Goal: Task Accomplishment & Management: Use online tool/utility

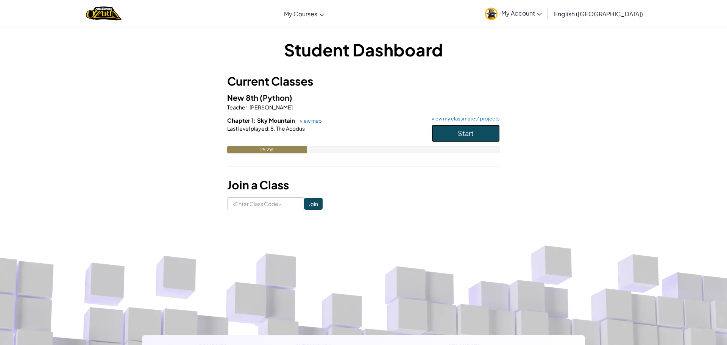
click at [449, 131] on button "Start" at bounding box center [466, 133] width 68 height 17
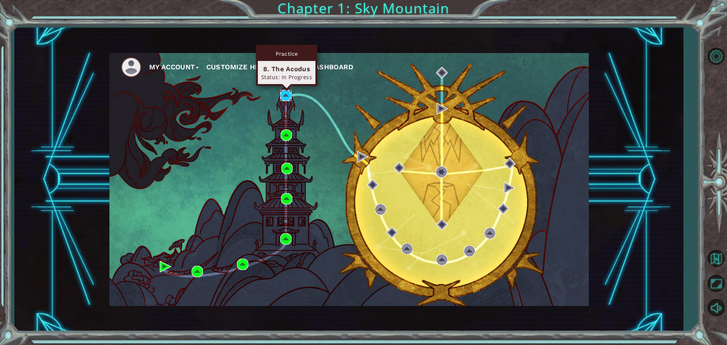
click at [287, 96] on img at bounding box center [285, 95] width 11 height 11
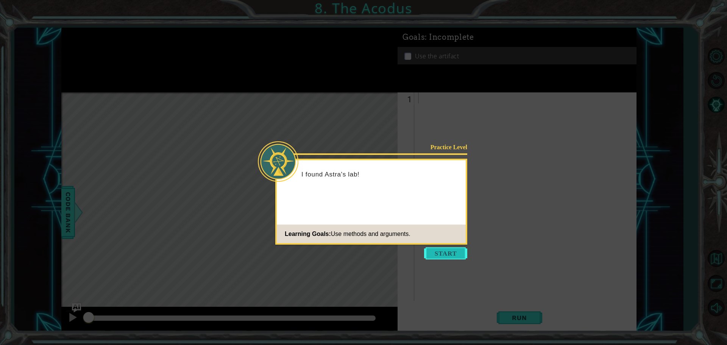
click at [441, 253] on button "Start" at bounding box center [445, 253] width 43 height 12
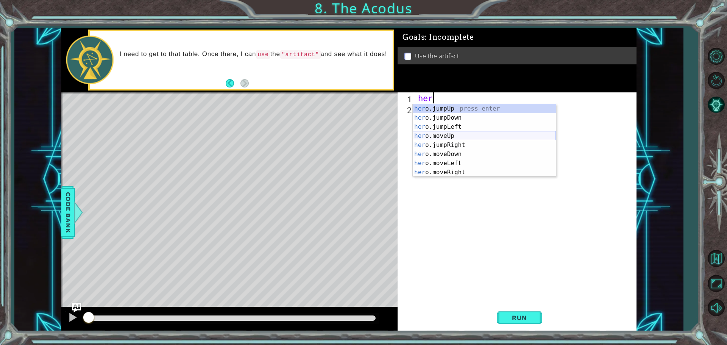
click at [461, 133] on div "her o.jumpUp press enter her o.jumpDown press enter her o.jumpLeft press enter …" at bounding box center [484, 149] width 143 height 91
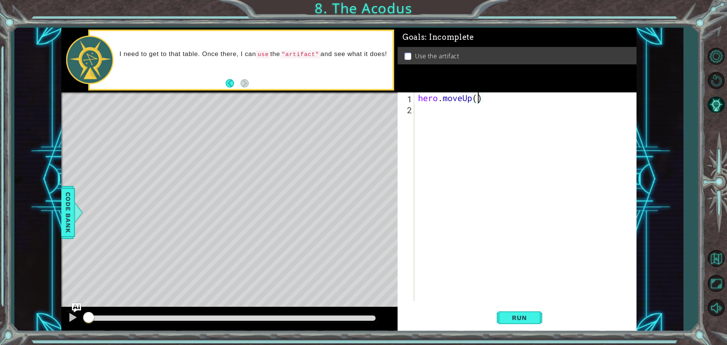
type textarea "hero.moveUp(2)"
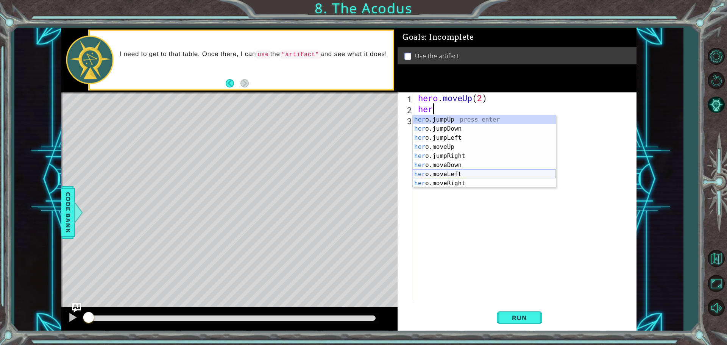
click at [469, 172] on div "her o.jumpUp press enter her o.jumpDown press enter her o.jumpLeft press enter …" at bounding box center [484, 160] width 143 height 91
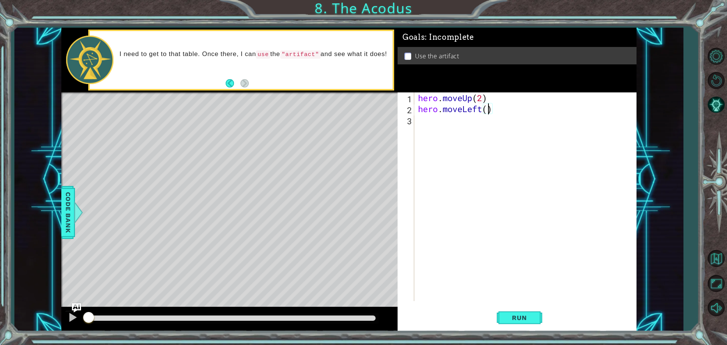
scroll to position [0, 3]
type textarea "hero.moveLeft(1)"
click at [513, 316] on span "Run" at bounding box center [520, 318] width 30 height 8
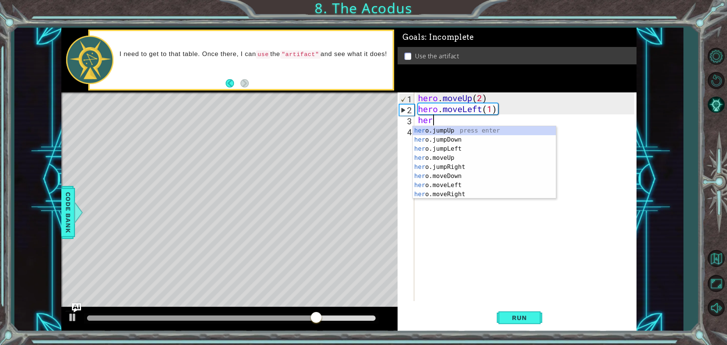
scroll to position [0, 0]
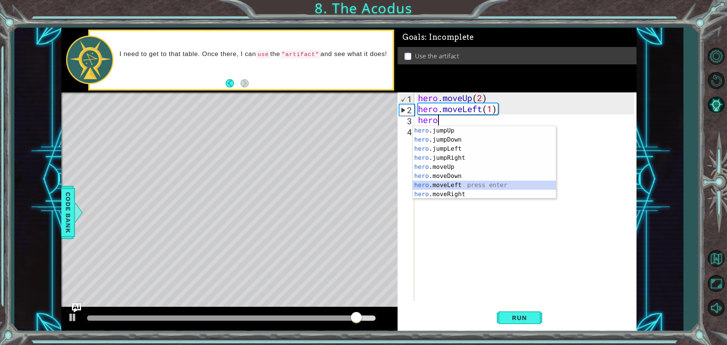
click at [478, 184] on div "hero .jumpUp press enter hero .jumpDown press enter hero .jumpLeft press enter …" at bounding box center [484, 171] width 143 height 91
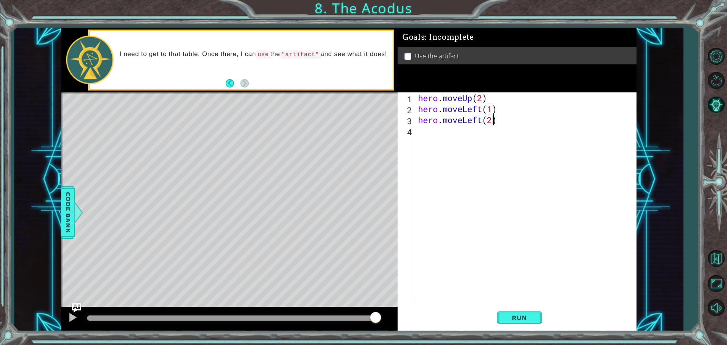
scroll to position [0, 3]
type textarea "hero.moveLeft(2)"
click at [514, 319] on span "Run" at bounding box center [520, 318] width 30 height 8
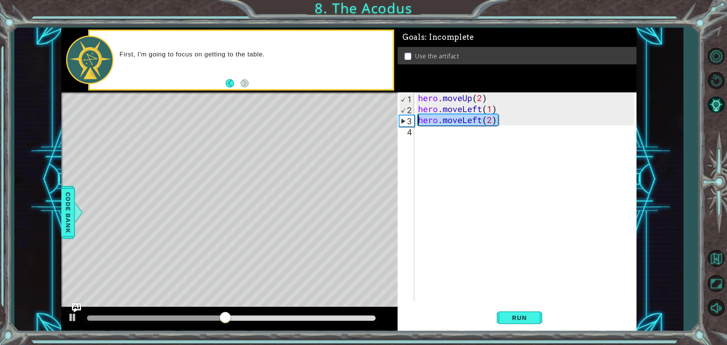
drag, startPoint x: 504, startPoint y: 121, endPoint x: 414, endPoint y: 121, distance: 90.2
click at [414, 121] on div "hero.moveLeft(2) 1 2 3 4 hero . moveUp ( 2 ) hero . moveLeft ( 1 ) hero . moveL…" at bounding box center [516, 196] width 237 height 209
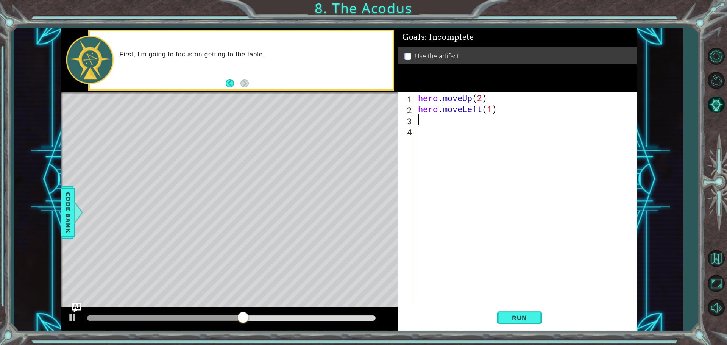
scroll to position [0, 0]
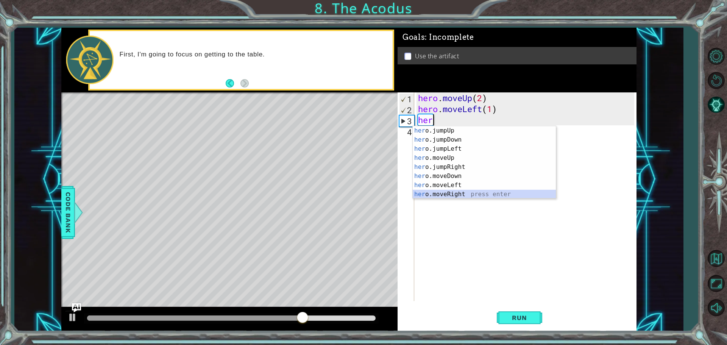
click at [484, 195] on div "her o.jumpUp press enter her o.jumpDown press enter her o.jumpLeft press enter …" at bounding box center [484, 171] width 143 height 91
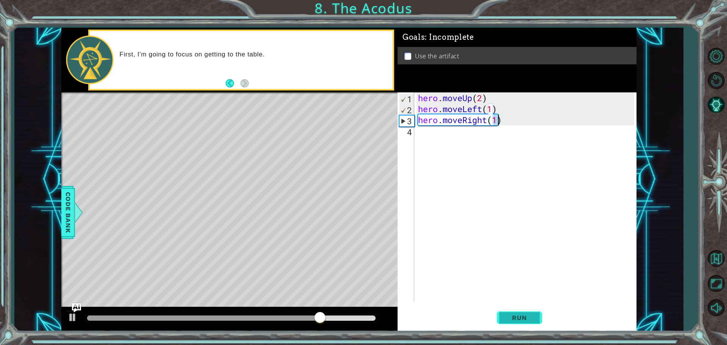
type textarea "hero.moveRight(1)"
click at [521, 317] on span "Run" at bounding box center [520, 318] width 30 height 8
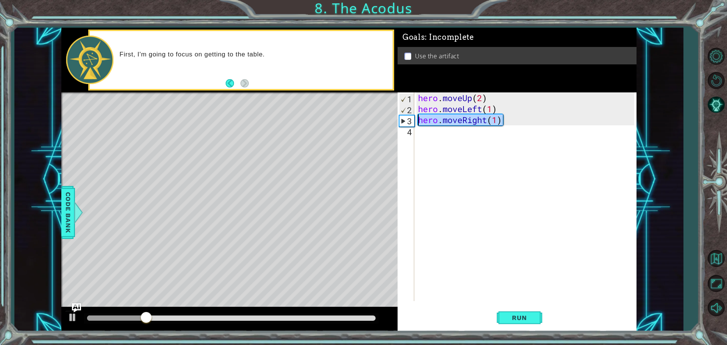
drag, startPoint x: 514, startPoint y: 119, endPoint x: 420, endPoint y: 124, distance: 94.1
click at [420, 124] on div "hero . moveUp ( 2 ) hero . moveLeft ( 1 ) hero . moveRight ( 1 )" at bounding box center [528, 207] width 222 height 231
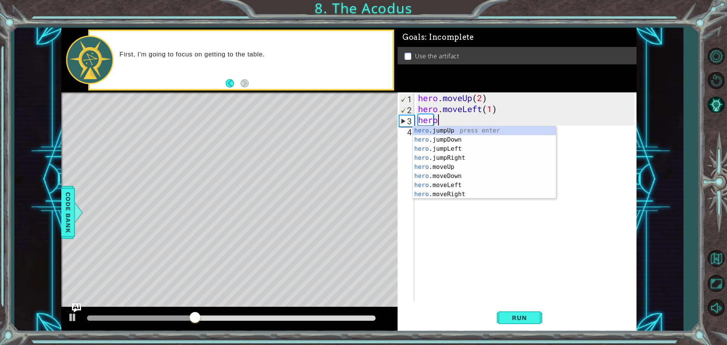
scroll to position [0, 0]
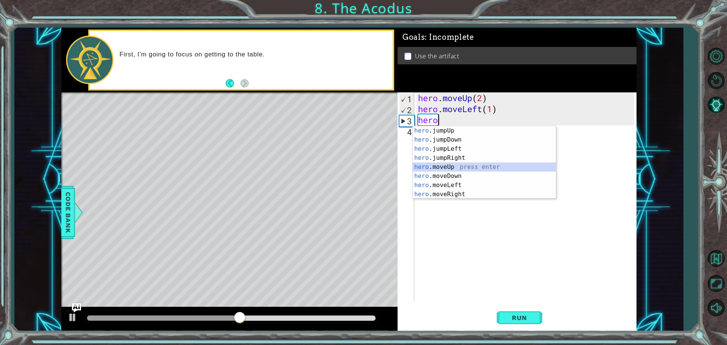
click at [450, 167] on div "hero .jumpUp press enter hero .jumpDown press enter hero .jumpLeft press enter …" at bounding box center [484, 171] width 143 height 91
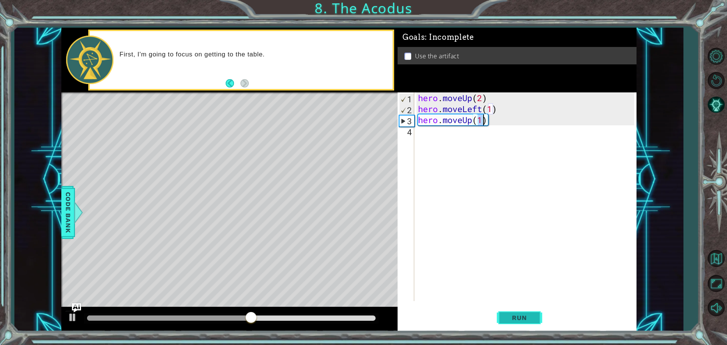
type textarea "hero.moveUp(1)"
click at [514, 320] on span "Run" at bounding box center [520, 318] width 30 height 8
drag, startPoint x: 491, startPoint y: 120, endPoint x: 415, endPoint y: 119, distance: 76.1
click at [415, 119] on div "hero.moveUp(1) 1 2 3 4 hero . moveUp ( 2 ) hero . moveLeft ( 1 ) hero . moveUp …" at bounding box center [516, 196] width 237 height 209
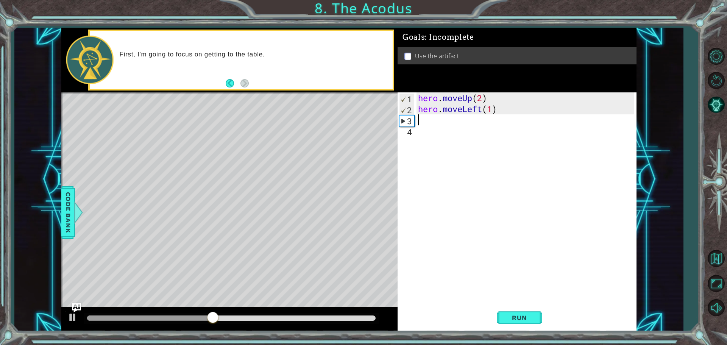
scroll to position [0, 0]
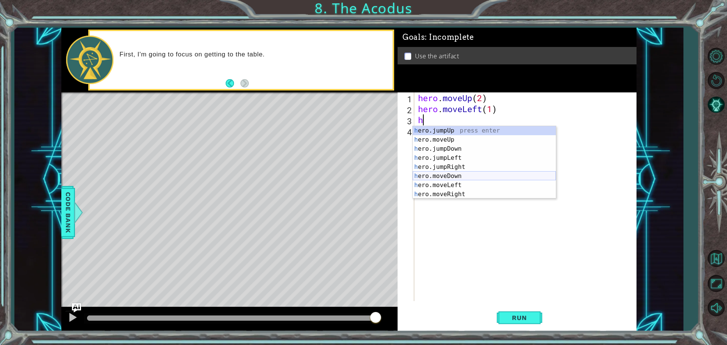
click at [471, 177] on div "h ero.jumpUp press enter h ero.moveUp press enter h ero.jumpDown press enter h …" at bounding box center [484, 171] width 143 height 91
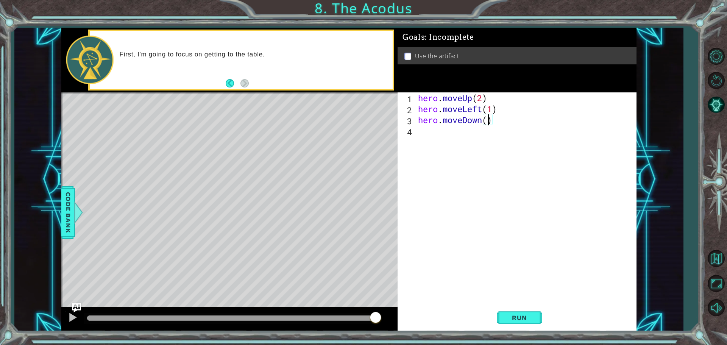
type textarea "hero.moveDown(2)"
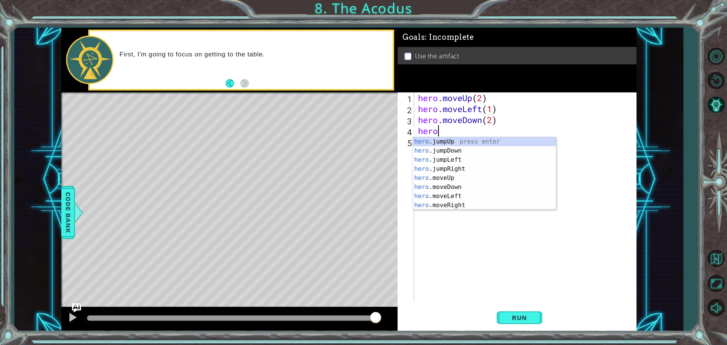
scroll to position [0, 0]
click at [456, 203] on div "hero .jumpUp press enter hero .jumpDown press enter hero .jumpLeft press enter …" at bounding box center [484, 182] width 143 height 91
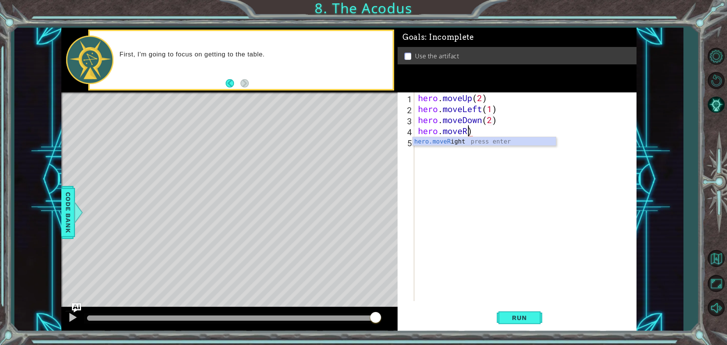
type textarea "hero.move)"
drag, startPoint x: 488, startPoint y: 127, endPoint x: 418, endPoint y: 129, distance: 70.1
click at [418, 129] on div "hero . moveUp ( 2 ) hero . moveLeft ( 1 ) hero . moveDown ( 2 ) hero . move )" at bounding box center [528, 207] width 222 height 231
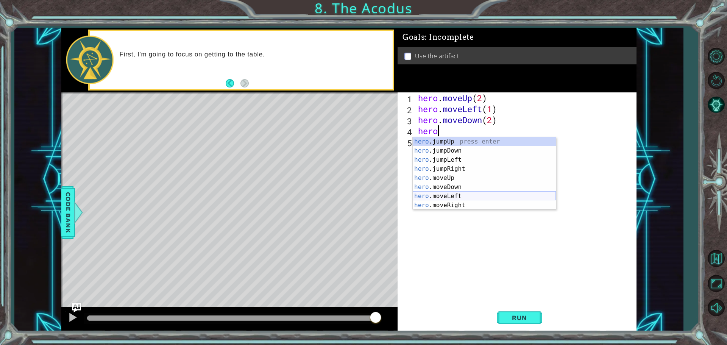
click at [433, 197] on div "hero .jumpUp press enter hero .jumpDown press enter hero .jumpLeft press enter …" at bounding box center [484, 182] width 143 height 91
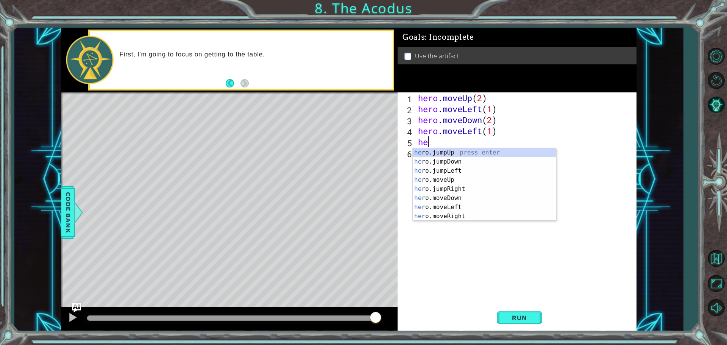
type textarea "hero.moveLeft(1)hero"
click at [476, 182] on div "hero press enter hero .jumpUp press enter hero .jumpDown press enter hero .jump…" at bounding box center [484, 193] width 143 height 91
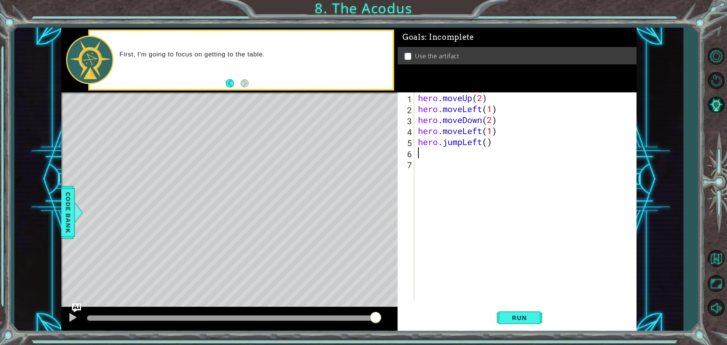
scroll to position [0, 0]
drag, startPoint x: 499, startPoint y: 133, endPoint x: 417, endPoint y: 133, distance: 81.4
click at [417, 133] on div "hero . moveUp ( 2 ) hero . moveLeft ( 1 ) hero . moveDown ( 2 ) hero . moveLeft…" at bounding box center [528, 207] width 222 height 231
type textarea "hero.moveLeft(1)"
click at [494, 133] on div "hero . moveUp ( 2 ) hero . moveLeft ( 1 ) hero . moveDown ( 2 ) hero . jumpLeft…" at bounding box center [528, 207] width 222 height 231
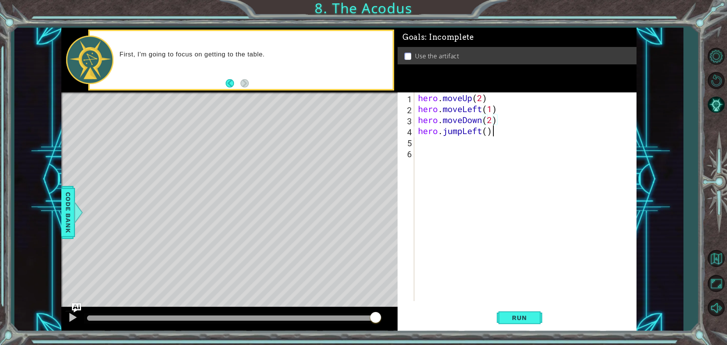
type textarea "hero.jumpLeft()"
click at [489, 133] on div "hero . moveUp ( 2 ) hero . moveLeft ( 1 ) hero . moveDown ( 2 ) hero . jumpLeft…" at bounding box center [528, 207] width 222 height 231
click at [509, 319] on span "Run" at bounding box center [520, 318] width 30 height 8
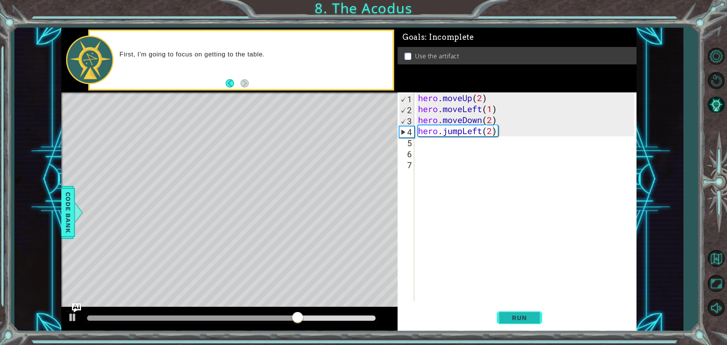
click at [523, 322] on button "Run" at bounding box center [519, 318] width 45 height 24
type textarea "hero.jumpLeft(1)"
click at [526, 312] on button "Run" at bounding box center [519, 318] width 45 height 24
click at [516, 319] on span "Run" at bounding box center [520, 318] width 30 height 8
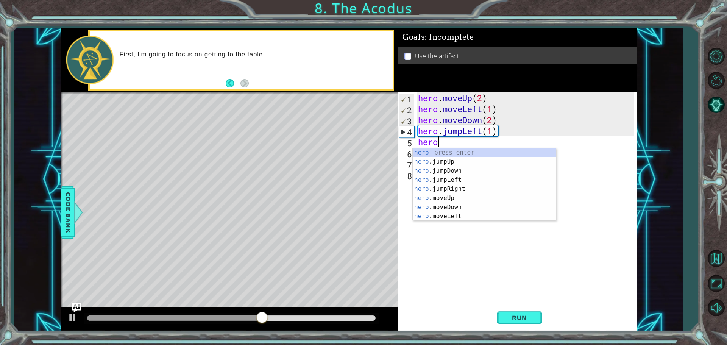
scroll to position [0, 0]
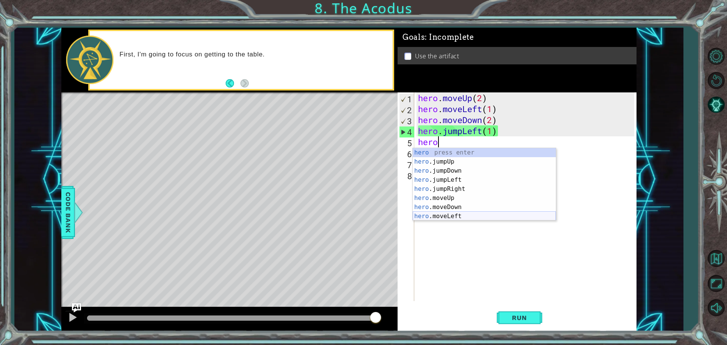
click at [468, 214] on div "hero press enter hero .jumpUp press enter hero .jumpDown press enter hero .jump…" at bounding box center [484, 193] width 143 height 91
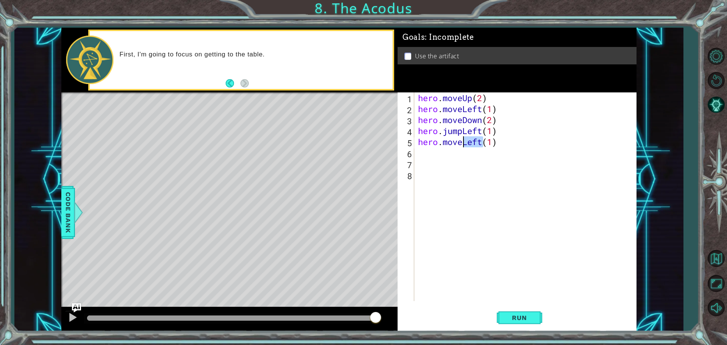
drag, startPoint x: 483, startPoint y: 141, endPoint x: 464, endPoint y: 143, distance: 18.7
click at [464, 143] on div "hero . moveUp ( 2 ) hero . moveLeft ( 1 ) hero . moveDown ( 2 ) hero . jumpLeft…" at bounding box center [528, 207] width 222 height 231
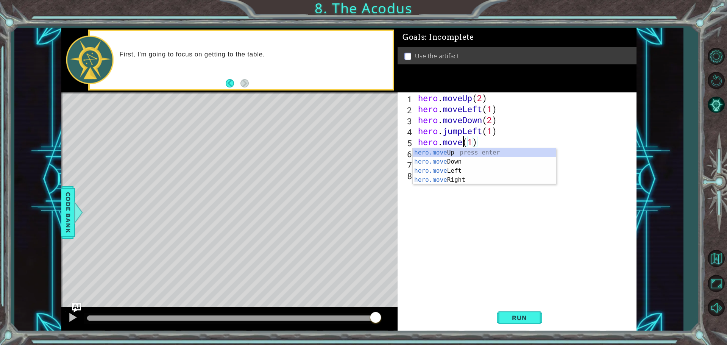
scroll to position [0, 2]
type textarea "hero.moveRight(1)"
click at [448, 158] on div "hero . moveUp ( 2 ) hero . moveLeft ( 1 ) hero . moveDown ( 2 ) hero . jumpLeft…" at bounding box center [528, 207] width 222 height 231
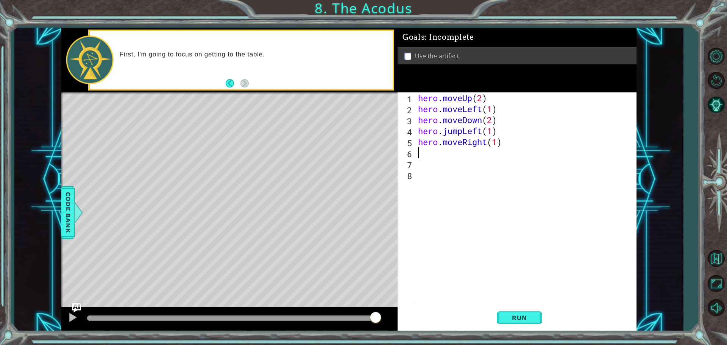
scroll to position [0, 0]
click at [521, 315] on span "Run" at bounding box center [520, 318] width 30 height 8
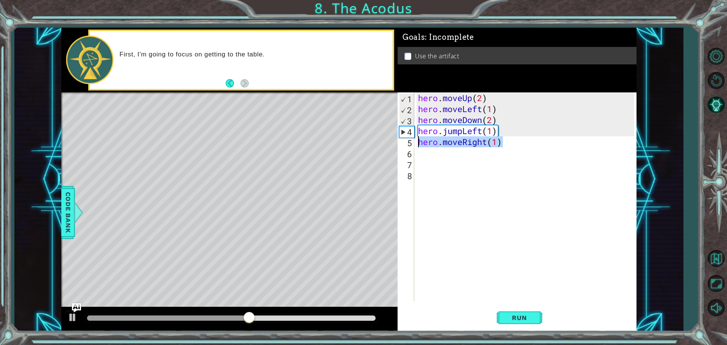
drag, startPoint x: 502, startPoint y: 143, endPoint x: 420, endPoint y: 142, distance: 82.2
click at [420, 142] on div "hero . moveUp ( 2 ) hero . moveLeft ( 1 ) hero . moveDown ( 2 ) hero . jumpLeft…" at bounding box center [528, 207] width 222 height 231
type textarea "hero.moveRight(1)"
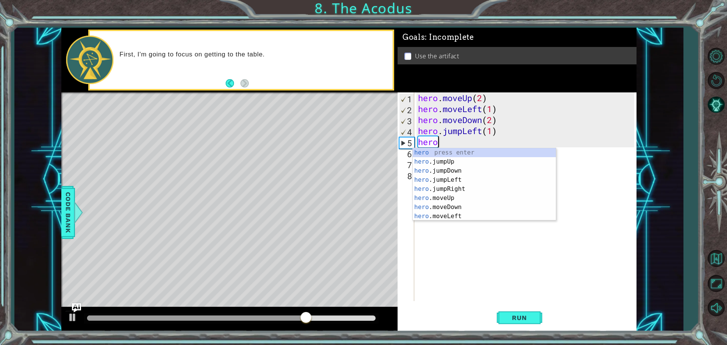
scroll to position [0, 0]
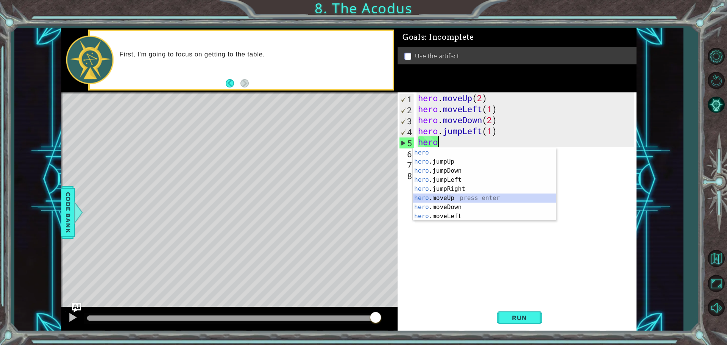
click at [447, 197] on div "hero press enter hero .jumpUp press enter hero .jumpDown press enter hero .jump…" at bounding box center [484, 193] width 143 height 91
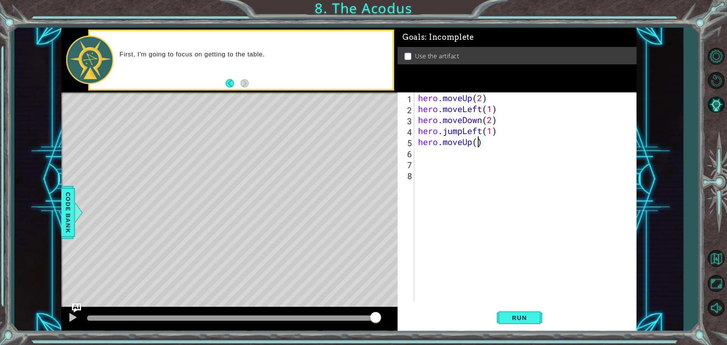
scroll to position [0, 3]
type textarea "hero.moveUp(2)"
click at [534, 322] on button "Run" at bounding box center [519, 318] width 45 height 24
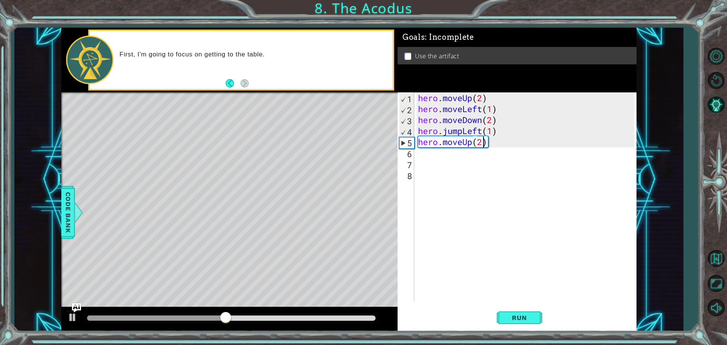
scroll to position [0, 0]
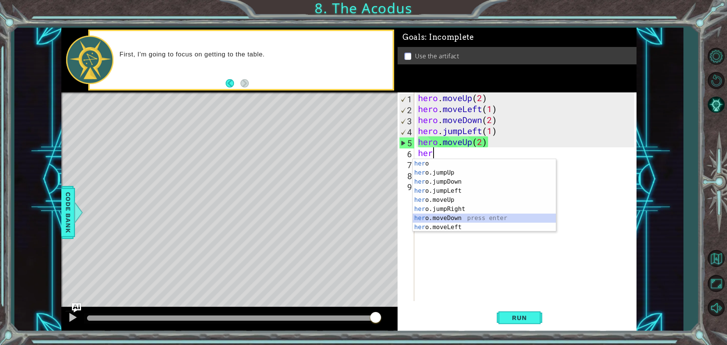
click at [479, 217] on div "her o press enter her o.jumpUp press enter her o.jumpDown press enter her o.jum…" at bounding box center [484, 204] width 143 height 91
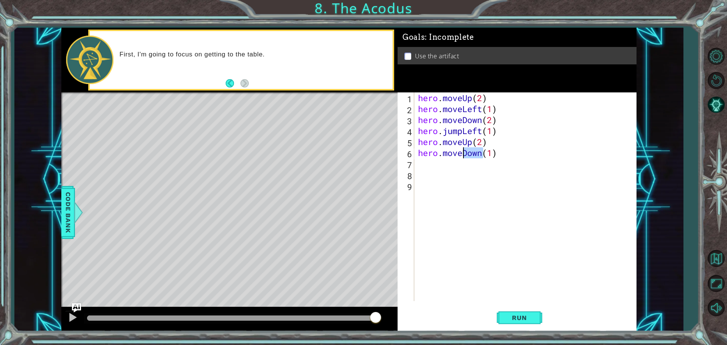
drag, startPoint x: 483, startPoint y: 156, endPoint x: 463, endPoint y: 154, distance: 19.5
click at [463, 154] on div "hero . moveUp ( 2 ) hero . moveLeft ( 1 ) hero . moveDown ( 2 ) hero . jumpLeft…" at bounding box center [528, 207] width 222 height 231
click at [472, 160] on div "hero.moveRight press enter" at bounding box center [484, 172] width 143 height 27
drag, startPoint x: 523, startPoint y: 153, endPoint x: 503, endPoint y: 147, distance: 20.9
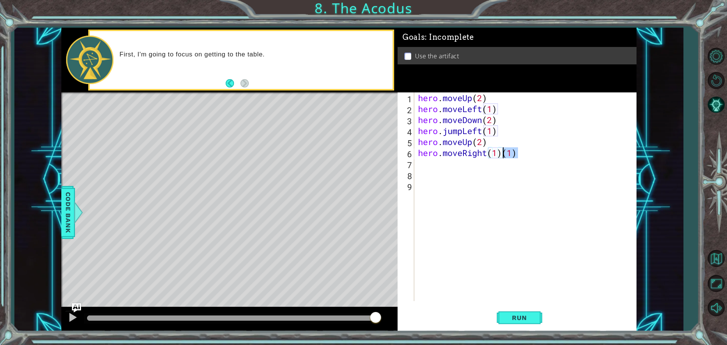
click at [503, 147] on div "hero . moveUp ( 2 ) hero . moveLeft ( 1 ) hero . moveDown ( 2 ) hero . jumpLeft…" at bounding box center [528, 207] width 222 height 231
type textarea "hero.moveRight(1)"
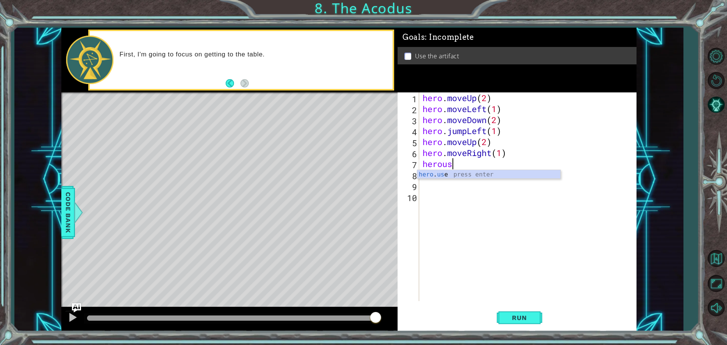
scroll to position [0, 1]
click at [461, 173] on div "hero . use press enter" at bounding box center [488, 183] width 143 height 27
type textarea "hero.use("artifact")"
click at [508, 320] on span "Run" at bounding box center [520, 318] width 30 height 8
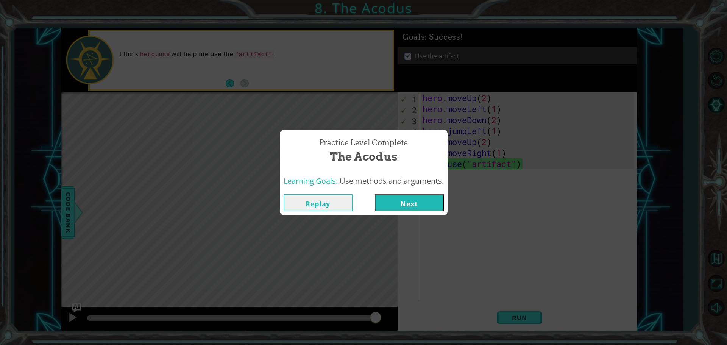
click at [400, 209] on button "Next" at bounding box center [409, 202] width 69 height 17
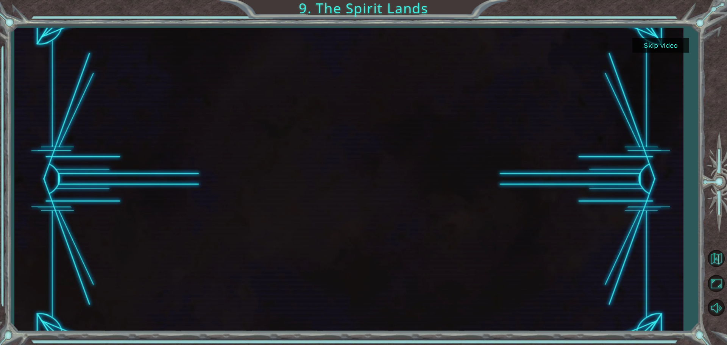
click at [661, 47] on button "Skip video" at bounding box center [661, 45] width 57 height 15
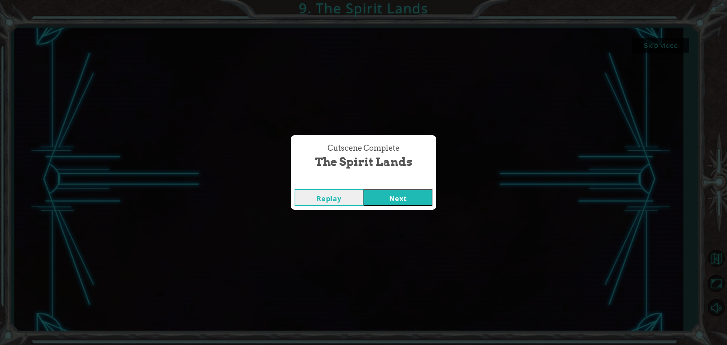
click at [404, 191] on button "Next" at bounding box center [398, 197] width 69 height 17
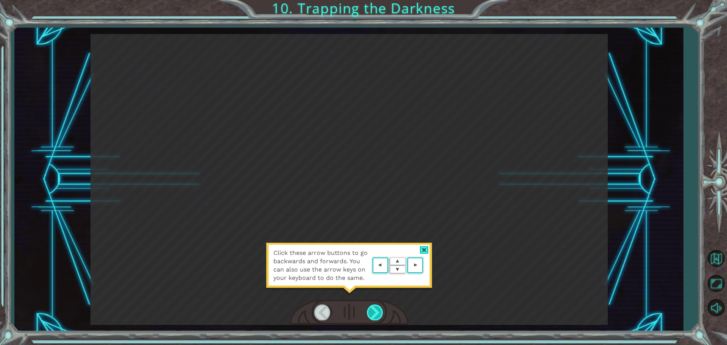
click at [371, 314] on div at bounding box center [375, 313] width 17 height 16
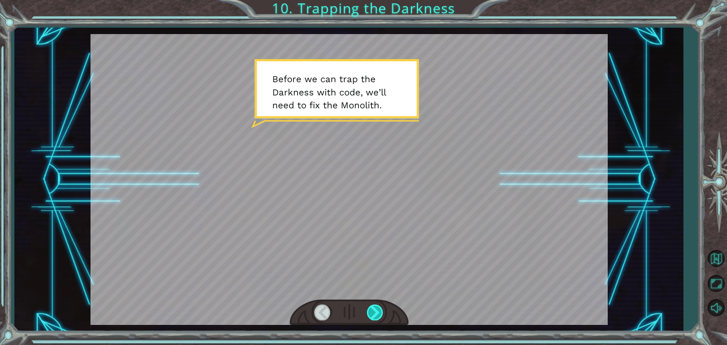
click at [371, 314] on div at bounding box center [375, 313] width 17 height 16
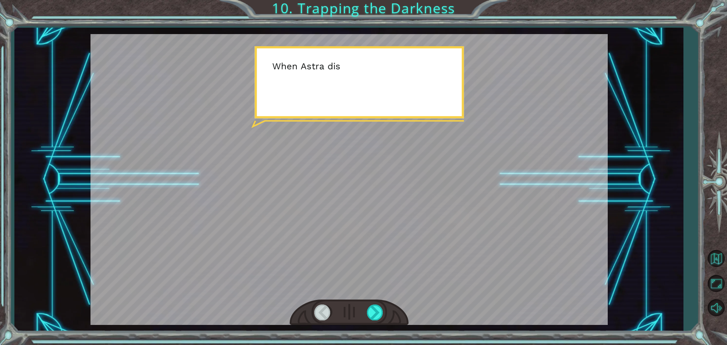
click at [386, 312] on div at bounding box center [349, 313] width 119 height 26
click at [383, 311] on div at bounding box center [375, 313] width 17 height 16
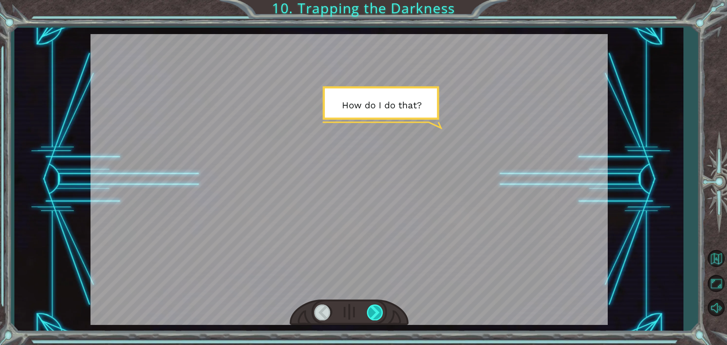
click at [383, 311] on div at bounding box center [375, 313] width 17 height 16
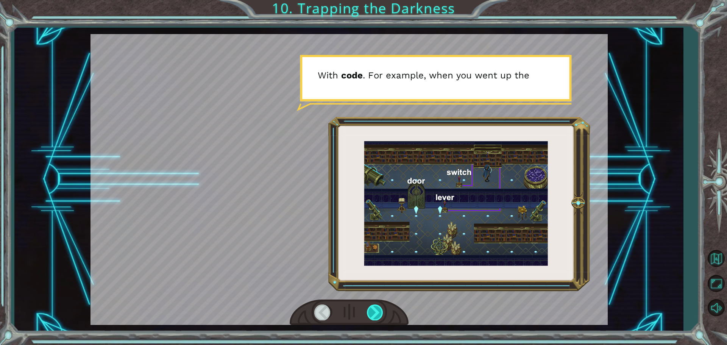
click at [377, 309] on div at bounding box center [375, 313] width 17 height 16
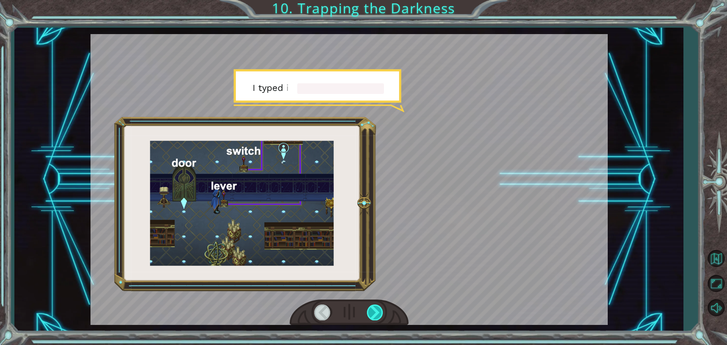
click at [377, 309] on div at bounding box center [375, 313] width 17 height 16
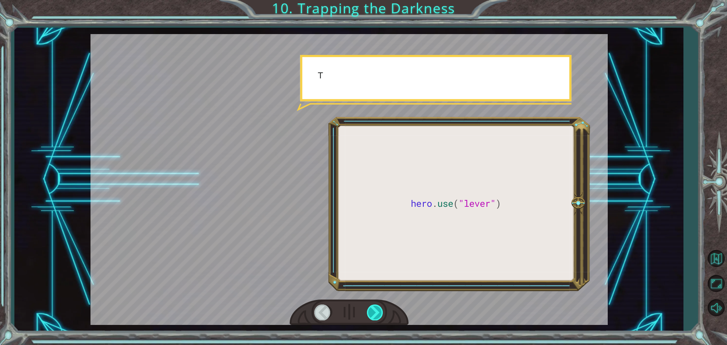
click at [377, 309] on div at bounding box center [375, 313] width 17 height 16
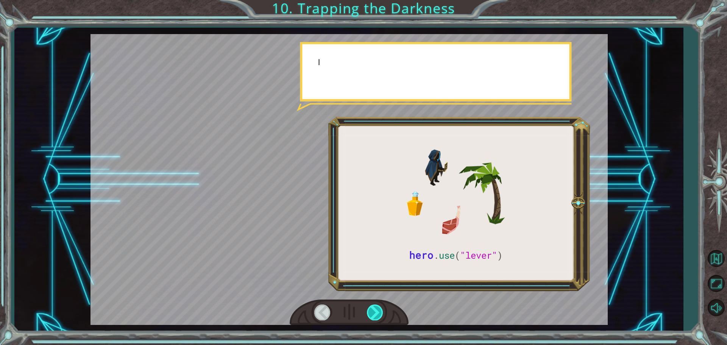
drag, startPoint x: 377, startPoint y: 309, endPoint x: 367, endPoint y: 311, distance: 10.9
click at [372, 309] on div at bounding box center [375, 313] width 17 height 16
click at [366, 311] on div at bounding box center [349, 313] width 119 height 26
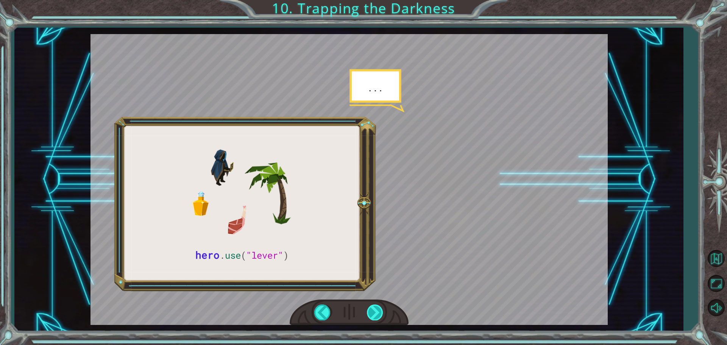
click at [371, 311] on div at bounding box center [375, 313] width 17 height 16
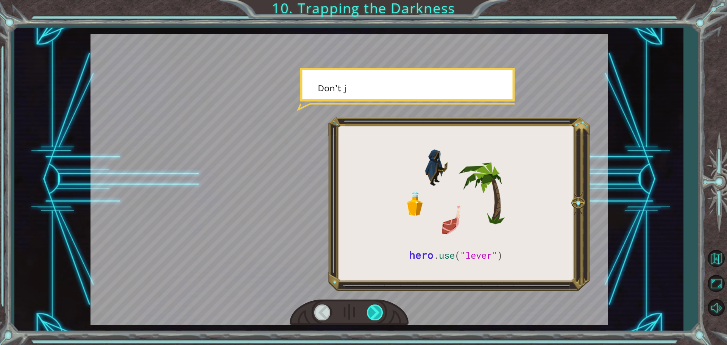
click at [371, 311] on div at bounding box center [375, 313] width 17 height 16
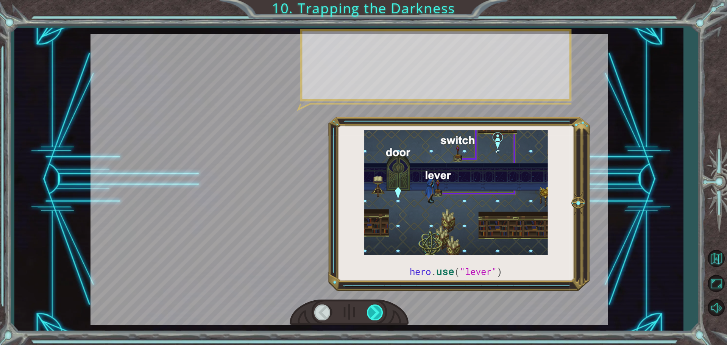
click at [371, 311] on div at bounding box center [375, 313] width 17 height 16
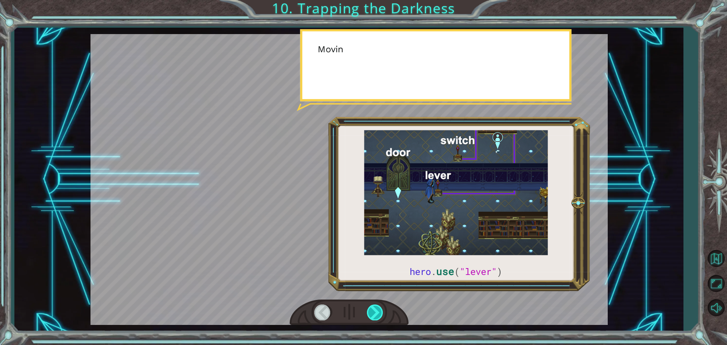
click at [371, 311] on div at bounding box center [375, 313] width 17 height 16
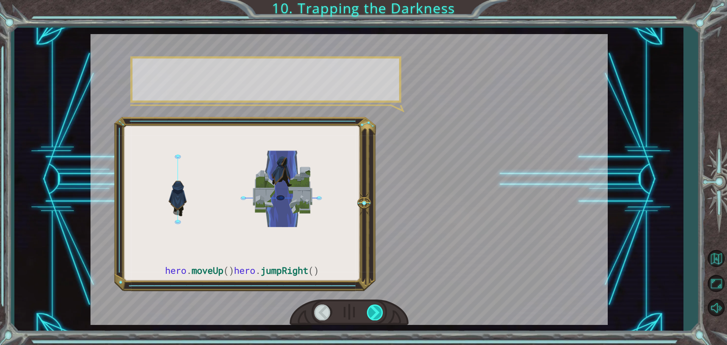
click at [371, 311] on div at bounding box center [375, 313] width 17 height 16
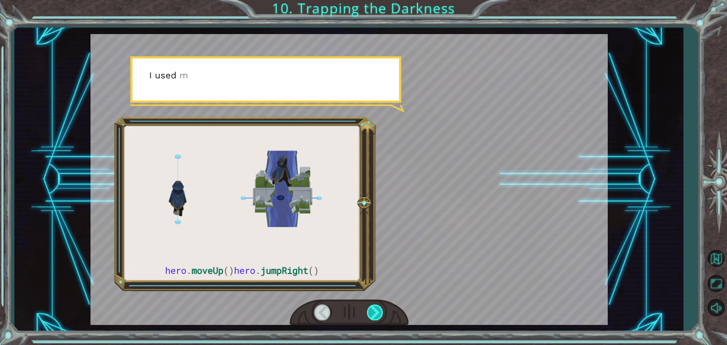
click at [371, 311] on div at bounding box center [375, 313] width 17 height 16
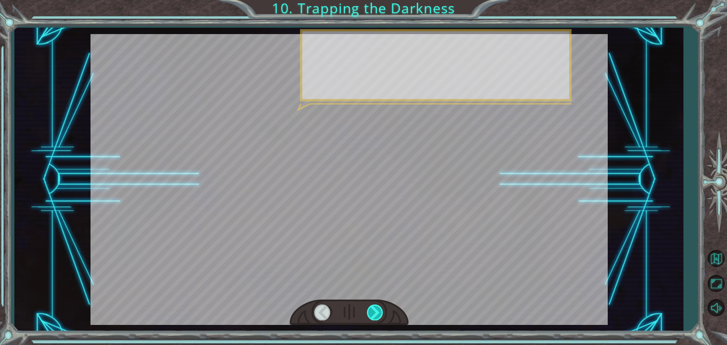
click at [371, 311] on div at bounding box center [375, 313] width 17 height 16
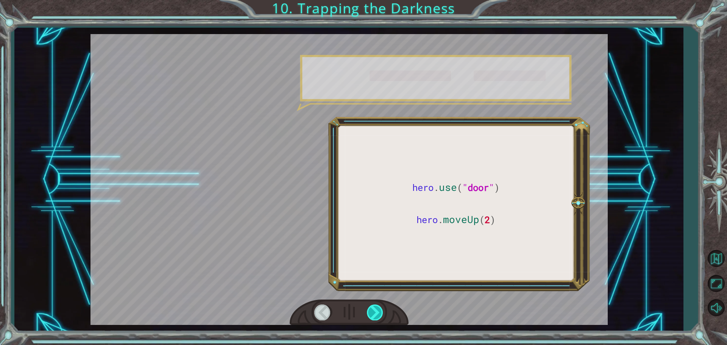
click at [371, 311] on div at bounding box center [375, 313] width 17 height 16
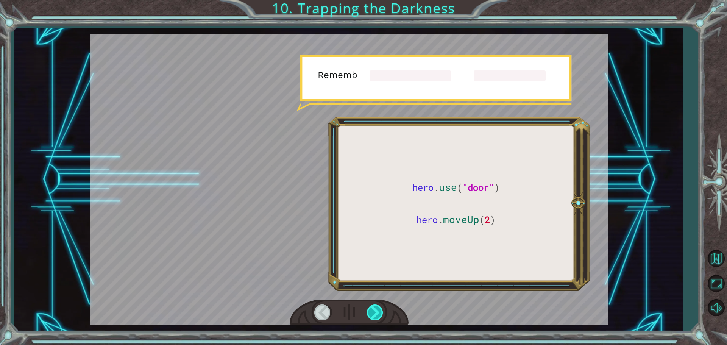
click at [371, 311] on div at bounding box center [375, 313] width 17 height 16
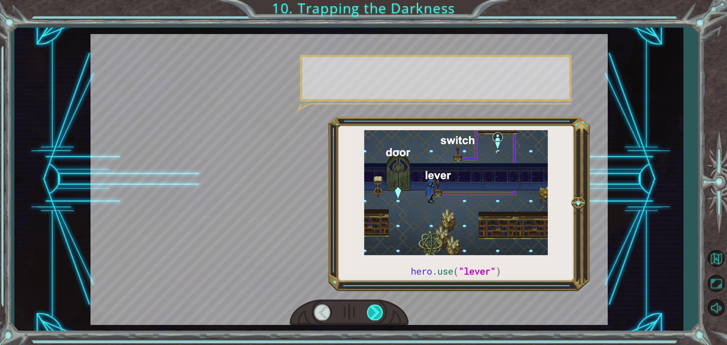
click at [371, 311] on div at bounding box center [375, 313] width 17 height 16
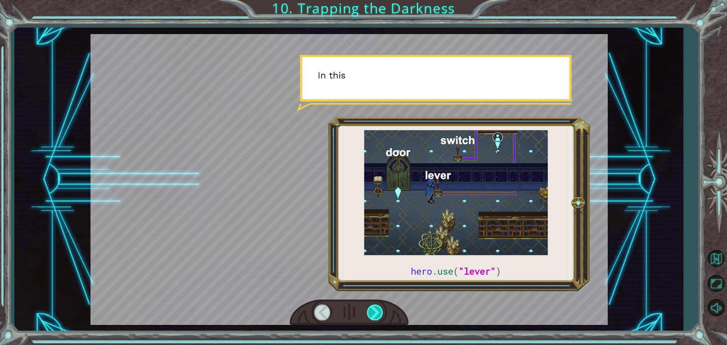
click at [371, 311] on div at bounding box center [375, 313] width 17 height 16
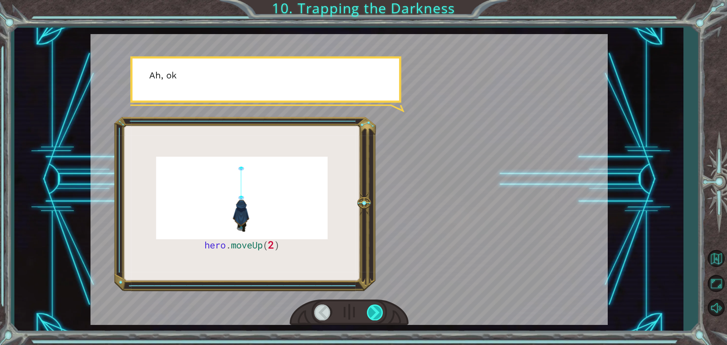
click at [371, 311] on div at bounding box center [375, 313] width 17 height 16
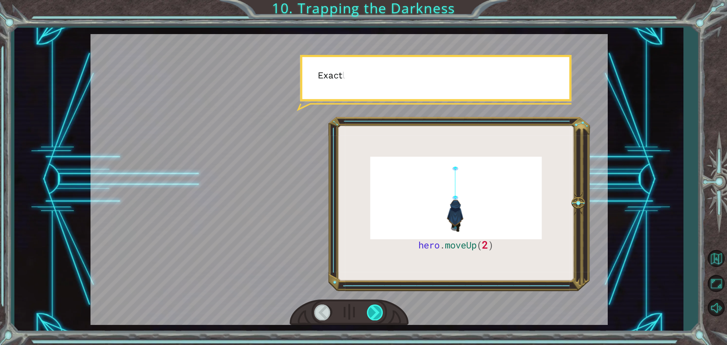
click at [371, 311] on div at bounding box center [375, 313] width 17 height 16
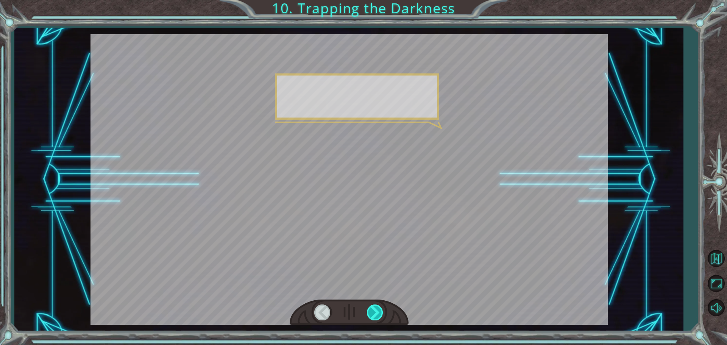
click at [371, 311] on div at bounding box center [375, 313] width 17 height 16
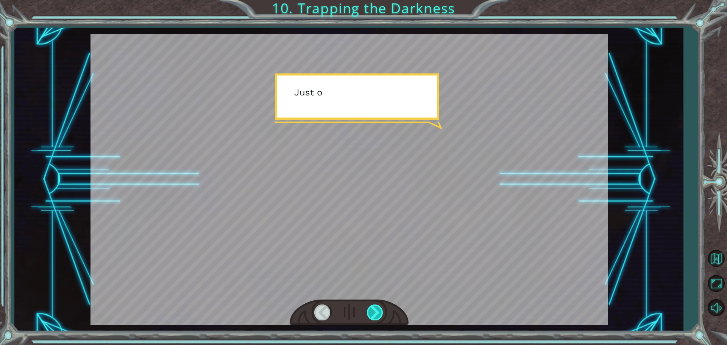
click at [371, 311] on div at bounding box center [375, 313] width 17 height 16
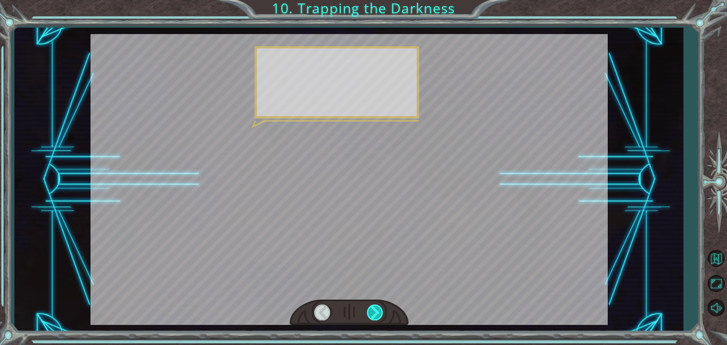
click at [371, 311] on div at bounding box center [375, 313] width 17 height 16
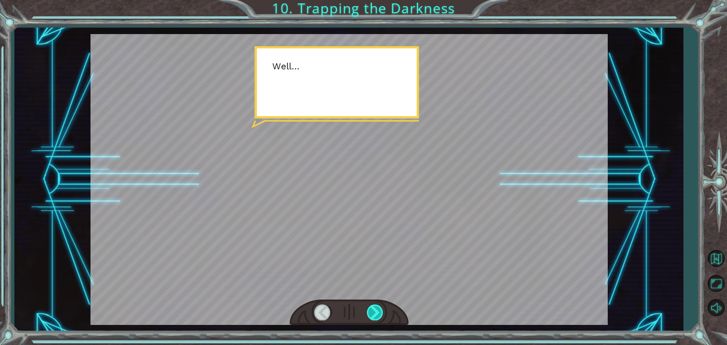
click at [371, 311] on div at bounding box center [375, 313] width 17 height 16
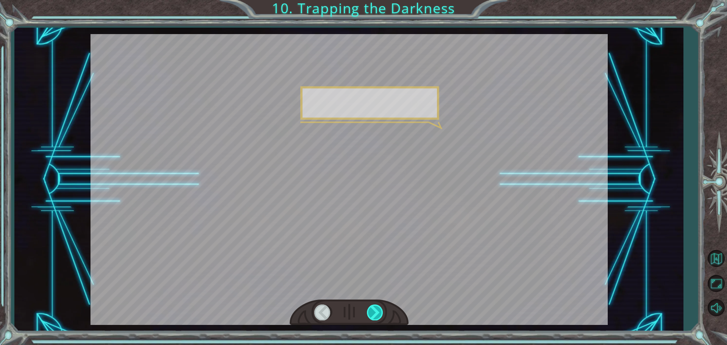
click at [371, 311] on div at bounding box center [375, 313] width 17 height 16
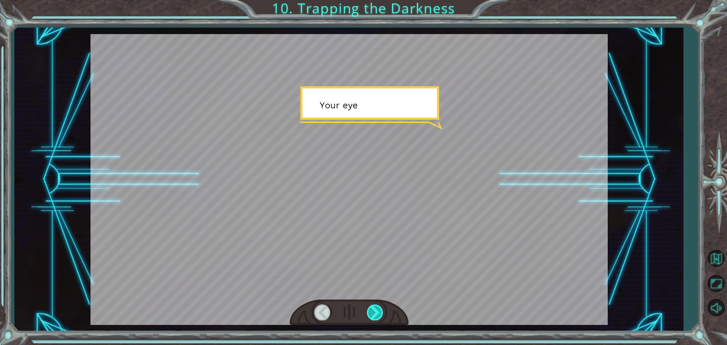
click at [371, 311] on div at bounding box center [375, 313] width 17 height 16
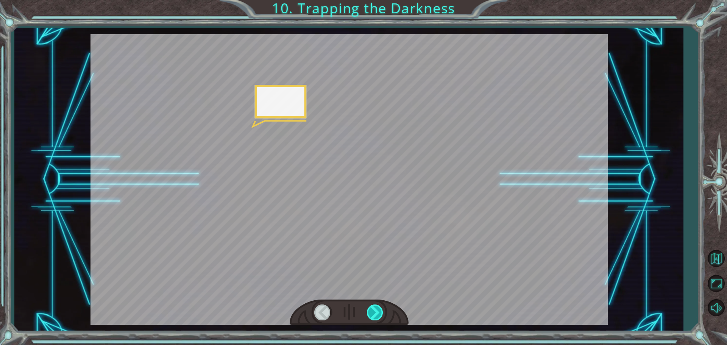
click at [371, 311] on div at bounding box center [375, 313] width 17 height 16
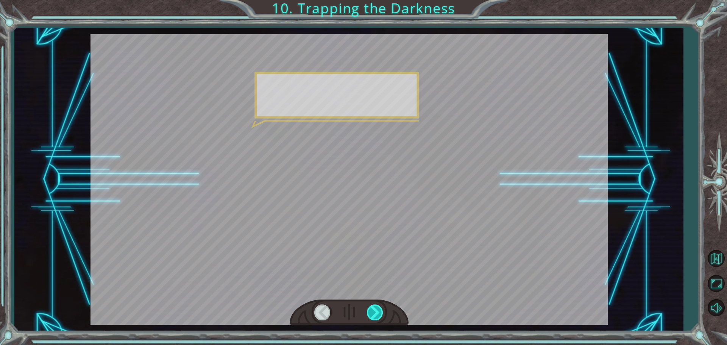
click at [371, 311] on div at bounding box center [375, 313] width 17 height 16
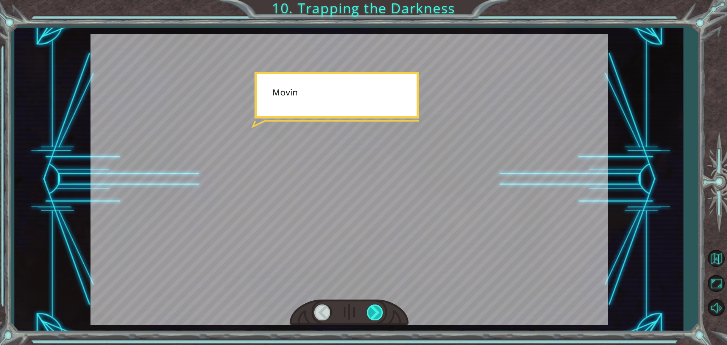
click at [371, 311] on div at bounding box center [375, 313] width 17 height 16
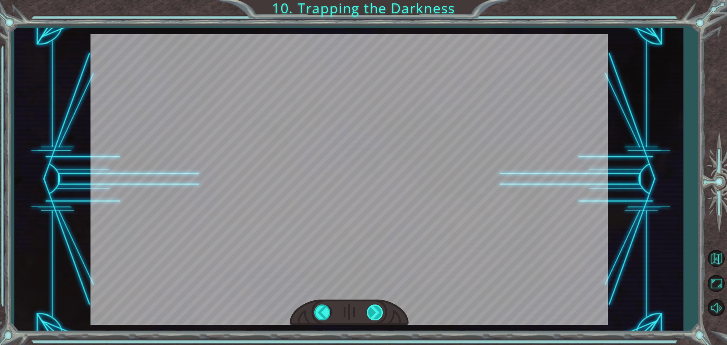
click at [371, 0] on div "hero . moveUp ( 2 ) B e f o r e w e c a n t r a p t h e D a r k n e s s w i t h…" at bounding box center [363, 0] width 727 height 0
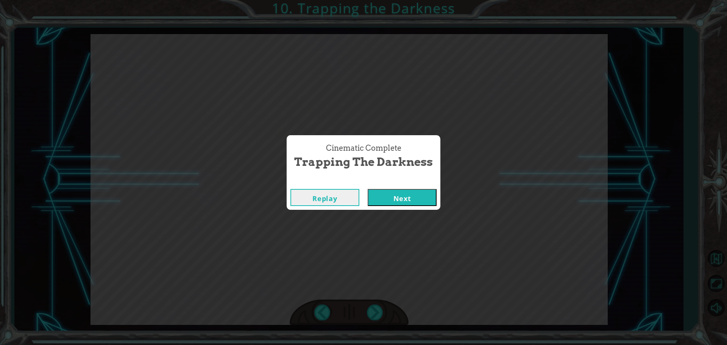
click at [409, 197] on button "Next" at bounding box center [402, 197] width 69 height 17
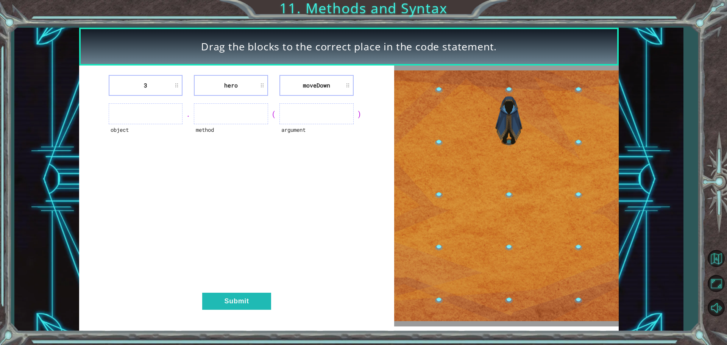
click at [130, 117] on ul at bounding box center [146, 113] width 74 height 21
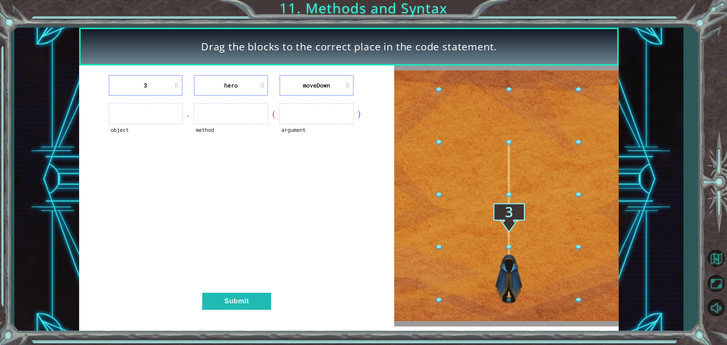
click at [130, 117] on ul at bounding box center [146, 113] width 74 height 21
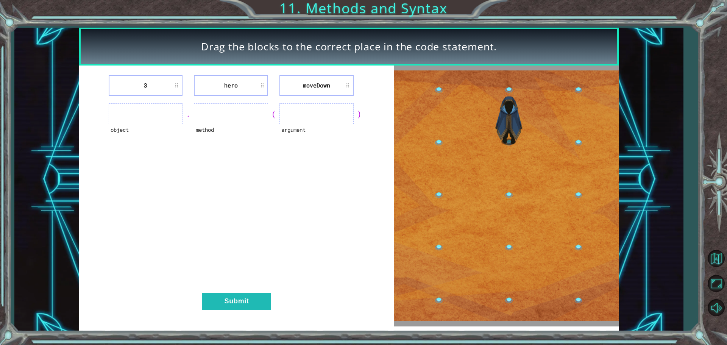
click at [130, 117] on ul at bounding box center [146, 113] width 74 height 21
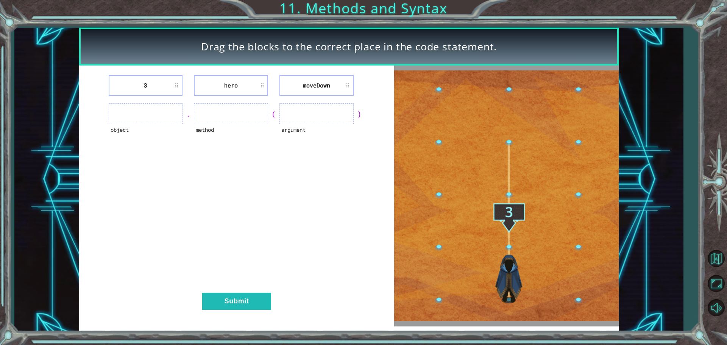
click at [130, 117] on ul at bounding box center [146, 113] width 74 height 21
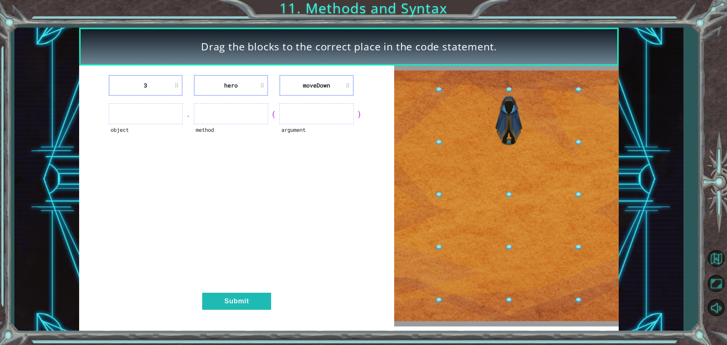
click at [130, 117] on ul at bounding box center [146, 113] width 74 height 21
click at [203, 129] on div "method" at bounding box center [231, 134] width 74 height 21
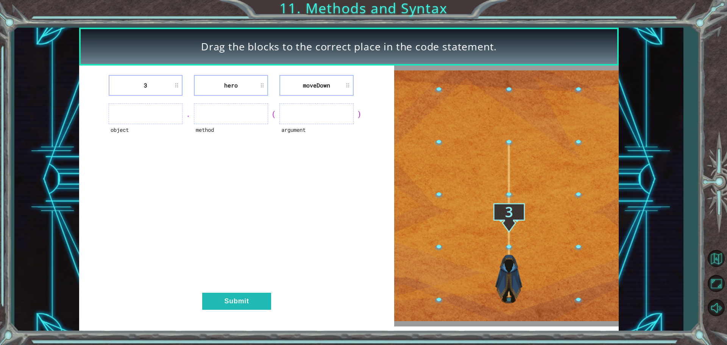
click at [203, 129] on div "method" at bounding box center [231, 134] width 74 height 21
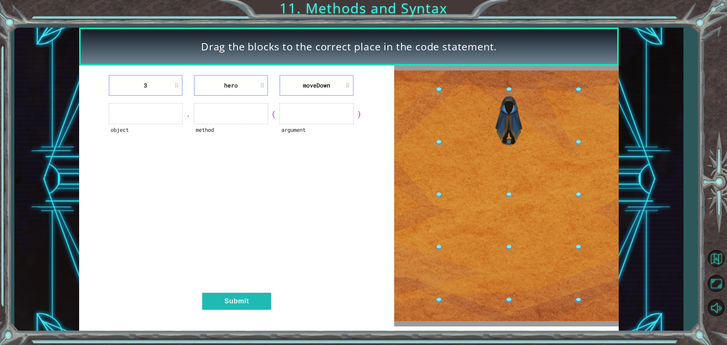
copy div "method"
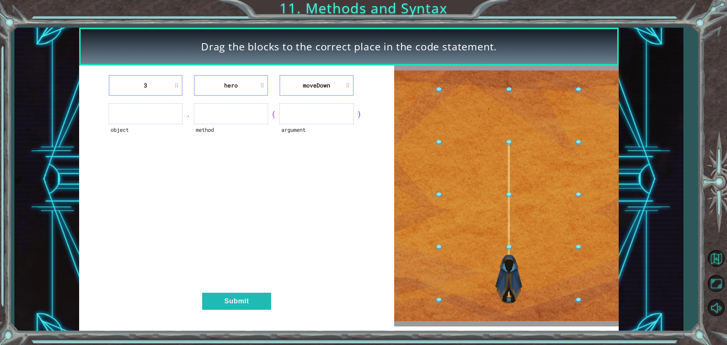
click at [300, 112] on ul at bounding box center [317, 113] width 74 height 21
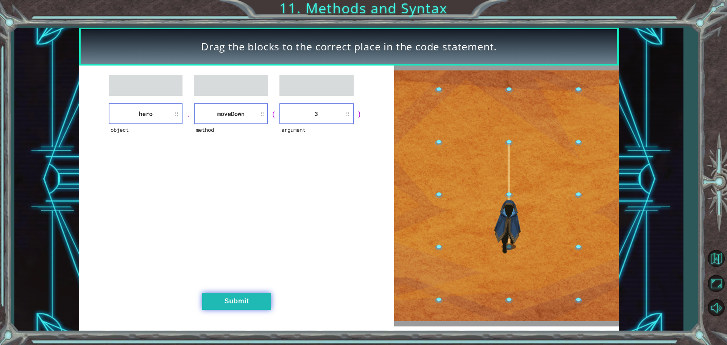
click at [245, 300] on button "Submit" at bounding box center [236, 301] width 69 height 17
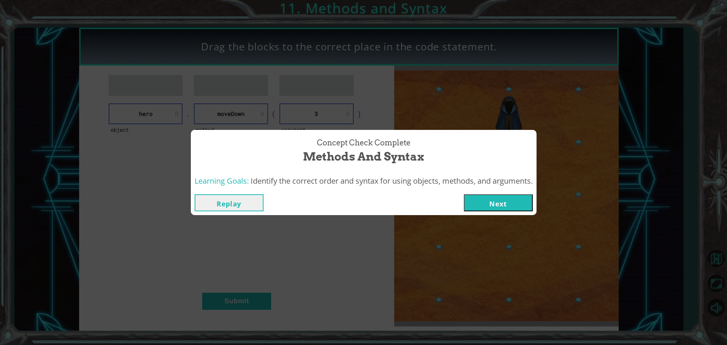
click at [498, 203] on button "Next" at bounding box center [498, 202] width 69 height 17
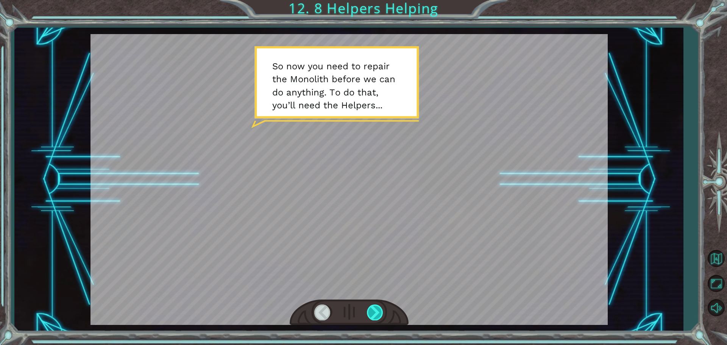
click at [373, 312] on div at bounding box center [375, 313] width 17 height 16
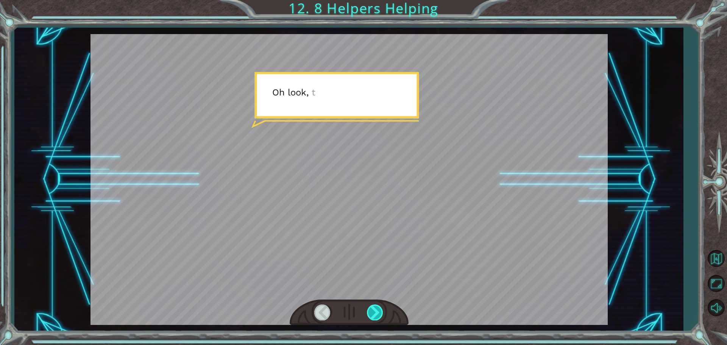
click at [373, 312] on div at bounding box center [375, 313] width 17 height 16
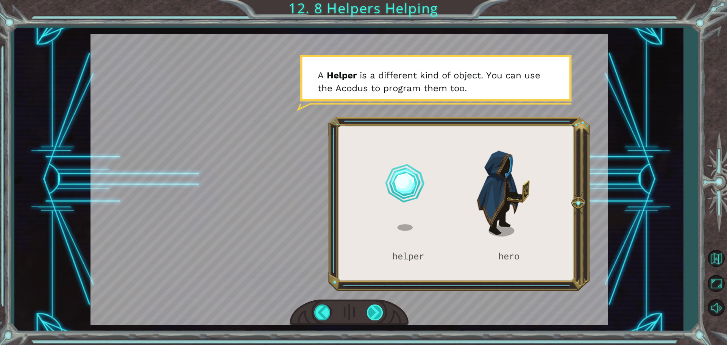
click at [373, 311] on div at bounding box center [375, 313] width 17 height 16
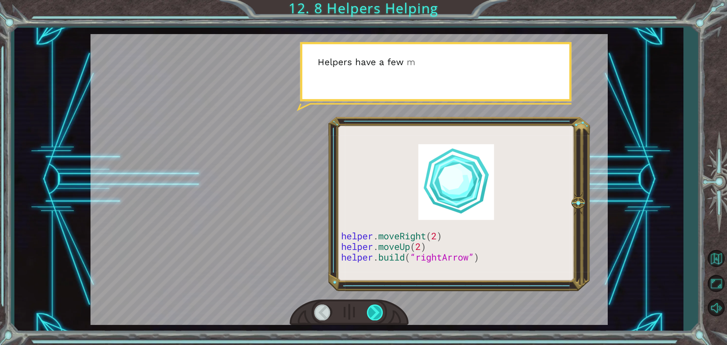
click at [375, 309] on div at bounding box center [375, 313] width 17 height 16
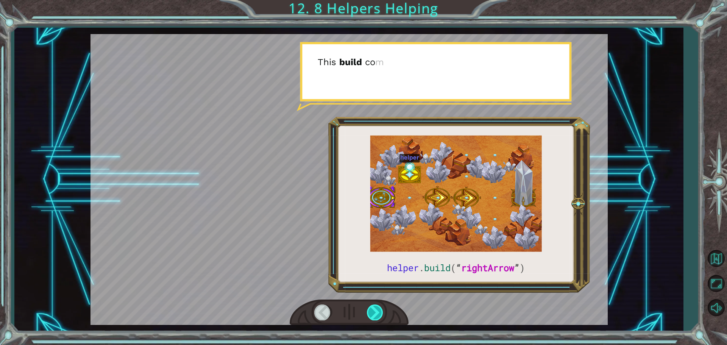
click at [375, 309] on div at bounding box center [375, 313] width 17 height 16
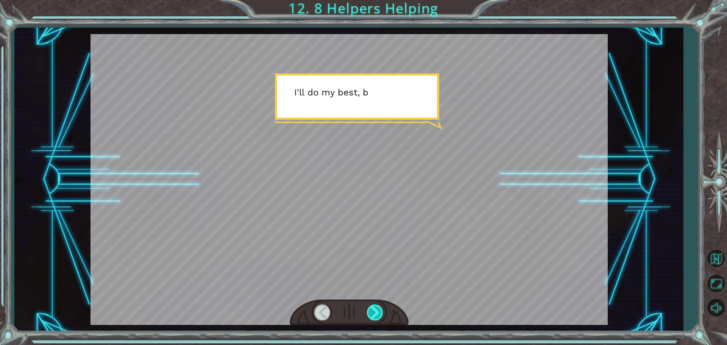
click at [375, 309] on div at bounding box center [375, 313] width 17 height 16
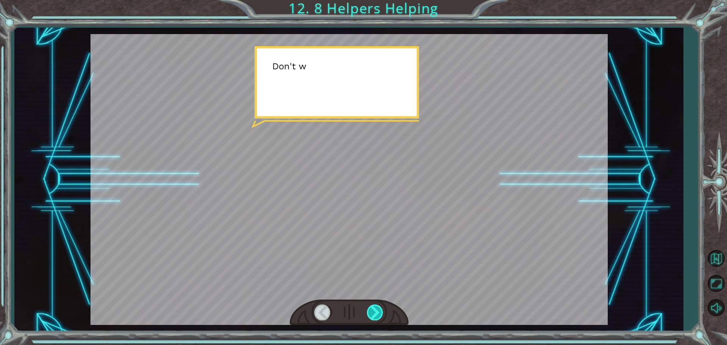
click at [375, 309] on div at bounding box center [375, 313] width 17 height 16
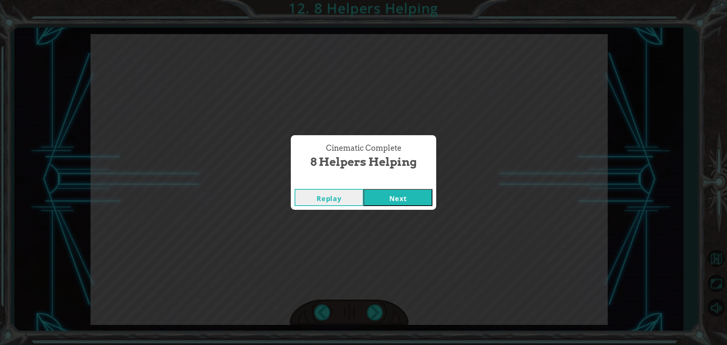
click at [383, 198] on button "Next" at bounding box center [398, 197] width 69 height 17
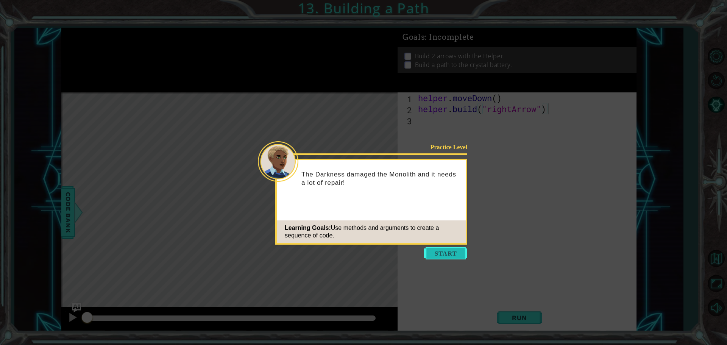
click at [443, 250] on button "Start" at bounding box center [445, 253] width 43 height 12
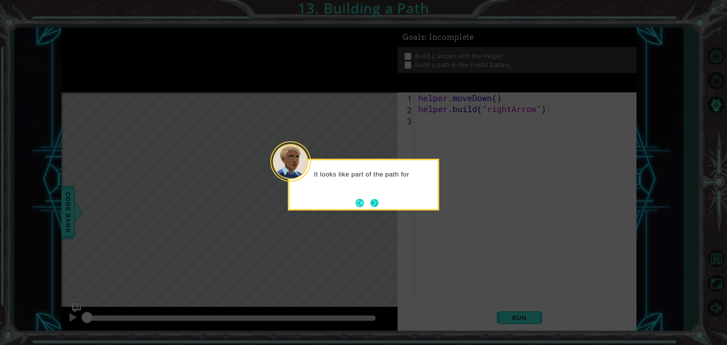
click at [376, 203] on button "Next" at bounding box center [374, 202] width 9 height 9
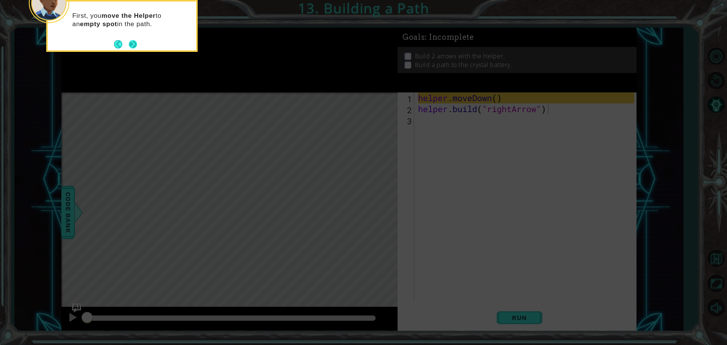
click at [135, 43] on button "Next" at bounding box center [132, 44] width 9 height 9
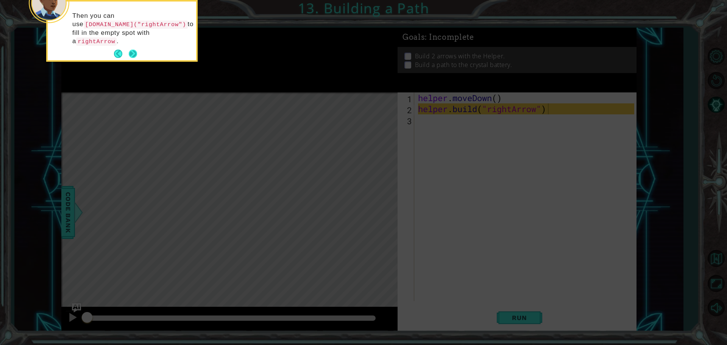
click at [135, 50] on button "Next" at bounding box center [132, 54] width 9 height 9
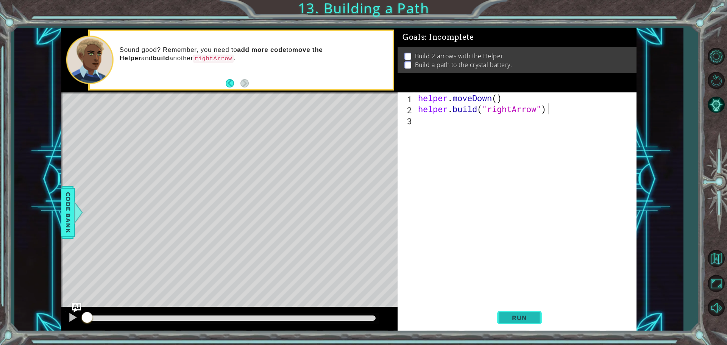
click at [512, 323] on button "Run" at bounding box center [519, 318] width 45 height 24
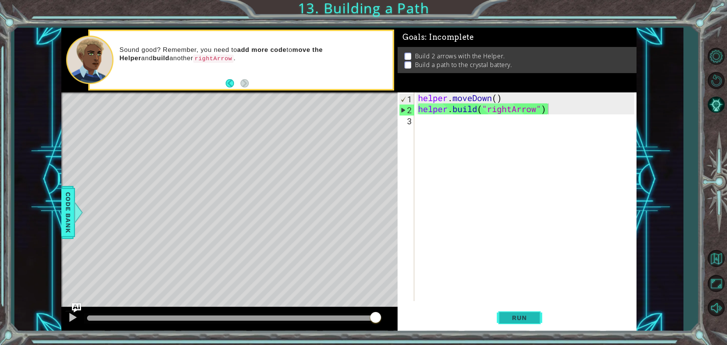
click at [511, 311] on button "Run" at bounding box center [519, 318] width 45 height 24
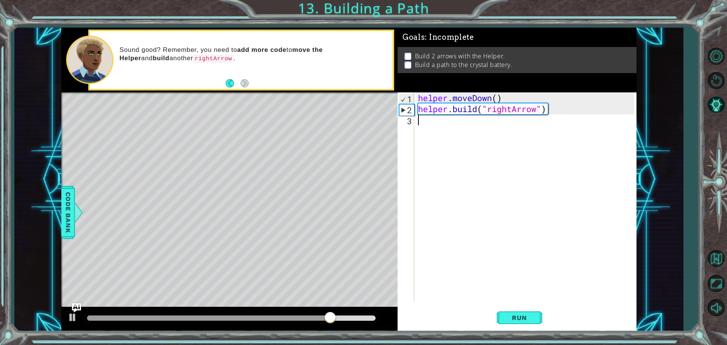
click at [448, 121] on div "helper . moveDown ( ) helper . build ( "rightArrow" )" at bounding box center [528, 207] width 222 height 231
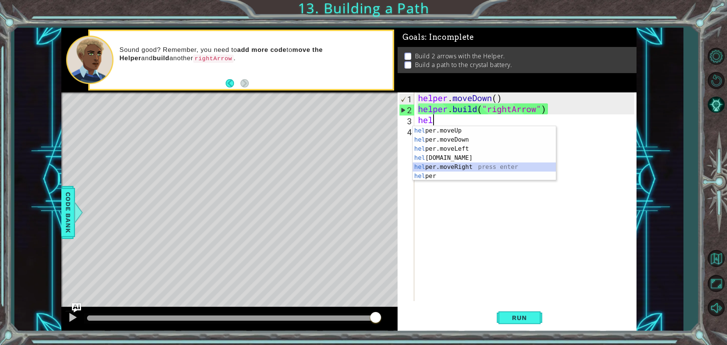
click at [475, 162] on div "hel per.moveUp press enter hel per.moveDown press enter hel per.moveLeft press …" at bounding box center [484, 162] width 143 height 73
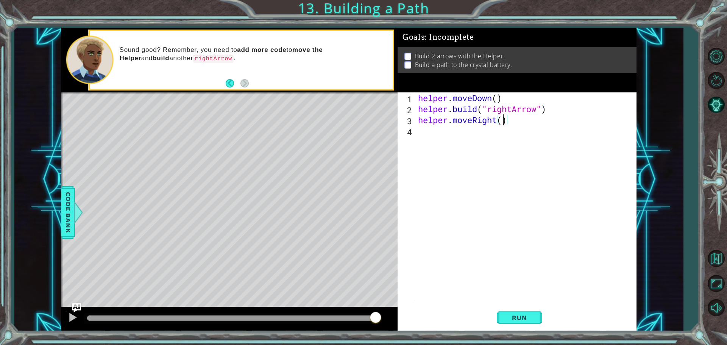
type textarea "helper.moveRight(3)"
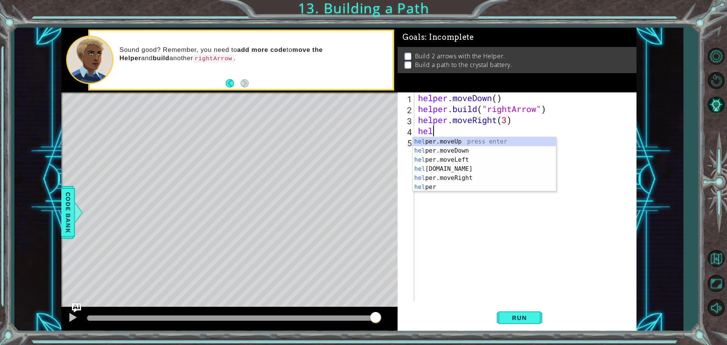
scroll to position [0, 0]
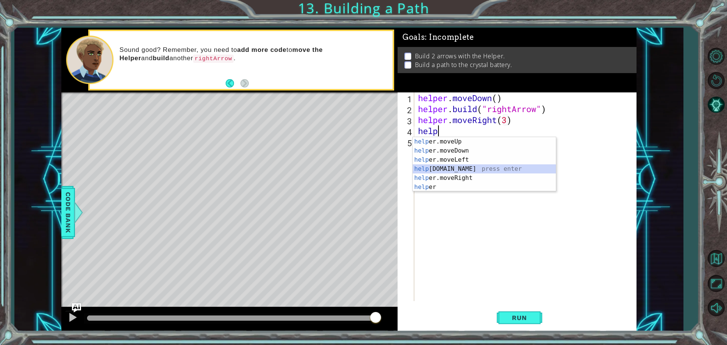
click at [477, 171] on div "help er.moveUp press enter help er.moveDown press enter help er.moveLeft press …" at bounding box center [484, 173] width 143 height 73
type textarea "[DOMAIN_NAME]("rightArrow")"
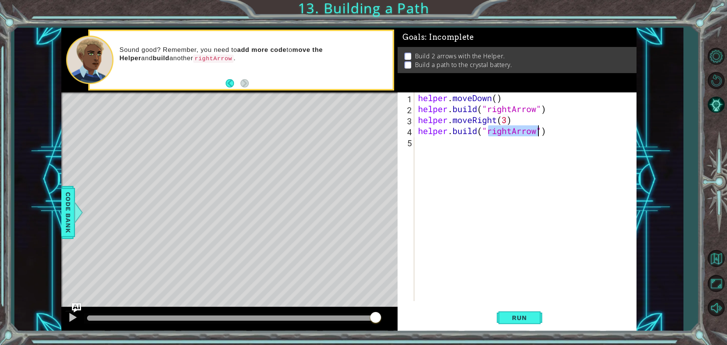
click at [437, 189] on div "helper . moveDown ( ) helper . build ( "rightArrow" ) helper . moveRight ( 3 ) …" at bounding box center [528, 207] width 222 height 231
click at [514, 313] on button "Run" at bounding box center [519, 318] width 45 height 24
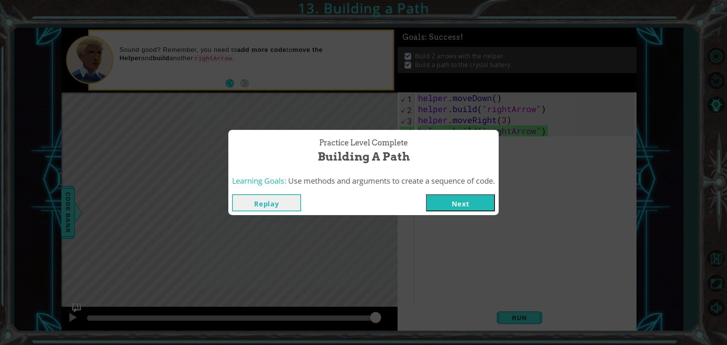
click at [437, 204] on button "Next" at bounding box center [460, 202] width 69 height 17
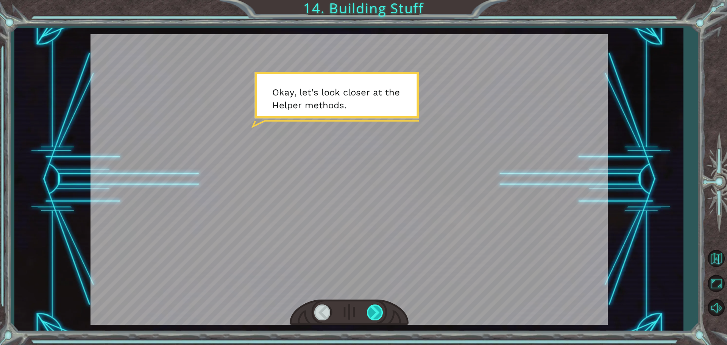
click at [370, 312] on div at bounding box center [375, 313] width 17 height 16
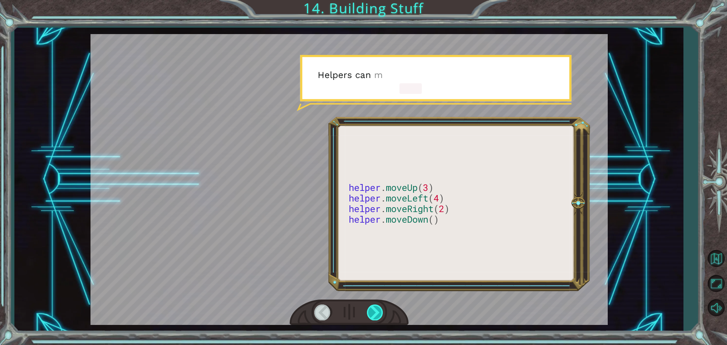
click at [370, 312] on div at bounding box center [375, 313] width 17 height 16
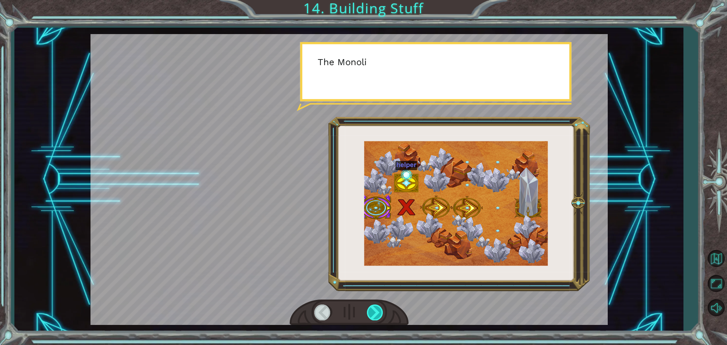
click at [371, 312] on div at bounding box center [375, 313] width 17 height 16
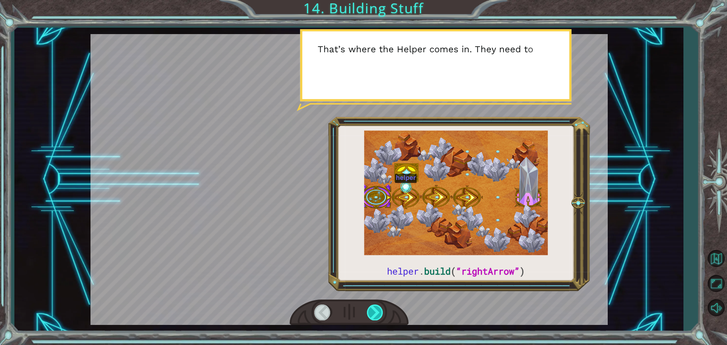
click at [371, 312] on div at bounding box center [375, 313] width 17 height 16
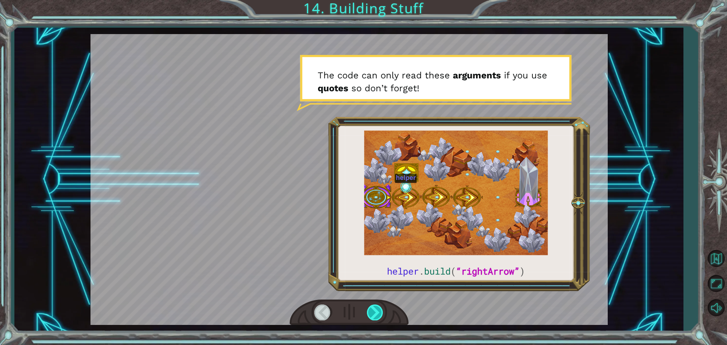
click at [371, 312] on div at bounding box center [375, 313] width 17 height 16
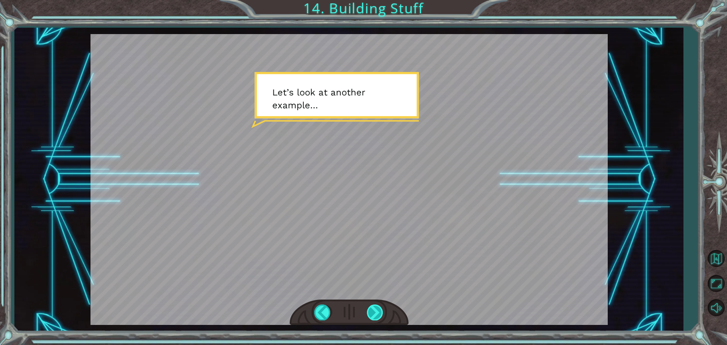
click at [371, 312] on div at bounding box center [375, 313] width 17 height 16
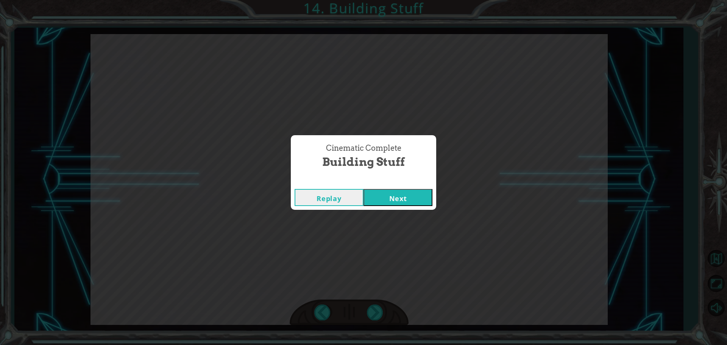
click at [380, 200] on button "Next" at bounding box center [398, 197] width 69 height 17
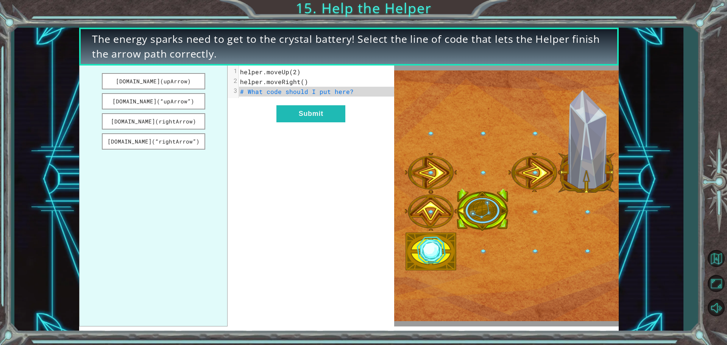
drag, startPoint x: 173, startPoint y: 100, endPoint x: 302, endPoint y: 86, distance: 129.5
click at [302, 86] on div "[DOMAIN_NAME](upArrow) [DOMAIN_NAME](“upArrow”) [DOMAIN_NAME](rightArrow) [DOMA…" at bounding box center [236, 196] width 315 height 261
click at [314, 113] on button "Submit" at bounding box center [311, 113] width 69 height 17
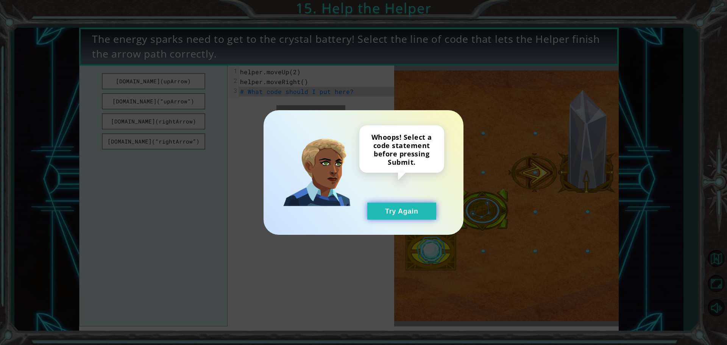
click at [389, 208] on button "Try Again" at bounding box center [401, 211] width 69 height 17
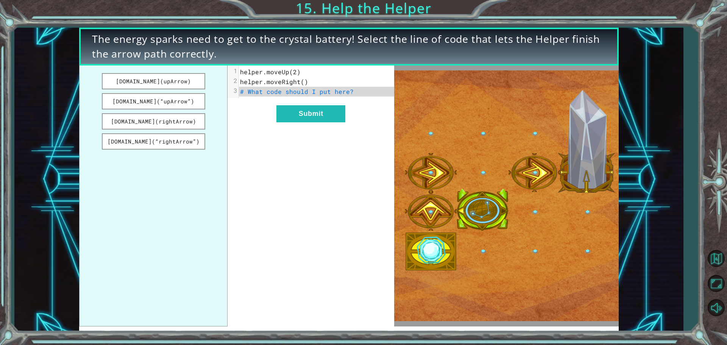
drag, startPoint x: 134, startPoint y: 123, endPoint x: 244, endPoint y: 84, distance: 117.0
click at [244, 85] on div "[DOMAIN_NAME](upArrow) [DOMAIN_NAME](“upArrow”) [DOMAIN_NAME](rightArrow) [DOMA…" at bounding box center [236, 196] width 315 height 261
drag, startPoint x: 248, startPoint y: 88, endPoint x: 176, endPoint y: 78, distance: 73.1
click at [176, 78] on div "[DOMAIN_NAME](upArrow) [DOMAIN_NAME](“upArrow”) [DOMAIN_NAME](rightArrow) [DOMA…" at bounding box center [236, 196] width 315 height 261
drag, startPoint x: 165, startPoint y: 82, endPoint x: 321, endPoint y: 80, distance: 156.1
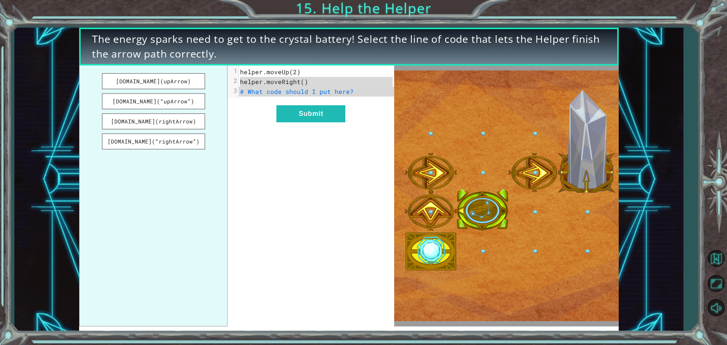
click at [321, 80] on div "[DOMAIN_NAME](upArrow) [DOMAIN_NAME](“upArrow”) [DOMAIN_NAME](rightArrow) [DOMA…" at bounding box center [236, 196] width 315 height 261
click at [360, 227] on div "x 1 helper.moveUp(2) 2 helper.moveRight() 3 # What code should I put here? Subm…" at bounding box center [311, 196] width 167 height 261
drag, startPoint x: 161, startPoint y: 136, endPoint x: 159, endPoint y: 141, distance: 5.3
click at [160, 163] on ul "[DOMAIN_NAME](upArrow) [DOMAIN_NAME](“upArrow”) [DOMAIN_NAME](rightArrow) [DOMA…" at bounding box center [153, 196] width 148 height 261
drag, startPoint x: 155, startPoint y: 122, endPoint x: 156, endPoint y: 134, distance: 12.2
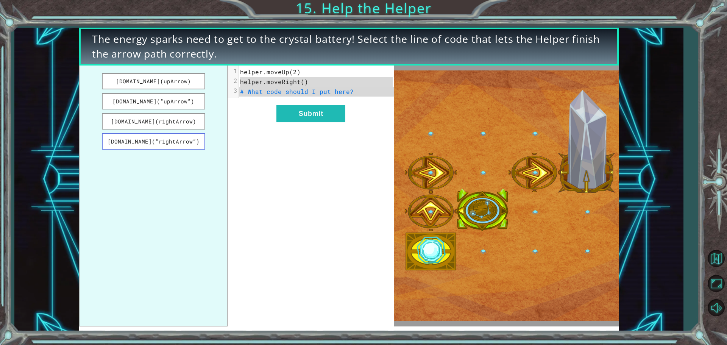
click at [156, 134] on ul "[DOMAIN_NAME](upArrow) [DOMAIN_NAME](“upArrow”) [DOMAIN_NAME](rightArrow) [DOMA…" at bounding box center [153, 196] width 148 height 261
drag, startPoint x: 143, startPoint y: 102, endPoint x: 174, endPoint y: 101, distance: 31.1
click at [174, 101] on button "[DOMAIN_NAME](“upArrow”)" at bounding box center [153, 101] width 103 height 16
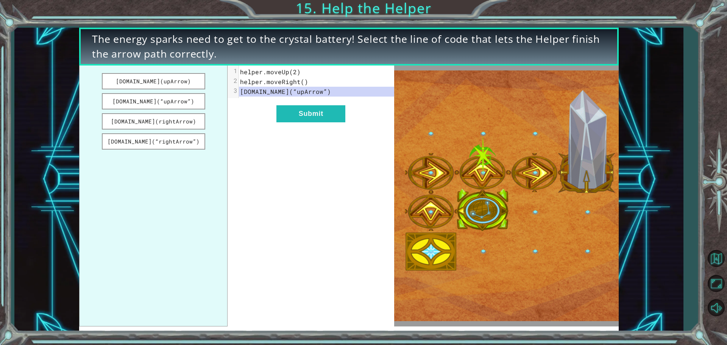
drag, startPoint x: 162, startPoint y: 86, endPoint x: 287, endPoint y: 88, distance: 125.0
click at [287, 88] on div "[DOMAIN_NAME](upArrow) [DOMAIN_NAME](“upArrow”) [DOMAIN_NAME](rightArrow) [DOMA…" at bounding box center [236, 196] width 315 height 261
click at [298, 253] on div "x 1 helper.moveUp(2) 2 helper.moveRight() 3 [DOMAIN_NAME](“upArrow”) Submit" at bounding box center [311, 196] width 167 height 261
click at [298, 254] on div "x 1 helper.moveUp(2) 2 helper.moveRight() 3 [DOMAIN_NAME](“upArrow”) Submit" at bounding box center [311, 196] width 167 height 261
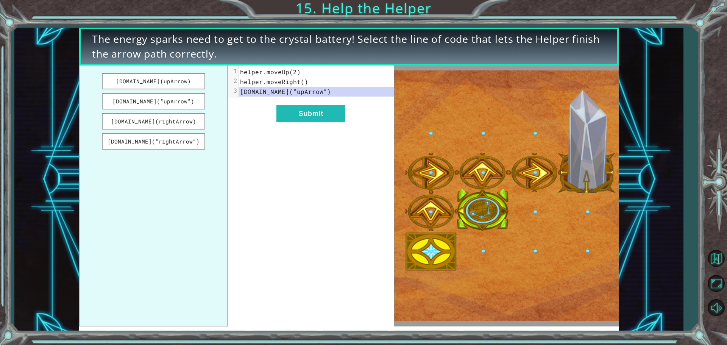
click at [298, 254] on div "x 1 helper.moveUp(2) 2 helper.moveRight() 3 [DOMAIN_NAME](“upArrow”) Submit" at bounding box center [311, 196] width 167 height 261
click at [317, 267] on div "x 1 helper.moveUp(2) 2 helper.moveRight() 3 [DOMAIN_NAME](“upArrow”) Submit" at bounding box center [311, 196] width 167 height 261
click at [337, 106] on button "Submit" at bounding box center [311, 113] width 69 height 17
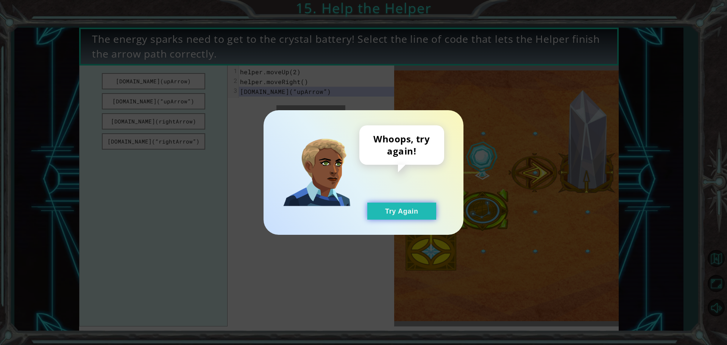
click at [409, 212] on button "Try Again" at bounding box center [401, 211] width 69 height 17
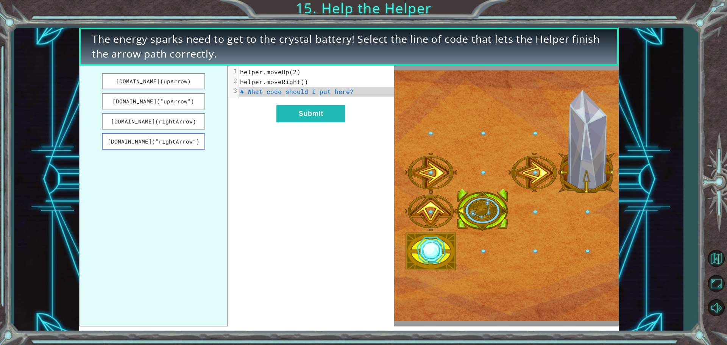
click at [151, 144] on button "[DOMAIN_NAME](“rightArrow”)" at bounding box center [153, 141] width 103 height 16
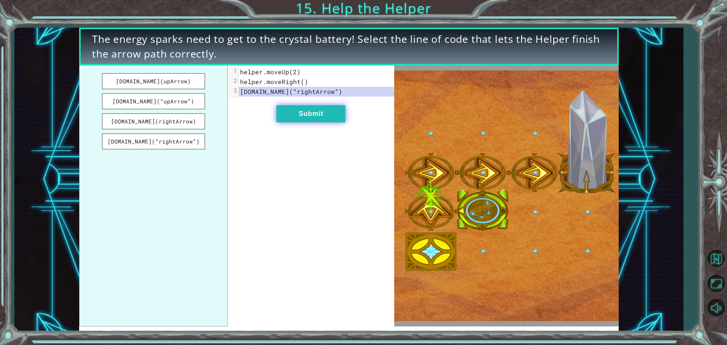
click at [305, 112] on button "Submit" at bounding box center [311, 113] width 69 height 17
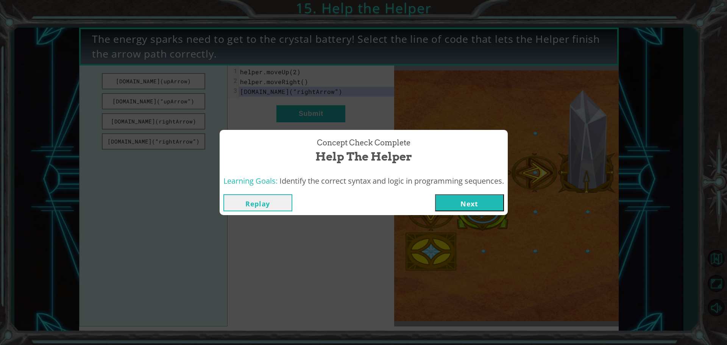
click at [480, 199] on button "Next" at bounding box center [469, 202] width 69 height 17
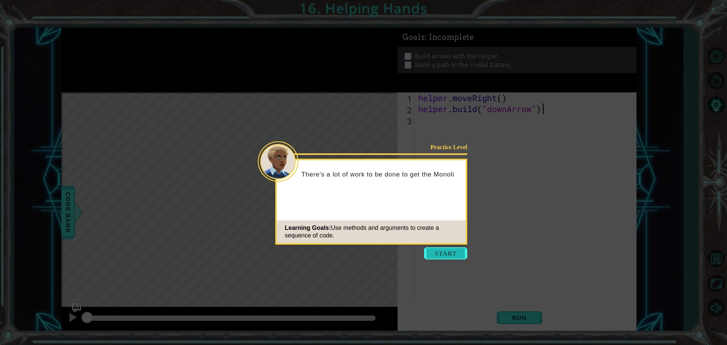
click at [435, 253] on button "Start" at bounding box center [445, 253] width 43 height 12
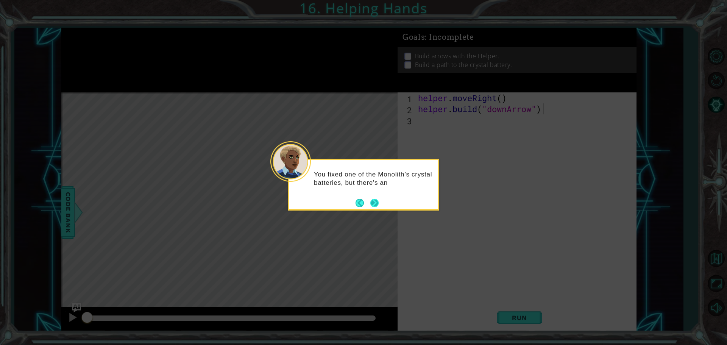
click at [372, 204] on button "Next" at bounding box center [374, 203] width 8 height 8
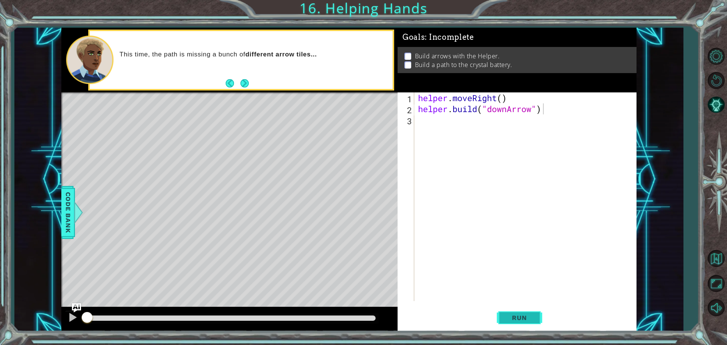
click at [523, 319] on span "Run" at bounding box center [520, 318] width 30 height 8
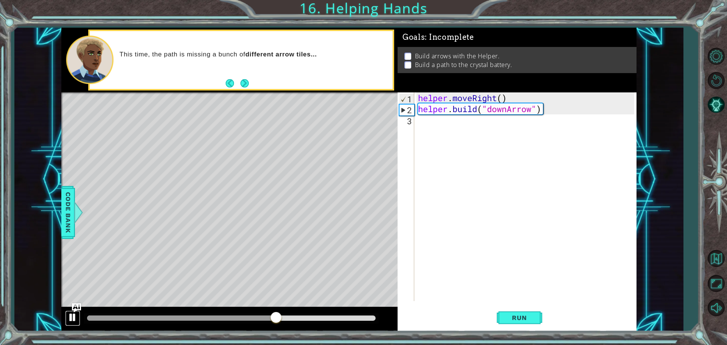
click at [69, 317] on div at bounding box center [73, 317] width 10 height 10
drag, startPoint x: 280, startPoint y: 317, endPoint x: 372, endPoint y: 325, distance: 92.0
click at [372, 325] on div at bounding box center [229, 319] width 336 height 24
click at [525, 120] on div "helper . moveRight ( ) helper . build ( "downArrow" )" at bounding box center [528, 207] width 222 height 231
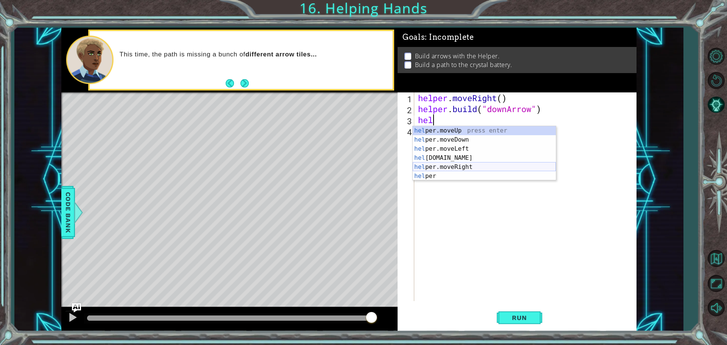
click at [486, 166] on div "hel per.moveUp press enter hel per.moveDown press enter hel per.moveLeft press …" at bounding box center [484, 162] width 143 height 73
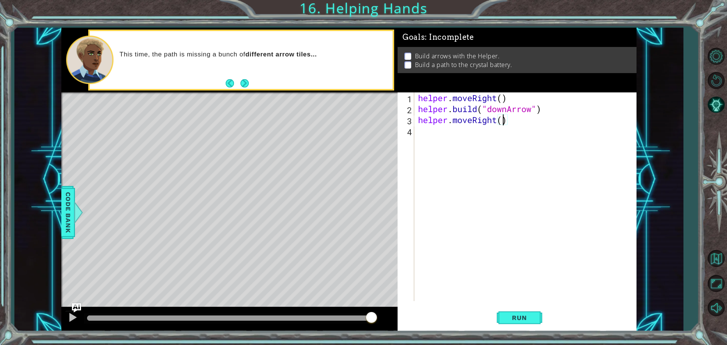
type textarea "helper.moveRight(2)"
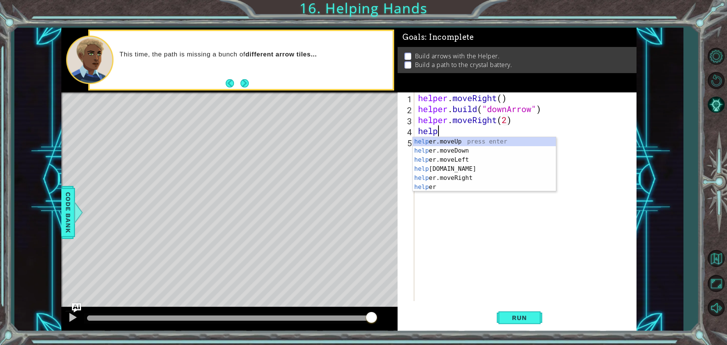
scroll to position [0, 0]
click at [460, 139] on div "help er.moveUp press enter help er.moveDown press enter help er.moveLeft press …" at bounding box center [484, 173] width 143 height 73
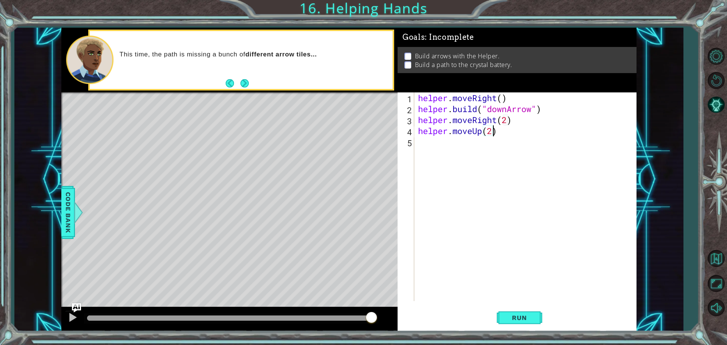
scroll to position [0, 3]
click at [511, 317] on span "Run" at bounding box center [520, 318] width 30 height 8
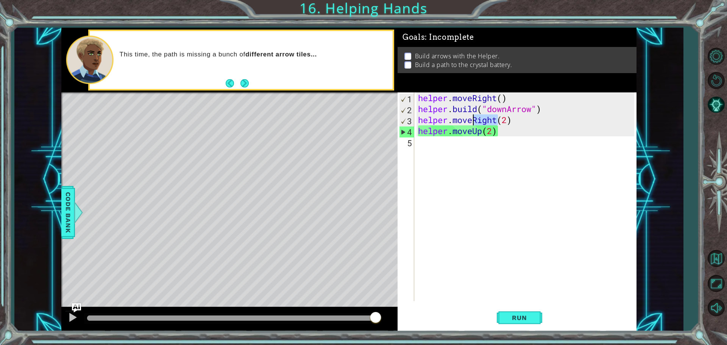
drag, startPoint x: 497, startPoint y: 120, endPoint x: 475, endPoint y: 118, distance: 22.8
click at [475, 118] on div "helper . moveRight ( ) helper . build ( "downArrow" ) helper . moveRight ( 2 ) …" at bounding box center [528, 207] width 222 height 231
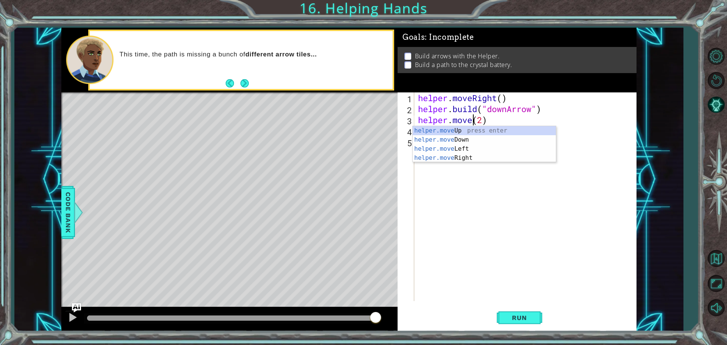
scroll to position [0, 3]
type textarea "helper.moveLeft(2)"
click at [502, 279] on div "helper . moveRight ( ) helper . build ( "downArrow" ) helper . moveLeft ( 2 ) h…" at bounding box center [528, 207] width 222 height 231
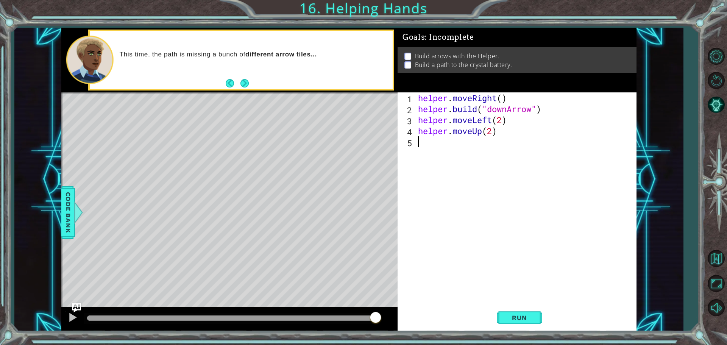
scroll to position [0, 0]
click at [512, 318] on span "Run" at bounding box center [520, 318] width 30 height 8
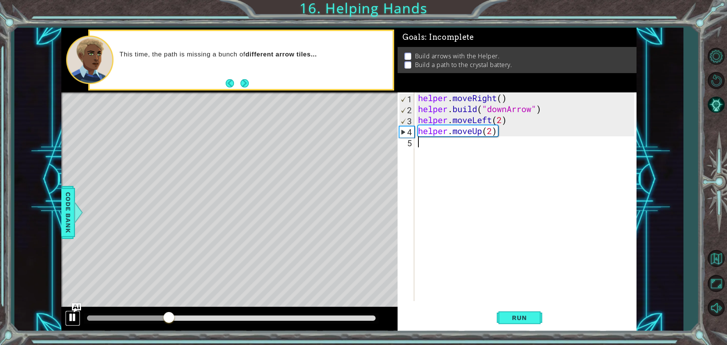
click at [72, 316] on div at bounding box center [73, 317] width 10 height 10
drag, startPoint x: 549, startPoint y: 110, endPoint x: 418, endPoint y: 107, distance: 131.1
click at [418, 107] on div "helper . moveRight ( ) helper . build ( "downArrow" ) helper . moveLeft ( 2 ) h…" at bounding box center [528, 207] width 222 height 231
click at [537, 129] on div "helper . moveRight ( ) helper . build ( "downArrow" ) helper . moveLeft ( 2 ) h…" at bounding box center [528, 207] width 222 height 231
type textarea "helper.moveUp(2)"
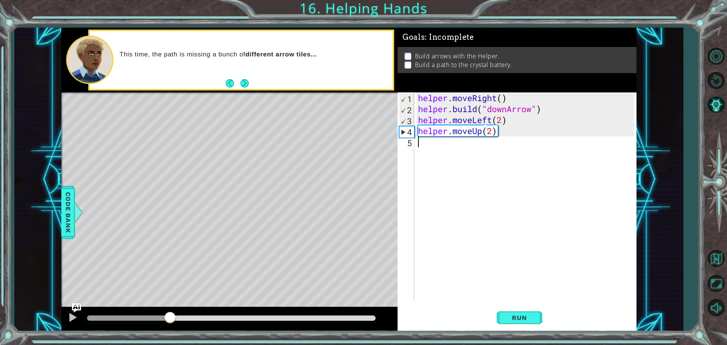
click at [510, 155] on div "helper . moveRight ( ) helper . build ( "downArrow" ) helper . moveLeft ( 2 ) h…" at bounding box center [528, 207] width 222 height 231
click at [509, 317] on span "Run" at bounding box center [520, 318] width 30 height 8
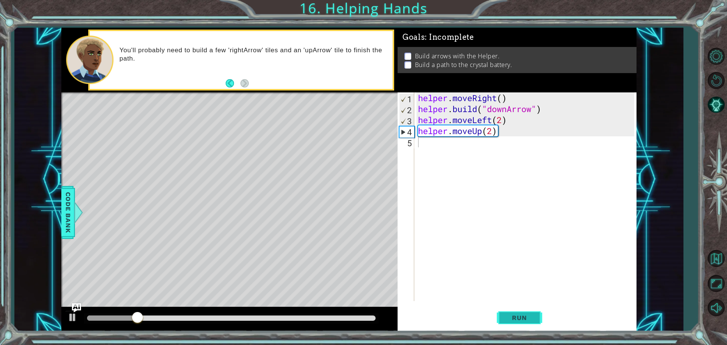
click at [526, 322] on button "Run" at bounding box center [519, 318] width 45 height 24
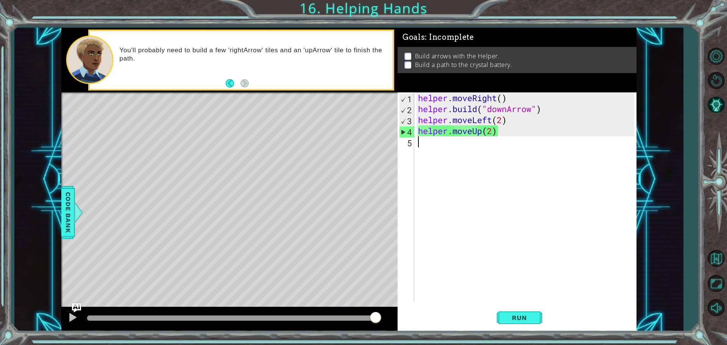
click at [543, 112] on div "helper . moveRight ( ) helper . build ( "downArrow" ) helper . moveLeft ( 2 ) h…" at bounding box center [528, 207] width 222 height 231
type textarea "[DOMAIN_NAME]("downArrow")\"
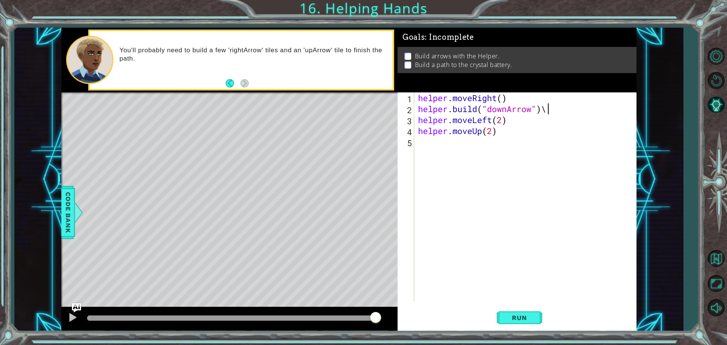
type textarea "[DOMAIN_NAME]("downArrow")"
paste textarea "[DOMAIN_NAME]("downArrow")"
drag, startPoint x: 508, startPoint y: 118, endPoint x: 486, endPoint y: 120, distance: 22.1
click at [486, 120] on div "helper . moveRight ( ) helper . build ( "downArrow" ) helper . build ( "downArr…" at bounding box center [528, 207] width 222 height 231
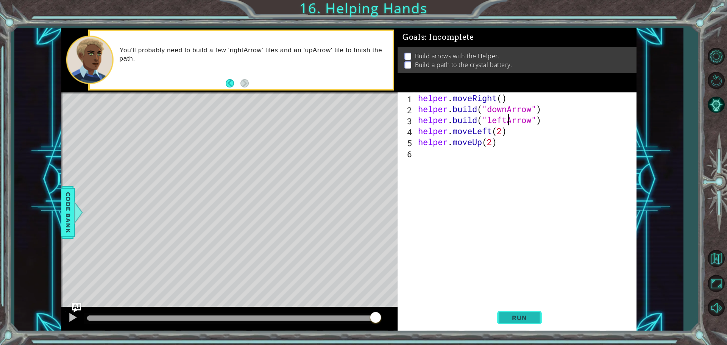
type textarea "[DOMAIN_NAME]("leftArrow")"
click at [516, 320] on span "Run" at bounding box center [520, 318] width 30 height 8
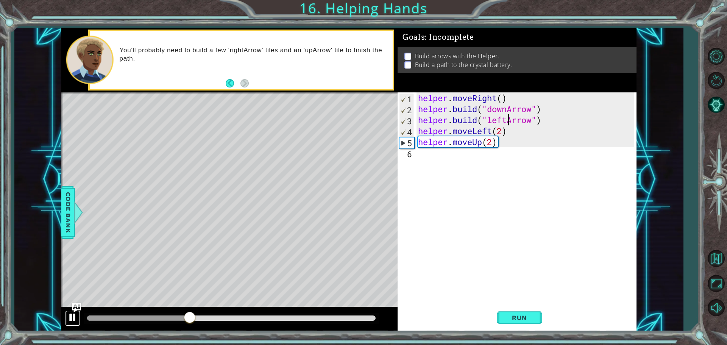
click at [74, 314] on div at bounding box center [73, 317] width 10 height 10
click at [507, 321] on span "Run" at bounding box center [520, 318] width 30 height 8
click at [527, 312] on button "Run" at bounding box center [519, 318] width 45 height 24
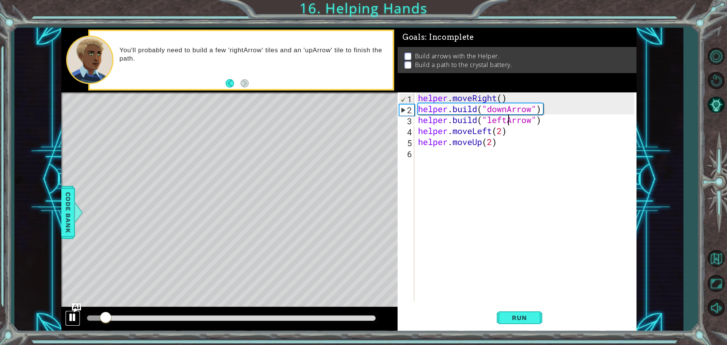
click at [70, 318] on div at bounding box center [73, 317] width 10 height 10
click at [473, 157] on div "helper . moveRight ( ) helper . build ( "downArrow" ) helper . build ( "leftArr…" at bounding box center [528, 207] width 222 height 231
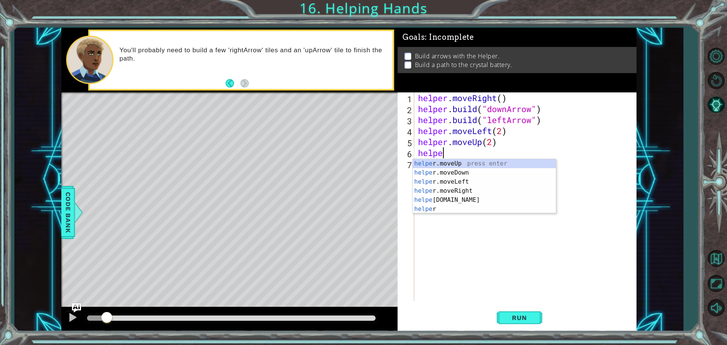
scroll to position [0, 1]
click at [497, 182] on div "helper press enter helper .moveUp press enter helper .moveDown press enter help…" at bounding box center [484, 195] width 143 height 73
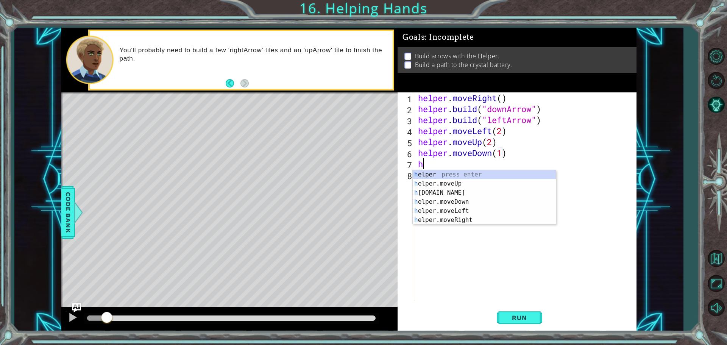
scroll to position [0, 4]
click at [463, 214] on div "hel per press enter hel per.moveUp press enter [GEOGRAPHIC_DATA] per.moveDown p…" at bounding box center [484, 206] width 143 height 73
type textarea "[DOMAIN_NAME]("rightArrow")"
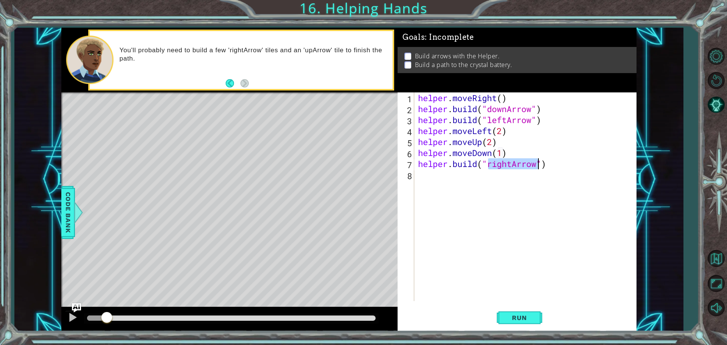
click at [493, 190] on div "helper . moveRight ( ) helper . build ( "downArrow" ) helper . build ( "leftArr…" at bounding box center [528, 207] width 222 height 231
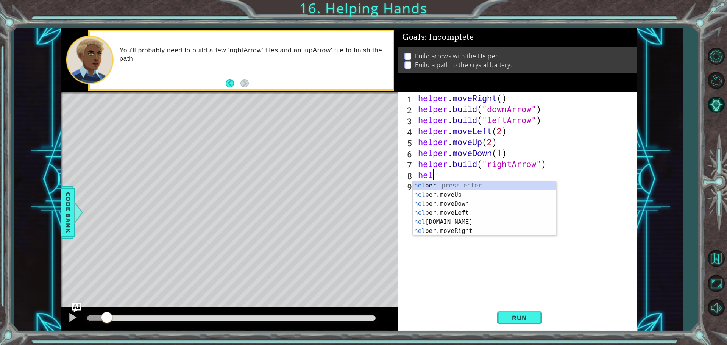
scroll to position [0, 0]
click at [496, 231] on div "help er press enter help er.moveUp press enter help er.moveDown press enter hel…" at bounding box center [484, 217] width 143 height 73
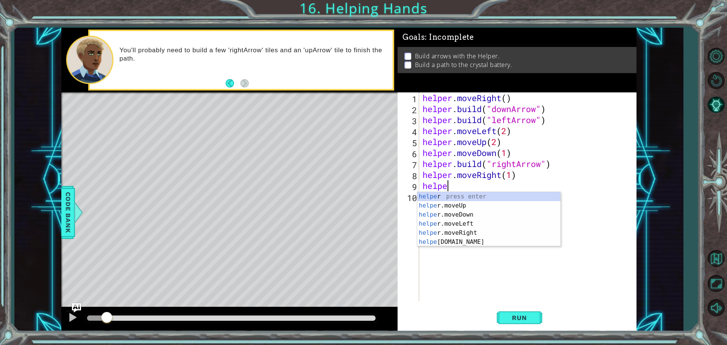
scroll to position [0, 5]
click at [467, 245] on div "helper press enter helper .moveUp press enter helper .moveDown press enter help…" at bounding box center [488, 228] width 143 height 73
type textarea "[DOMAIN_NAME]("rightArrow")"
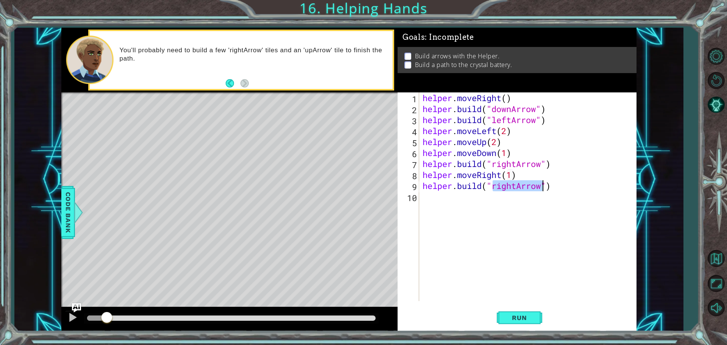
click at [458, 199] on div "helper . moveRight ( ) helper . build ( "downArrow" ) helper . build ( "leftArr…" at bounding box center [529, 207] width 217 height 231
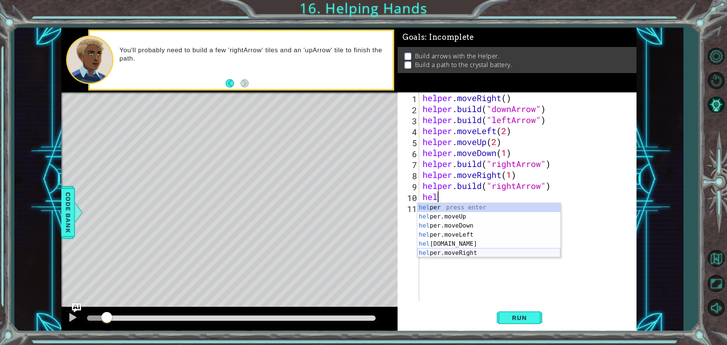
click at [470, 252] on div "hel per press enter hel per.moveUp press enter [GEOGRAPHIC_DATA] per.moveDown p…" at bounding box center [488, 239] width 143 height 73
type textarea "helper.moveRight(1)"
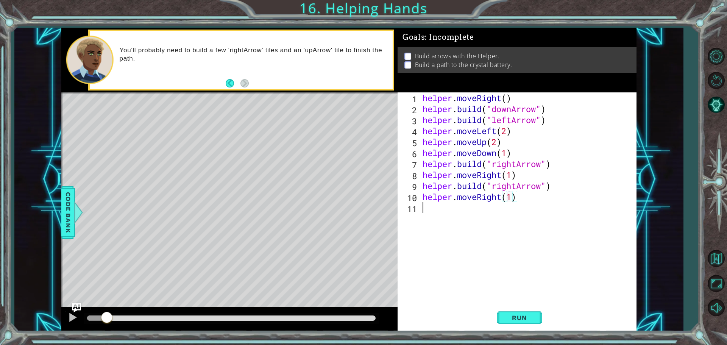
click at [429, 206] on div "helper . moveRight ( ) helper . build ( "downArrow" ) helper . build ( "leftArr…" at bounding box center [529, 207] width 217 height 231
click at [523, 321] on span "Run" at bounding box center [520, 318] width 30 height 8
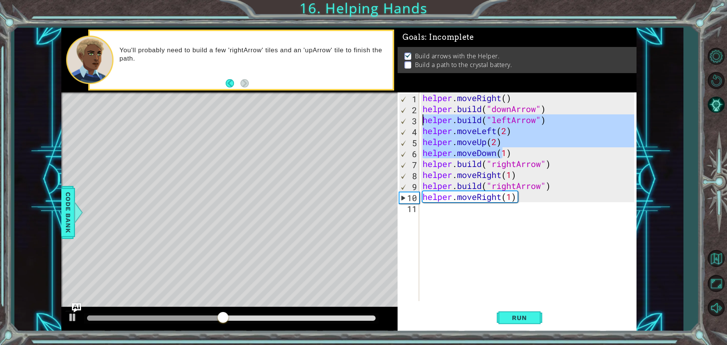
drag, startPoint x: 504, startPoint y: 148, endPoint x: 423, endPoint y: 118, distance: 86.1
click at [423, 118] on div "helper . moveRight ( ) helper . build ( "downArrow" ) helper . build ( "leftArr…" at bounding box center [529, 207] width 217 height 231
click at [518, 146] on div "helper . moveRight ( ) helper . build ( "downArrow" ) helper . build ( "leftArr…" at bounding box center [527, 196] width 213 height 209
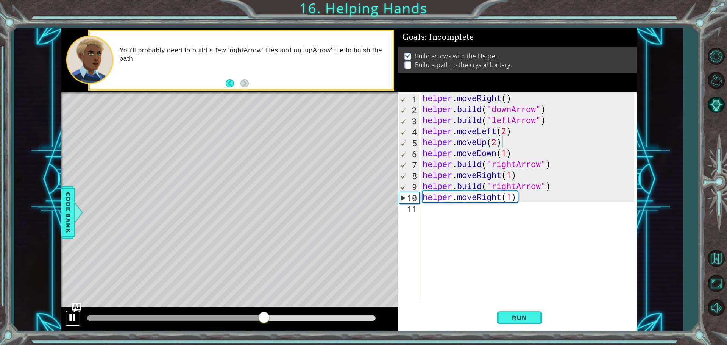
click at [69, 320] on div at bounding box center [73, 317] width 10 height 10
click at [553, 112] on div "helper . moveRight ( ) helper . build ( "downArrow" ) helper . build ( "leftArr…" at bounding box center [529, 207] width 217 height 231
type textarea "[DOMAIN_NAME]("downArrow")"
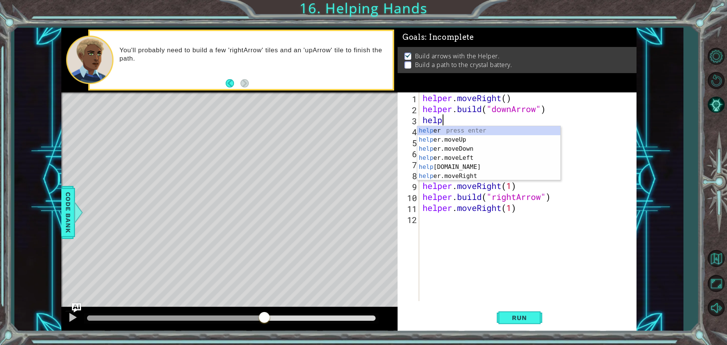
scroll to position [0, 1]
click at [467, 148] on div "helper press enter helper .moveUp press enter helper .moveDown press enter help…" at bounding box center [488, 162] width 143 height 73
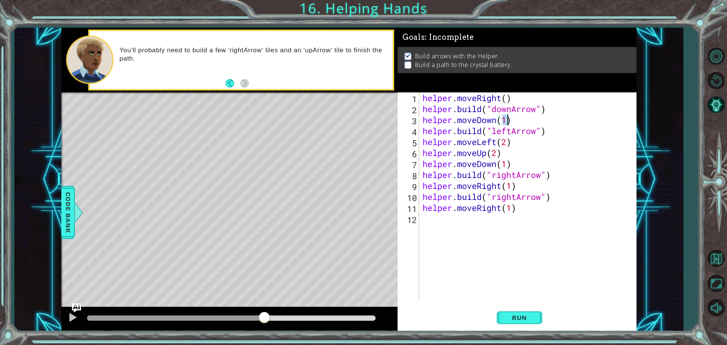
click at [512, 130] on div "helper . moveRight ( ) helper . build ( "downArrow" ) helper . moveDown ( 1 ) h…" at bounding box center [529, 207] width 217 height 231
type textarea "[DOMAIN_NAME]("rightArrow")"
click at [452, 237] on div "helper . moveRight ( ) helper . build ( "downArrow" ) helper . moveDown ( 1 ) h…" at bounding box center [529, 207] width 217 height 231
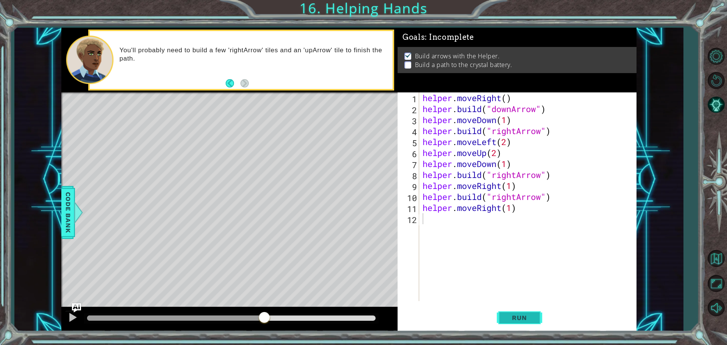
click at [518, 321] on span "Run" at bounding box center [520, 318] width 30 height 8
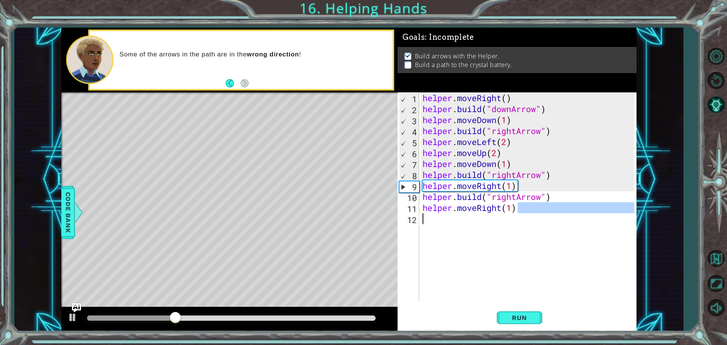
drag, startPoint x: 521, startPoint y: 211, endPoint x: 511, endPoint y: 220, distance: 13.4
click at [511, 220] on div "helper . moveRight ( ) helper . build ( "downArrow" ) helper . moveDown ( 1 ) h…" at bounding box center [529, 207] width 217 height 231
type textarea "helper.moveRight(1)"
click at [507, 243] on div "helper . moveRight ( ) helper . build ( "downArrow" ) helper . moveDown ( 1 ) h…" at bounding box center [527, 196] width 213 height 209
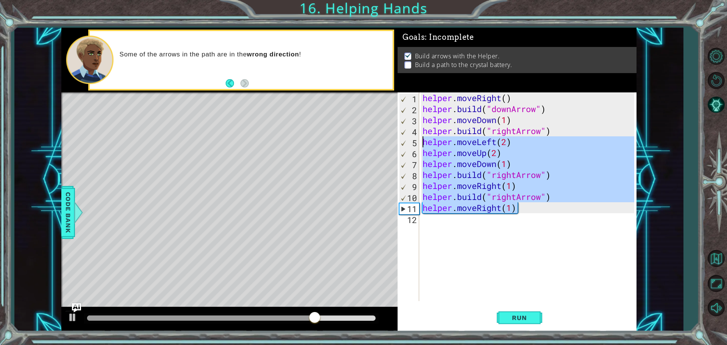
drag, startPoint x: 521, startPoint y: 209, endPoint x: 424, endPoint y: 147, distance: 115.5
click at [424, 147] on div "helper . moveRight ( ) helper . build ( "downArrow" ) helper . moveDown ( 1 ) h…" at bounding box center [529, 207] width 217 height 231
type textarea "helper.moveLeft(2) helper.moveUp(2)"
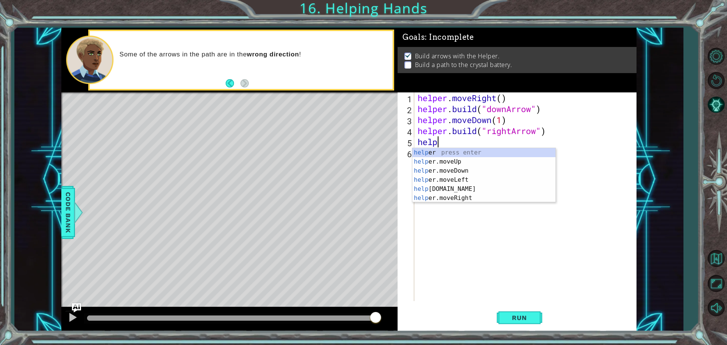
scroll to position [0, 1]
click at [457, 185] on div "helpe r press enter helpe [PERSON_NAME]moveUp press enter helpe [PERSON_NAME]mo…" at bounding box center [483, 184] width 143 height 73
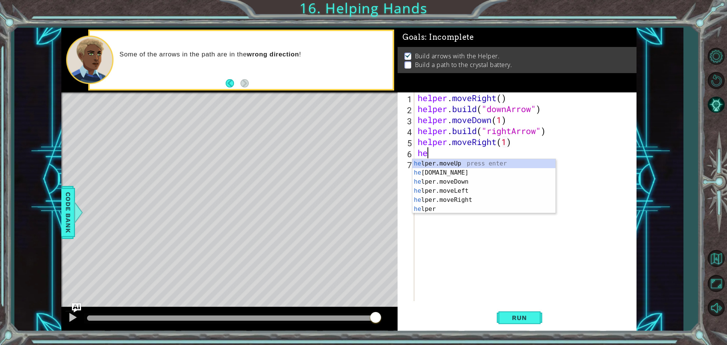
scroll to position [0, 5]
click at [447, 201] on div "help er press enter help er.moveUp press enter help er.moveDown press enter hel…" at bounding box center [483, 195] width 143 height 73
type textarea "[DOMAIN_NAME]("rightArrow")"
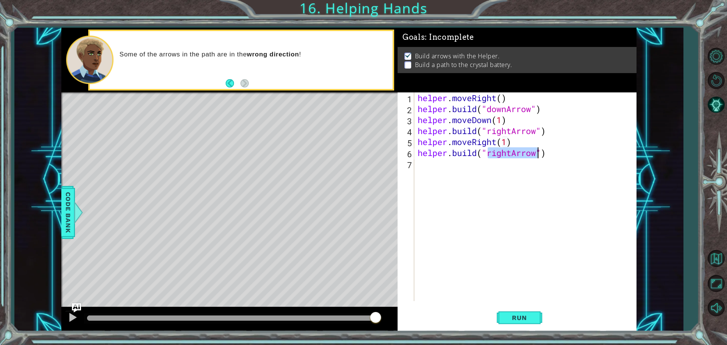
click at [447, 166] on div "helper . moveRight ( ) helper . build ( "downArrow" ) helper . moveDown ( 1 ) h…" at bounding box center [527, 207] width 222 height 231
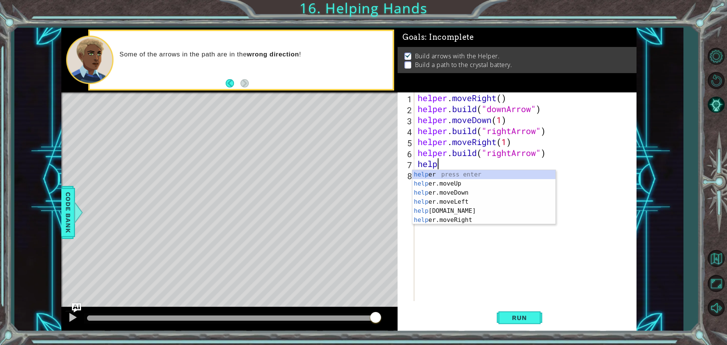
scroll to position [0, 0]
click at [473, 224] on div "1 2 3 4 5 6 help er press enter help er.moveUp press enter help er.moveDown pre…" at bounding box center [484, 197] width 144 height 55
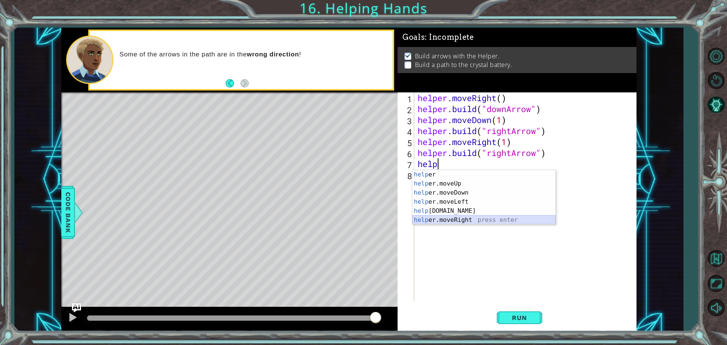
click at [472, 221] on div "help er press enter help er.moveUp press enter help er.moveDown press enter hel…" at bounding box center [483, 206] width 143 height 73
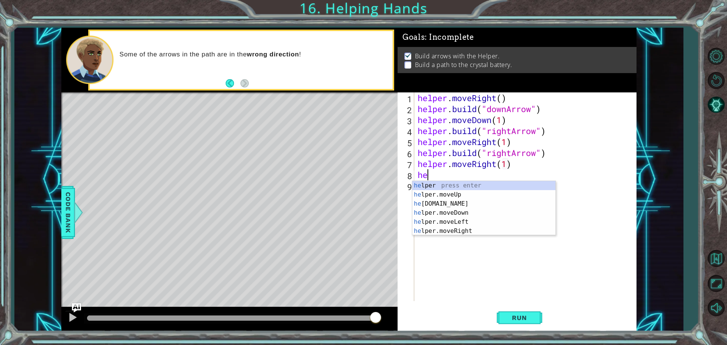
scroll to position [0, 5]
click at [475, 225] on div "help er press enter help er.moveUp press enter help er.moveDown press enter hel…" at bounding box center [483, 217] width 143 height 73
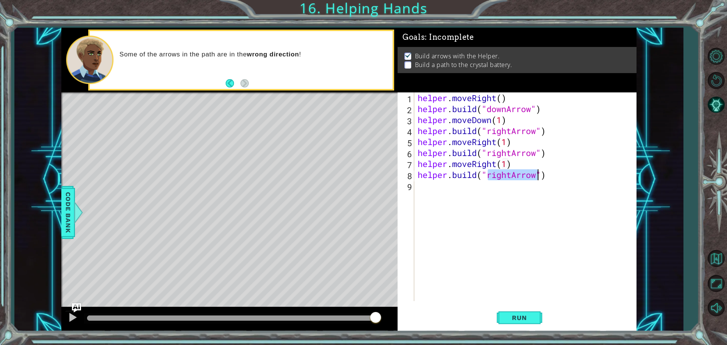
click at [514, 175] on div "helper . moveRight ( ) helper . build ( "downArrow" ) helper . moveDown ( 1 ) h…" at bounding box center [525, 196] width 218 height 209
type textarea "[DOMAIN_NAME]("upArrow")"
click at [521, 318] on span "Run" at bounding box center [520, 318] width 30 height 8
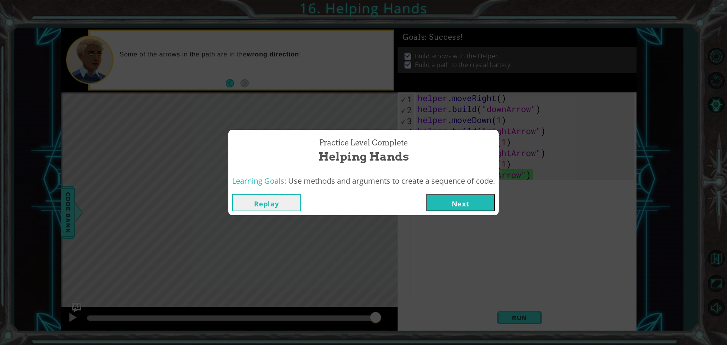
click at [467, 200] on button "Next" at bounding box center [460, 202] width 69 height 17
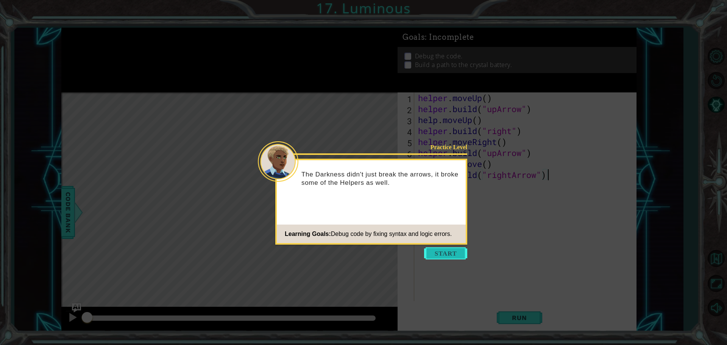
click at [453, 255] on button "Start" at bounding box center [445, 253] width 43 height 12
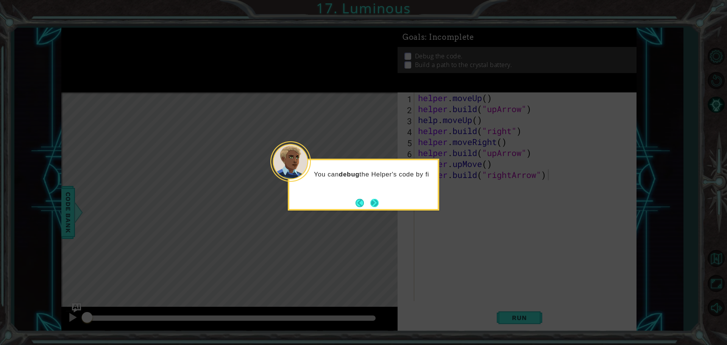
click at [372, 200] on button "Next" at bounding box center [374, 202] width 9 height 9
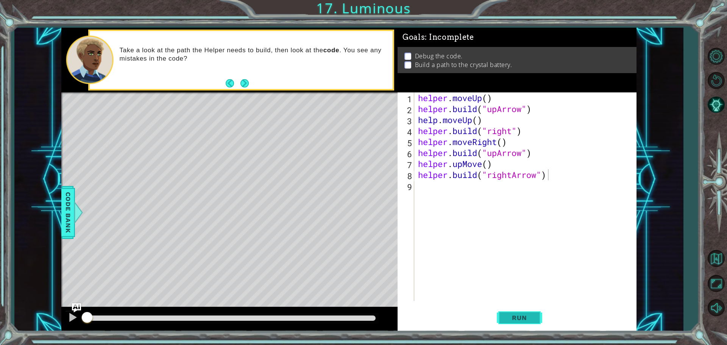
click at [508, 312] on button "Run" at bounding box center [519, 318] width 45 height 24
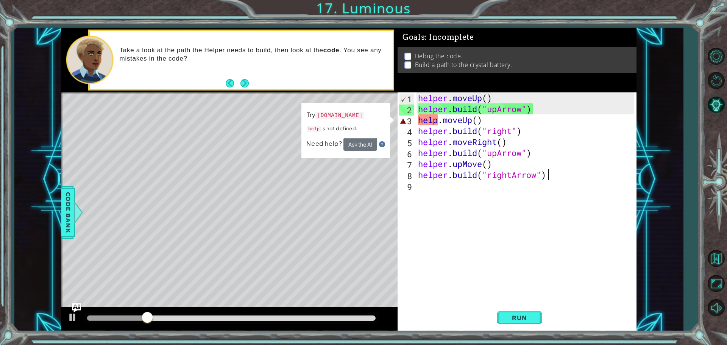
click at [438, 121] on div "helper . moveUp ( ) helper . build ( "upArrow" ) help . moveUp ( ) helper . bui…" at bounding box center [528, 207] width 222 height 231
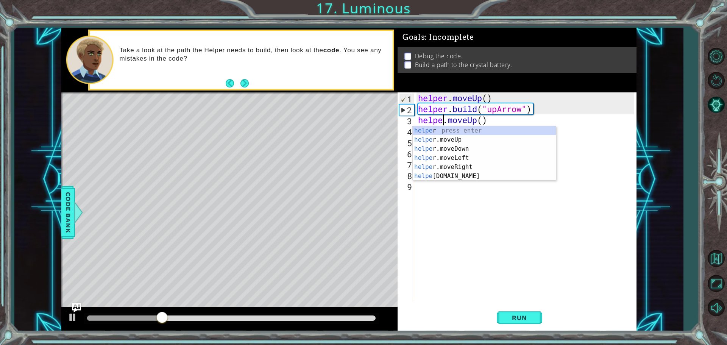
scroll to position [0, 1]
type textarea "helper.moveUp()"
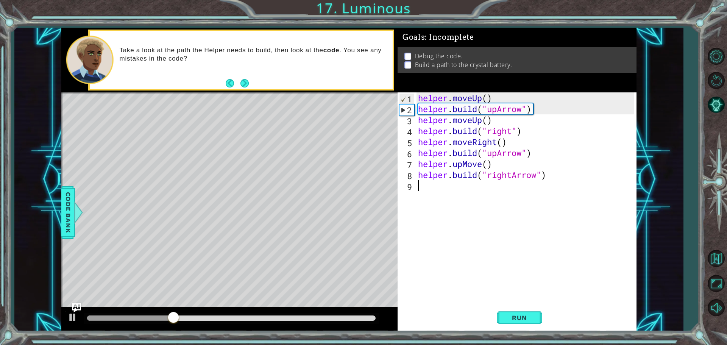
click at [452, 283] on div "helper . moveUp ( ) helper . build ( "upArrow" ) helper . moveUp ( ) helper . b…" at bounding box center [528, 207] width 222 height 231
click at [517, 322] on button "Run" at bounding box center [519, 318] width 45 height 24
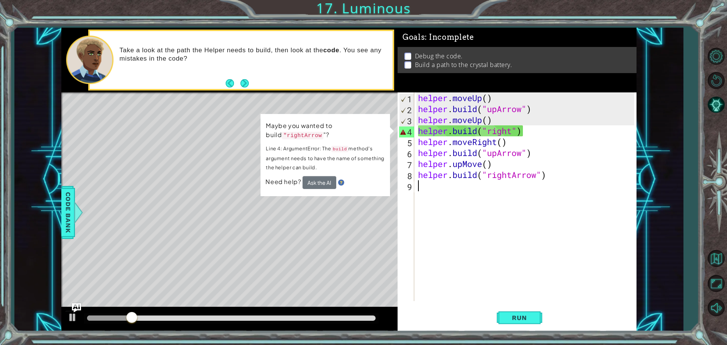
click at [514, 129] on div "helper . moveUp ( ) helper . build ( "upArrow" ) helper . moveUp ( ) helper . b…" at bounding box center [528, 207] width 222 height 231
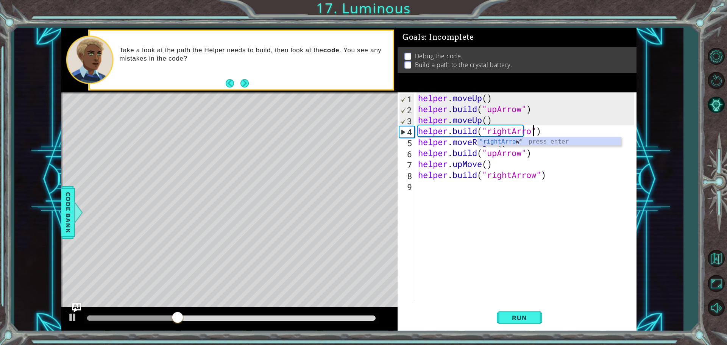
scroll to position [0, 5]
click at [525, 141] on div ""rightArrow " press enter" at bounding box center [549, 150] width 143 height 27
click at [499, 317] on button "Run" at bounding box center [519, 318] width 45 height 24
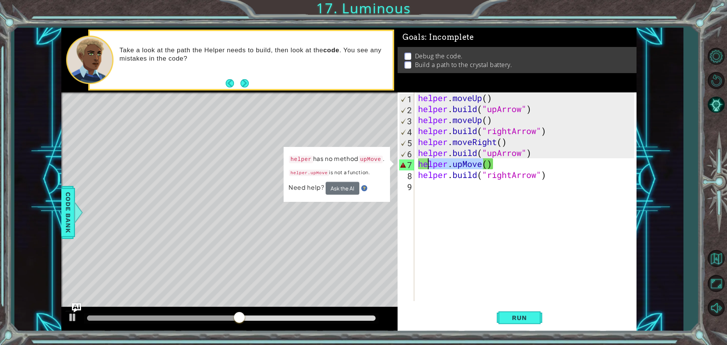
drag, startPoint x: 483, startPoint y: 161, endPoint x: 430, endPoint y: 167, distance: 53.0
click at [430, 167] on div "helper . moveUp ( ) helper . build ( "upArrow" ) helper . moveUp ( ) helper . b…" at bounding box center [528, 207] width 222 height 231
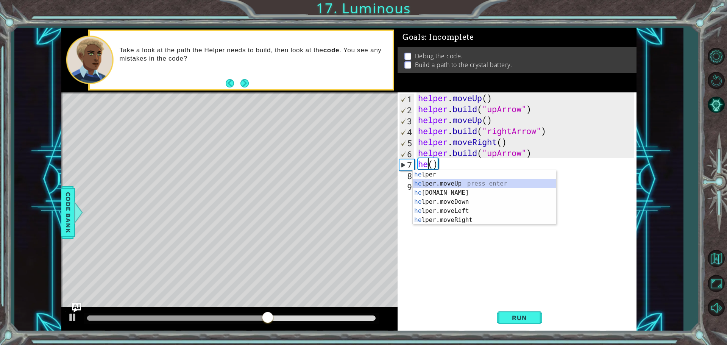
click at [459, 183] on div "he lper press enter he lper.moveUp press enter he [DOMAIN_NAME] press enter he …" at bounding box center [484, 206] width 143 height 73
type textarea "helper.moveUp(1)"
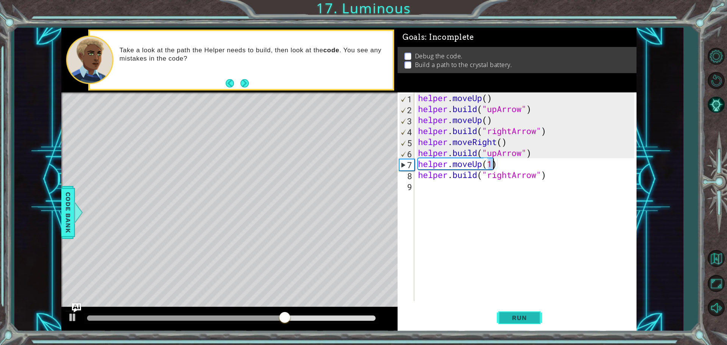
click at [519, 316] on span "Run" at bounding box center [520, 318] width 30 height 8
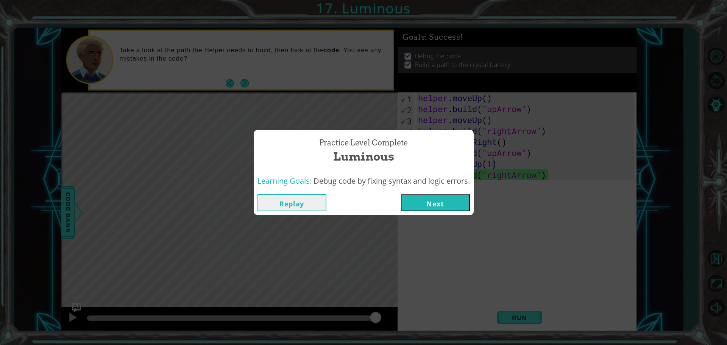
click at [437, 205] on button "Next" at bounding box center [435, 202] width 69 height 17
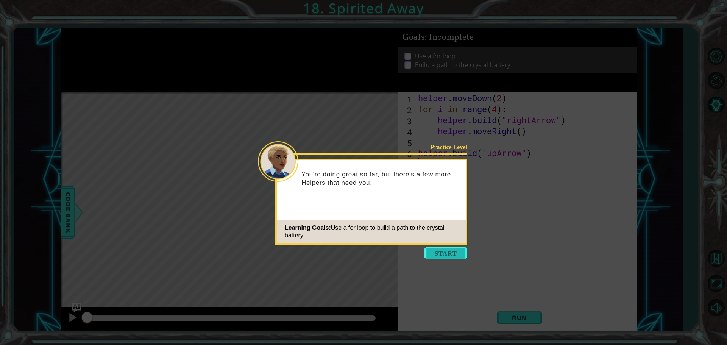
click at [429, 255] on button "Start" at bounding box center [445, 253] width 43 height 12
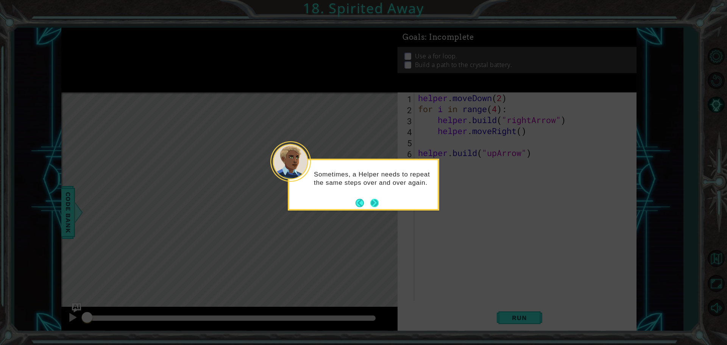
click at [375, 200] on button "Next" at bounding box center [374, 202] width 9 height 9
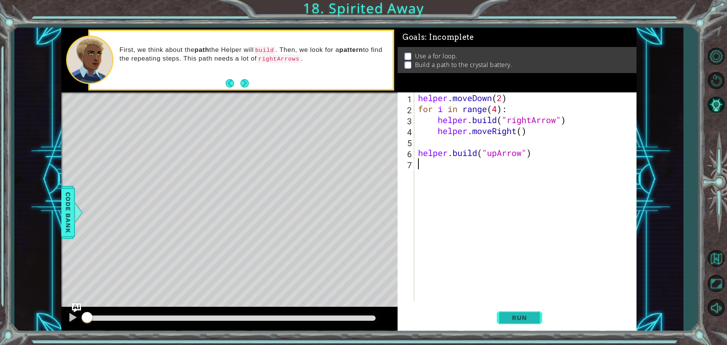
click at [528, 320] on span "Run" at bounding box center [520, 318] width 30 height 8
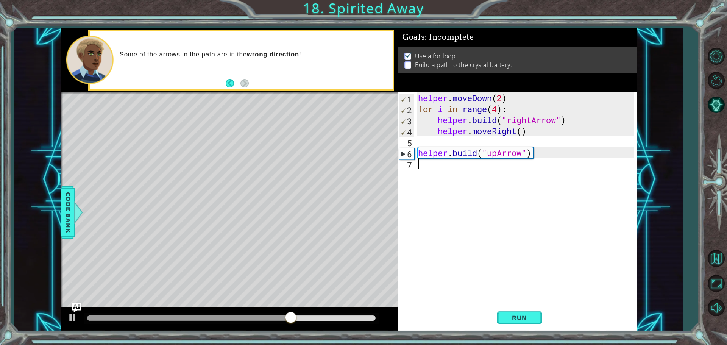
click at [546, 152] on div "helper . moveDown ( 2 ) for i in range ( 4 ) : helper . build ( "rightArrow" ) …" at bounding box center [528, 207] width 222 height 231
type textarea "[DOMAIN_NAME]("upArrow")"
click at [547, 152] on div "helper . moveDown ( 2 ) for i in range ( 4 ) : helper . build ( "rightArrow" ) …" at bounding box center [528, 207] width 222 height 231
click at [469, 167] on div "helper . moveDown ( 2 ) for i in range ( 4 ) : helper . build ( "rightArrow" ) …" at bounding box center [528, 207] width 222 height 231
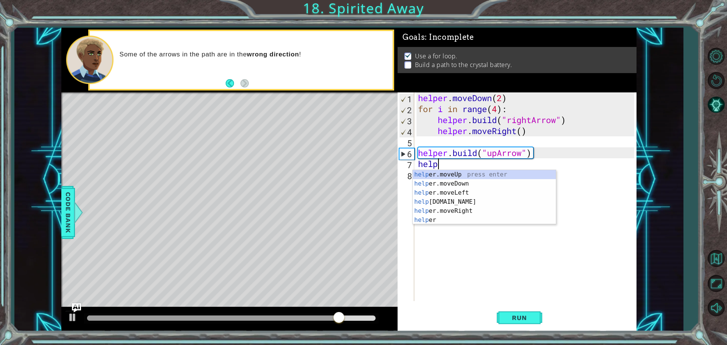
scroll to position [0, 1]
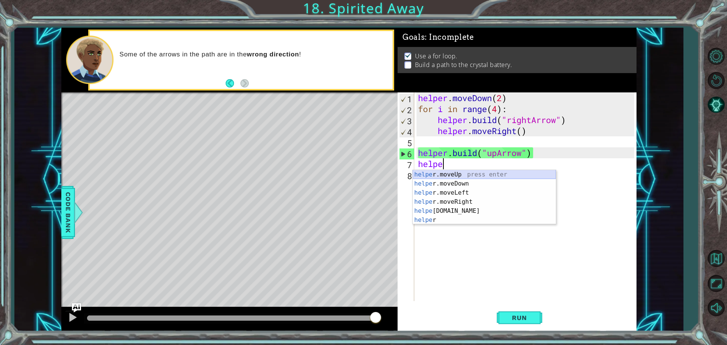
click at [439, 172] on div "helpe [PERSON_NAME]moveUp press enter helpe [PERSON_NAME]moveDown press enter h…" at bounding box center [484, 206] width 143 height 73
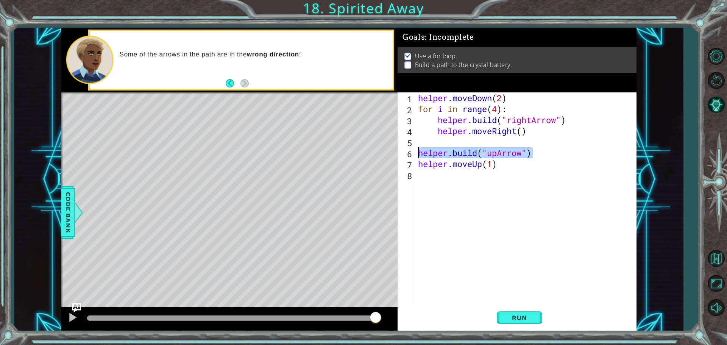
drag, startPoint x: 538, startPoint y: 149, endPoint x: 415, endPoint y: 150, distance: 123.1
click at [415, 150] on div "helper.moveUp(1) 1 2 3 4 5 6 7 8 helper . moveDown ( 2 ) for i in range ( 4 ) :…" at bounding box center [516, 196] width 237 height 209
type textarea "[DOMAIN_NAME]("upArrow")"
click at [498, 166] on div "helper . moveDown ( 2 ) for i in range ( 4 ) : helper . build ( "rightArrow" ) …" at bounding box center [528, 207] width 222 height 231
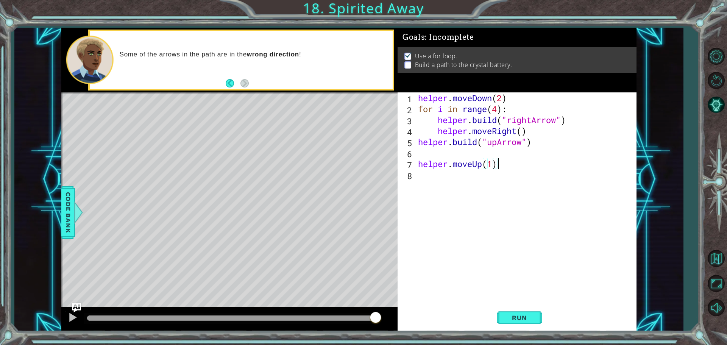
type textarea "helper.moveUp(1)"
paste textarea "[DOMAIN_NAME]("upArrow")"
type textarea "[DOMAIN_NAME]("upArrow")"
click at [472, 151] on div "helper . moveDown ( 2 ) for i in range ( 4 ) : helper . build ( "rightArrow" ) …" at bounding box center [528, 207] width 222 height 231
type textarea "[DOMAIN_NAME]("upArrow")"
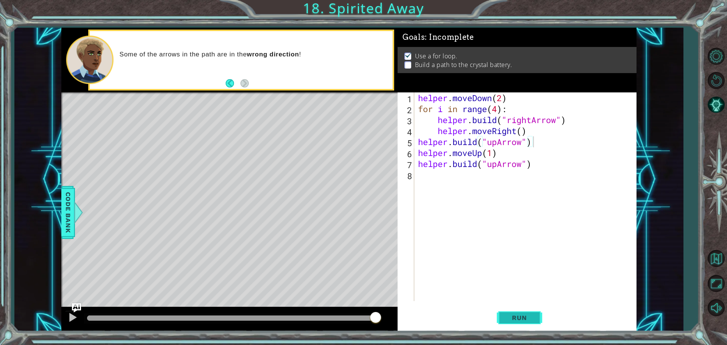
click at [513, 318] on span "Run" at bounding box center [520, 318] width 30 height 8
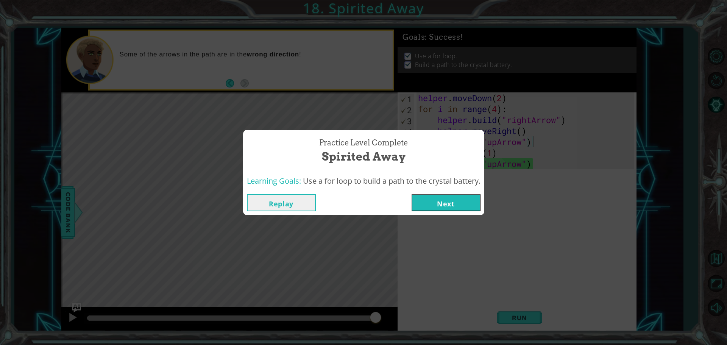
click at [443, 201] on button "Next" at bounding box center [446, 202] width 69 height 17
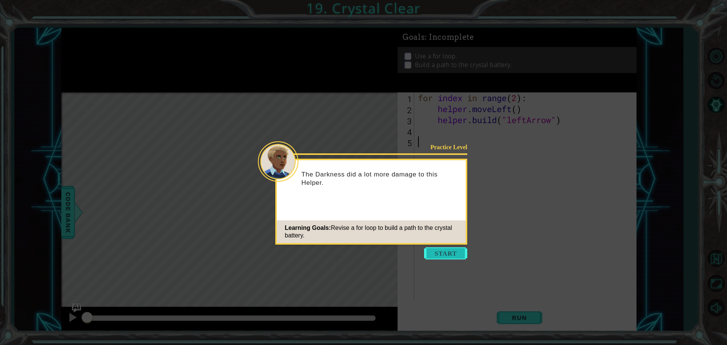
click at [442, 250] on button "Start" at bounding box center [445, 253] width 43 height 12
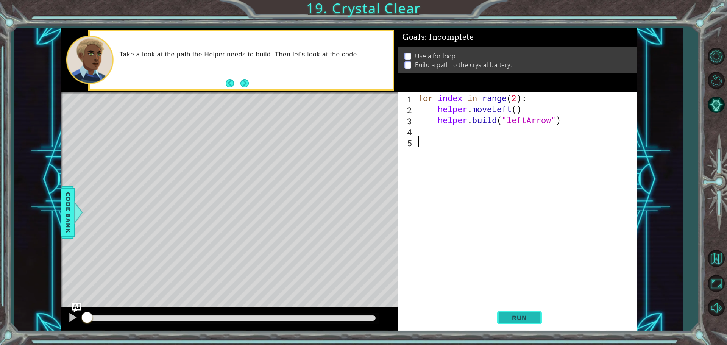
click at [503, 320] on button "Run" at bounding box center [519, 318] width 45 height 24
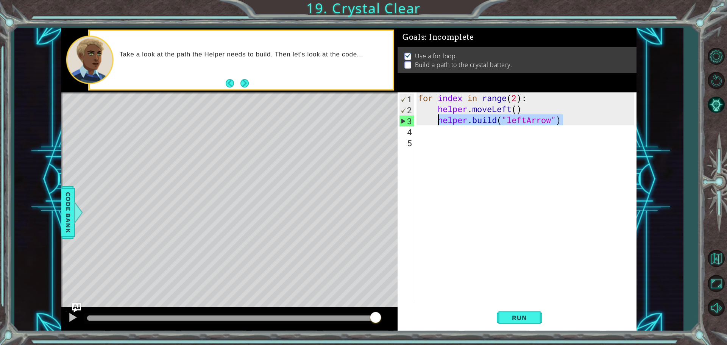
drag, startPoint x: 566, startPoint y: 122, endPoint x: 438, endPoint y: 119, distance: 127.7
click at [438, 119] on div "for index in range ( 2 ) : helper . moveLeft ( ) helper . build ( "leftArrow" )" at bounding box center [528, 207] width 222 height 231
type textarea "[DOMAIN_NAME]("leftArrow")"
click at [443, 129] on div "for index in range ( 2 ) : helper . moveLeft ( ) helper . build ( "leftArrow" )" at bounding box center [528, 207] width 222 height 231
paste textarea "[DOMAIN_NAME]("leftArrow")"
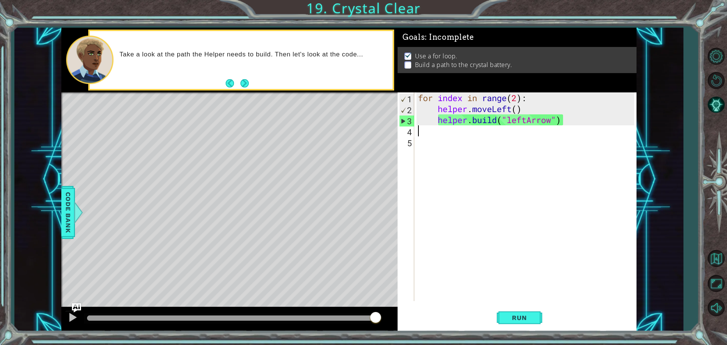
type textarea "[DOMAIN_NAME]("leftArrow")"
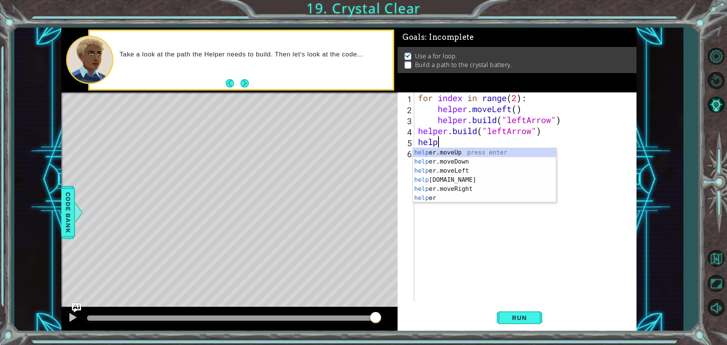
scroll to position [0, 1]
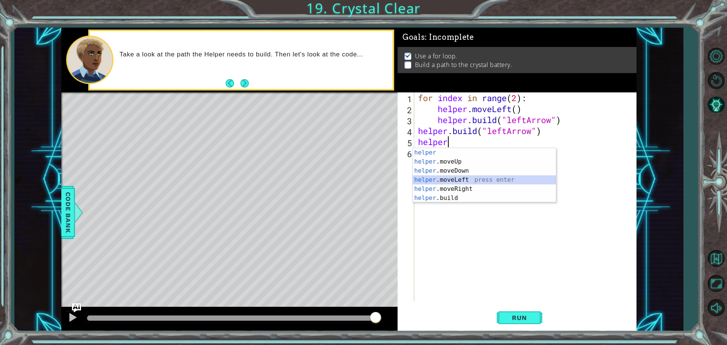
click at [474, 181] on div "helper press enter helper .moveUp press enter helper .moveDown press enter help…" at bounding box center [484, 184] width 143 height 73
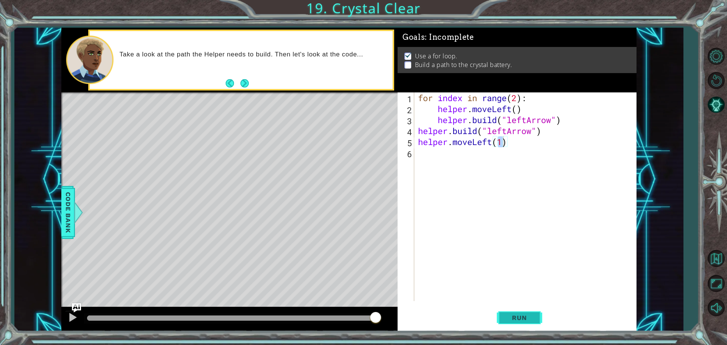
click at [519, 318] on span "Run" at bounding box center [520, 318] width 30 height 8
click at [514, 316] on span "Run" at bounding box center [520, 318] width 30 height 8
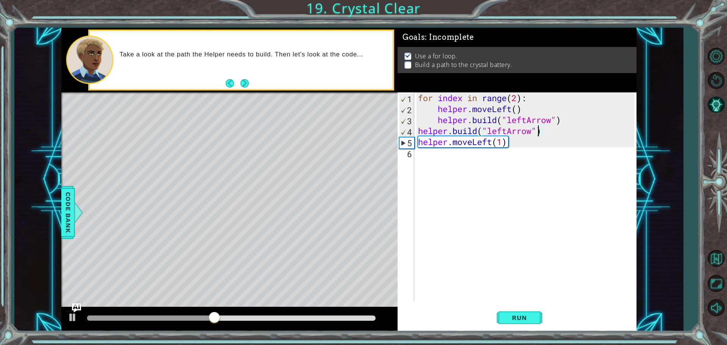
click at [540, 130] on div "for index in range ( 2 ) : helper . moveLeft ( ) helper . build ( "leftArrow" )…" at bounding box center [528, 207] width 222 height 231
drag, startPoint x: 546, startPoint y: 130, endPoint x: 420, endPoint y: 136, distance: 125.9
click at [420, 136] on div "for index in range ( 2 ) : helper . moveLeft ( ) helper . build ( "leftArrow" )…" at bounding box center [528, 207] width 222 height 231
click at [511, 141] on div "for index in range ( 2 ) : helper . moveLeft ( ) helper . build ( "leftArrow" )…" at bounding box center [528, 207] width 222 height 231
type textarea "helper.moveLeft(1)"
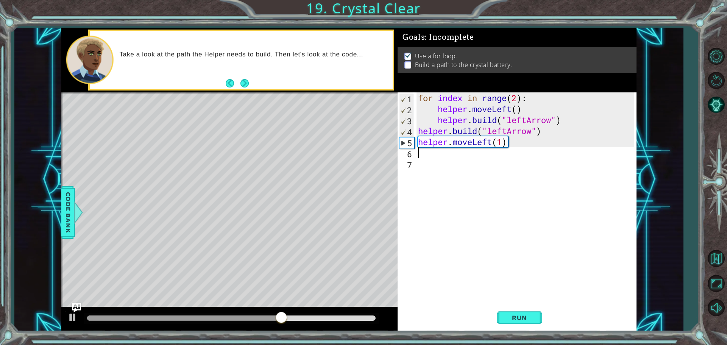
scroll to position [0, 0]
paste textarea "[DOMAIN_NAME]("leftArrow")"
type textarea "[DOMAIN_NAME]("leftArrow")"
click at [504, 320] on button "Run" at bounding box center [519, 318] width 45 height 24
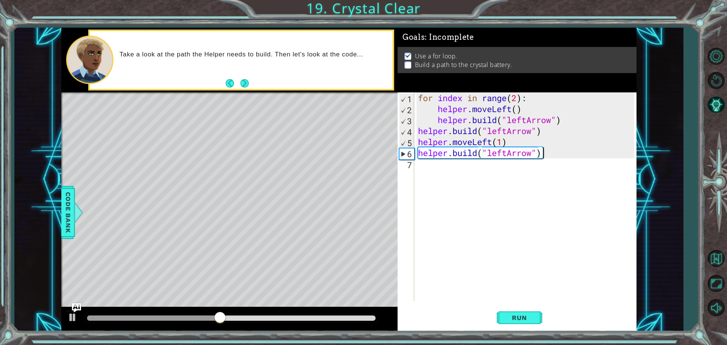
click at [549, 153] on div "for index in range ( 2 ) : helper . moveLeft ( ) helper . build ( "leftArrow" )…" at bounding box center [528, 207] width 222 height 231
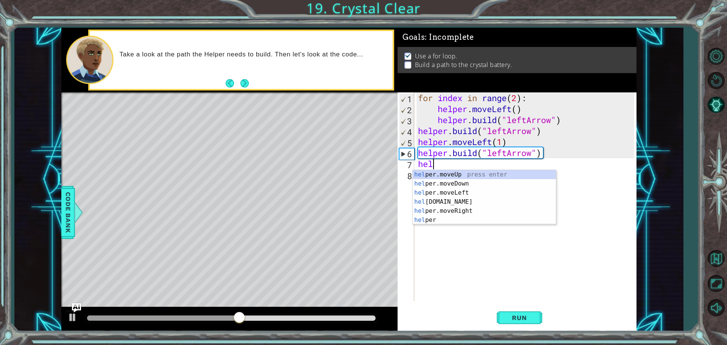
scroll to position [0, 0]
click at [479, 202] on div "help er press enter help er.moveUp press enter help er.moveDown press enter hel…" at bounding box center [484, 206] width 143 height 73
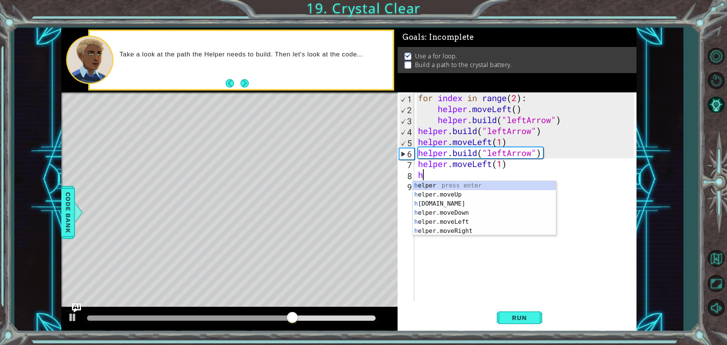
scroll to position [0, 4]
click at [493, 223] on div "hel per press enter hel per.moveUp press enter [GEOGRAPHIC_DATA] per.moveDown p…" at bounding box center [484, 217] width 143 height 73
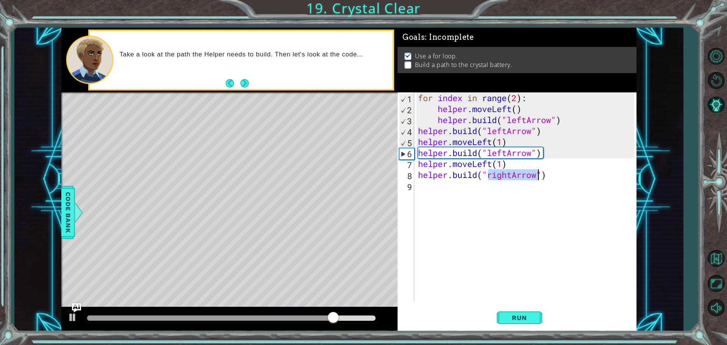
click at [511, 178] on div "for index in range ( 2 ) : helper . moveLeft ( ) helper . build ( "leftArrow" )…" at bounding box center [526, 196] width 218 height 209
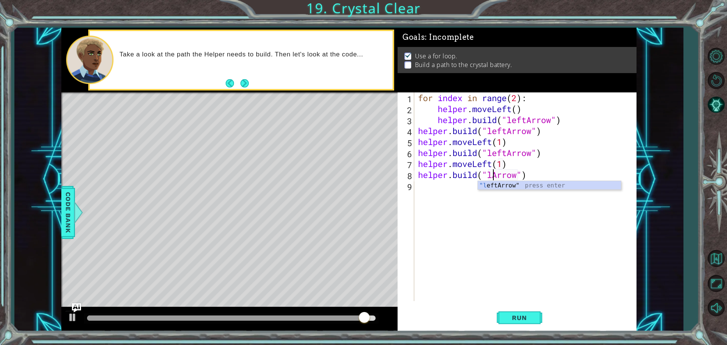
scroll to position [0, 4]
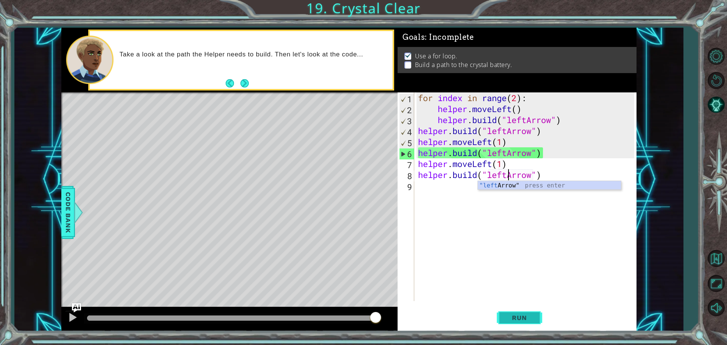
type textarea "[DOMAIN_NAME]("leftArrow")"
click at [512, 313] on button "Run" at bounding box center [519, 318] width 45 height 24
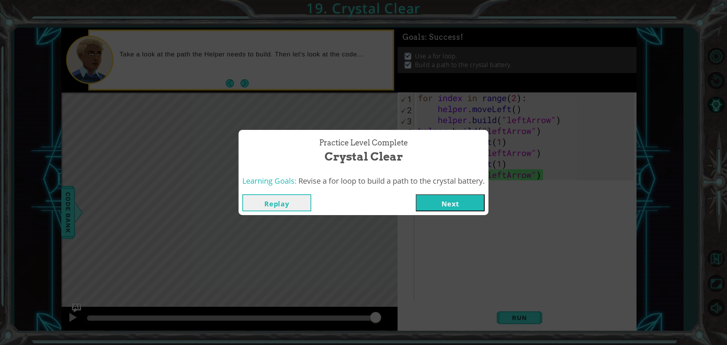
click at [440, 198] on button "Next" at bounding box center [450, 202] width 69 height 17
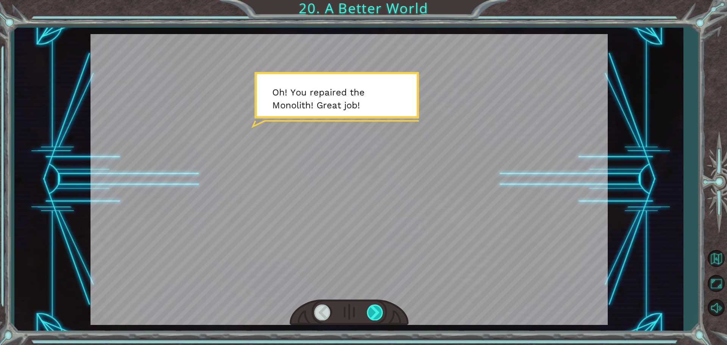
click at [372, 312] on div at bounding box center [375, 313] width 17 height 16
click at [373, 312] on div at bounding box center [375, 313] width 17 height 16
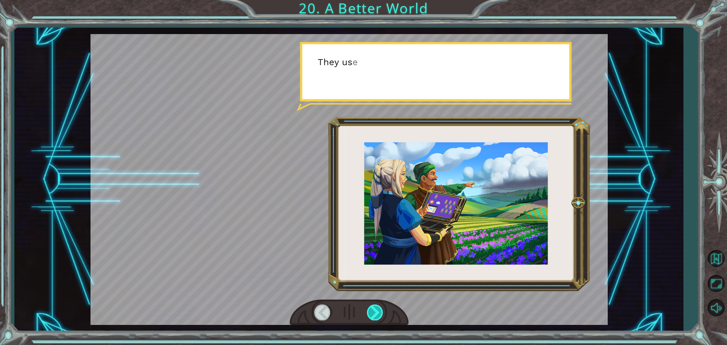
click at [373, 312] on div at bounding box center [375, 313] width 17 height 16
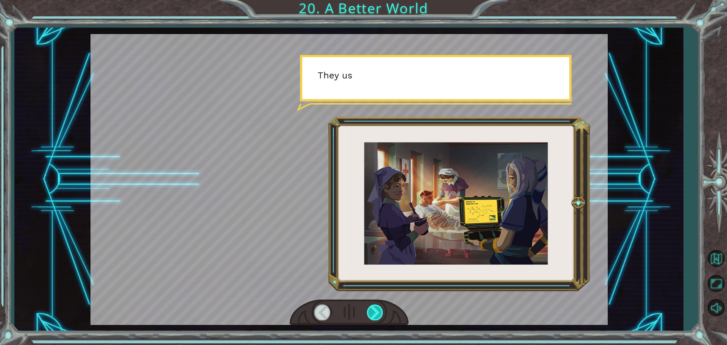
click at [373, 312] on div at bounding box center [375, 313] width 17 height 16
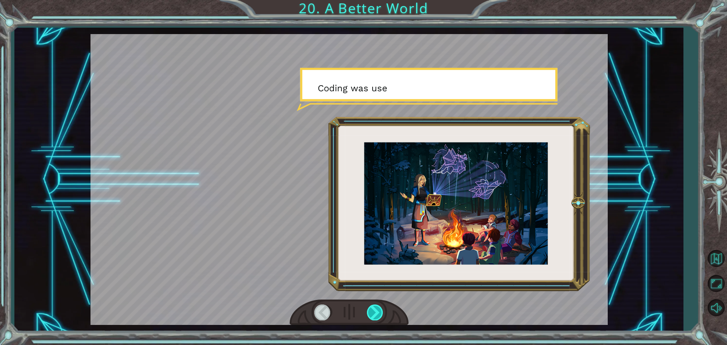
click at [373, 312] on div at bounding box center [375, 313] width 17 height 16
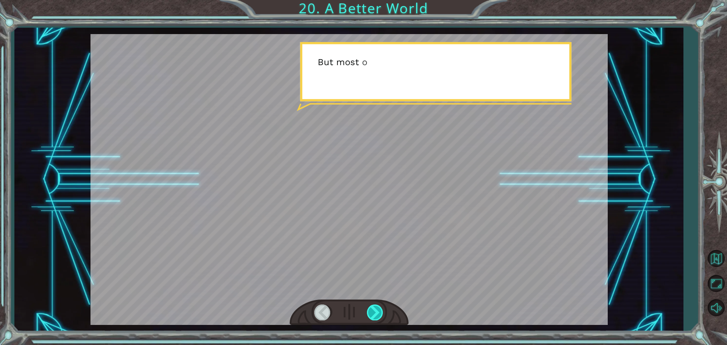
click at [373, 312] on div at bounding box center [375, 313] width 17 height 16
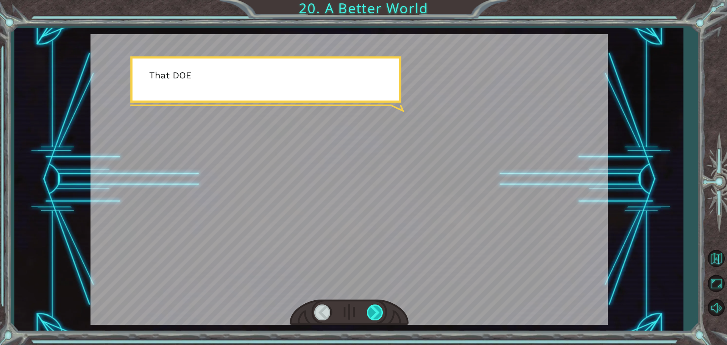
click at [373, 312] on div at bounding box center [375, 313] width 17 height 16
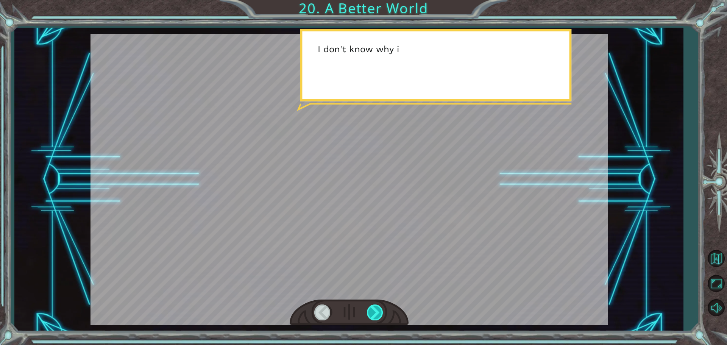
click at [373, 312] on div at bounding box center [375, 313] width 17 height 16
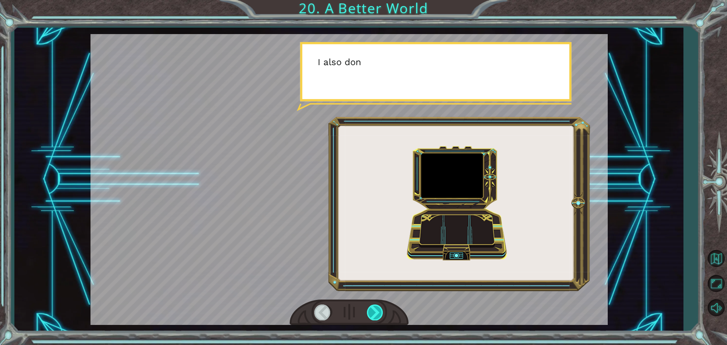
click at [373, 312] on div at bounding box center [375, 313] width 17 height 16
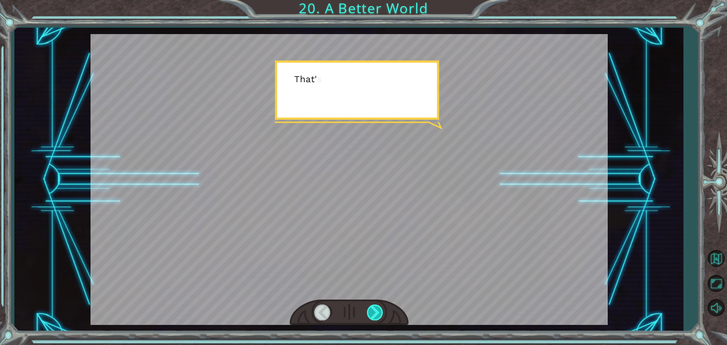
click at [373, 312] on div at bounding box center [375, 313] width 17 height 16
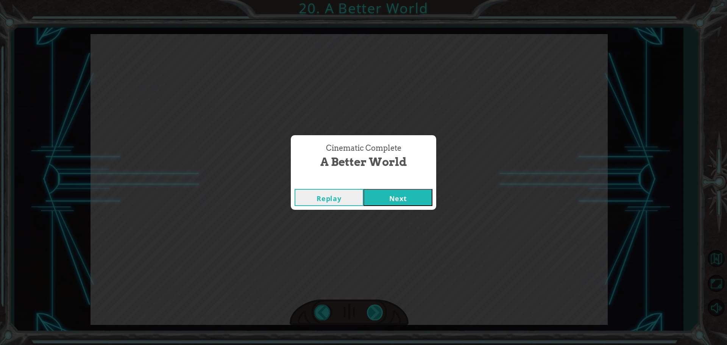
click at [373, 312] on div "Cinematic Complete A Better World Replay Next" at bounding box center [363, 172] width 727 height 345
click at [408, 202] on button "Next" at bounding box center [398, 197] width 69 height 17
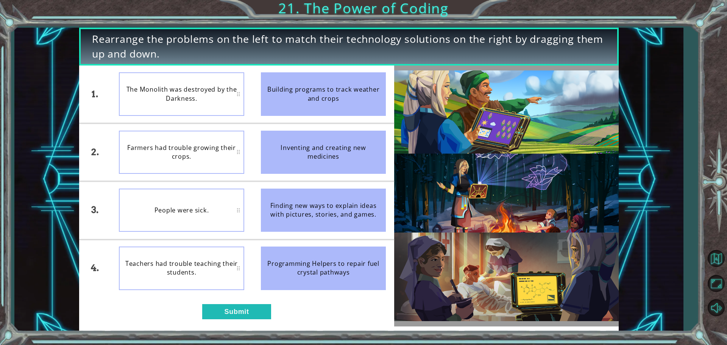
click at [280, 98] on div "Building programs to track weather and crops" at bounding box center [323, 93] width 125 height 43
drag, startPoint x: 346, startPoint y: 101, endPoint x: 239, endPoint y: 109, distance: 107.9
click at [241, 111] on div "1. 2. 3. 4. The Monolith was destroyed by the Darkness. Farmers had trouble gro…" at bounding box center [236, 181] width 315 height 231
drag, startPoint x: 360, startPoint y: 252, endPoint x: 250, endPoint y: 198, distance: 123.3
click at [250, 198] on div "1. 2. 3. 4. Farmers had trouble growing their crops. The Monolith was destroyed…" at bounding box center [236, 181] width 315 height 231
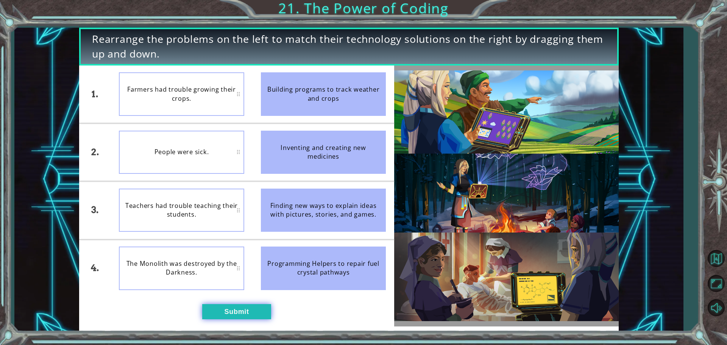
click at [239, 313] on button "Submit" at bounding box center [236, 311] width 69 height 15
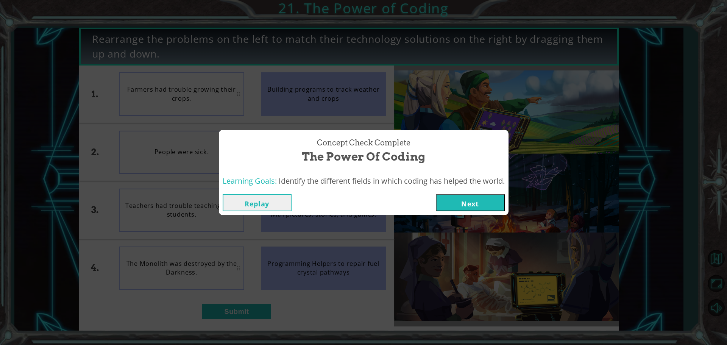
click at [480, 205] on button "Next" at bounding box center [470, 202] width 69 height 17
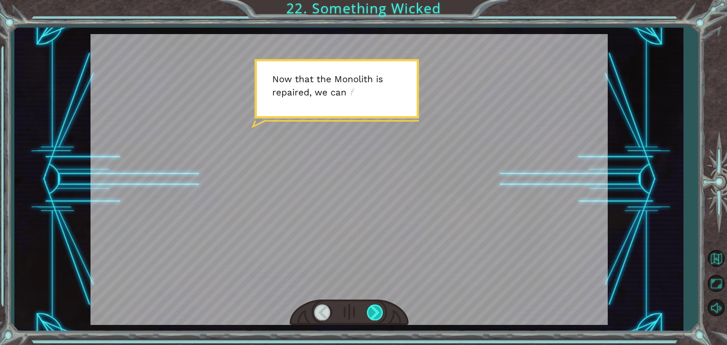
click at [379, 312] on div at bounding box center [375, 313] width 17 height 16
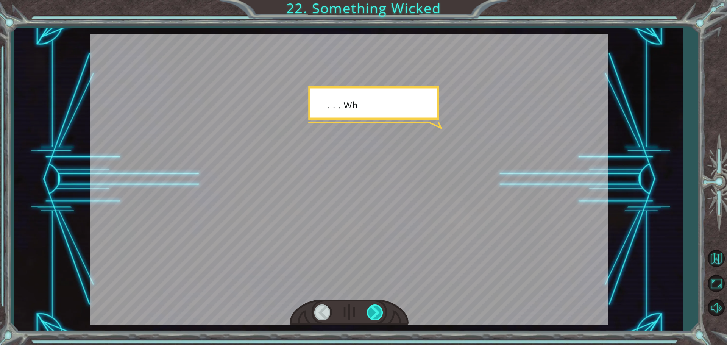
click at [379, 312] on div at bounding box center [375, 313] width 17 height 16
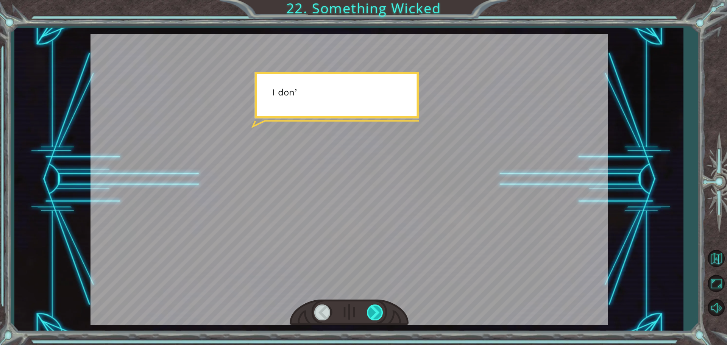
click at [379, 312] on div at bounding box center [375, 313] width 17 height 16
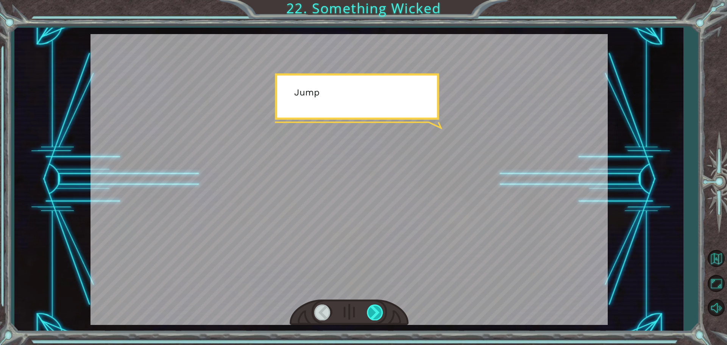
click at [379, 312] on div at bounding box center [375, 313] width 17 height 16
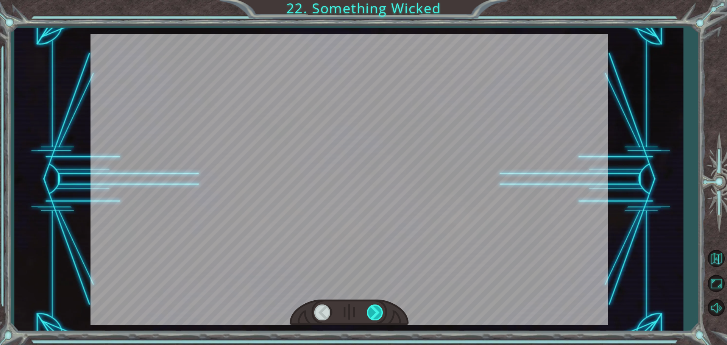
click at [379, 312] on div at bounding box center [375, 313] width 17 height 16
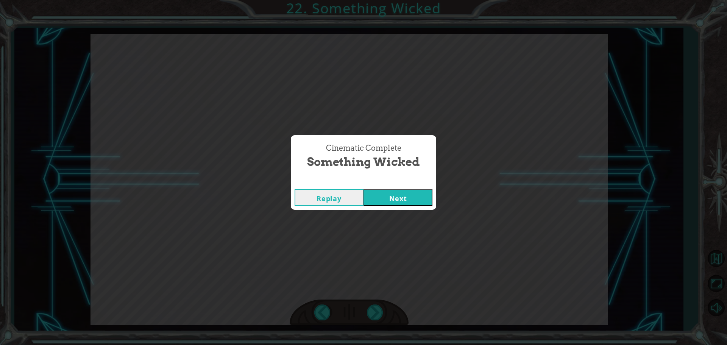
click at [397, 200] on button "Next" at bounding box center [398, 197] width 69 height 17
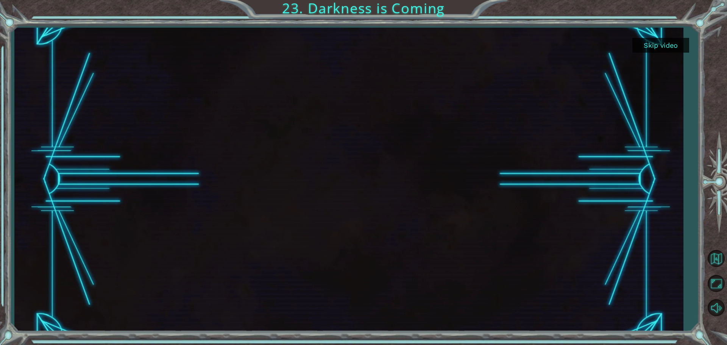
click at [655, 44] on button "Skip video" at bounding box center [661, 45] width 57 height 15
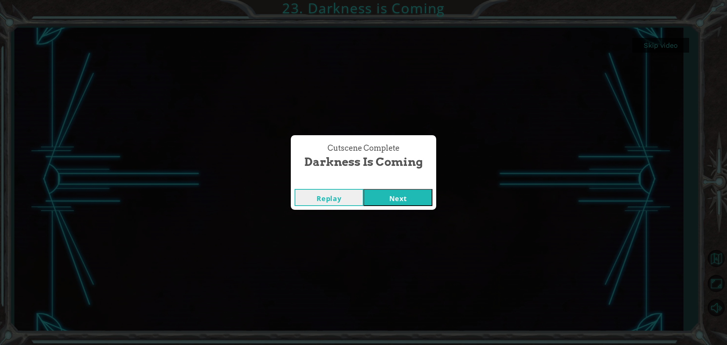
click at [417, 192] on button "Next" at bounding box center [398, 197] width 69 height 17
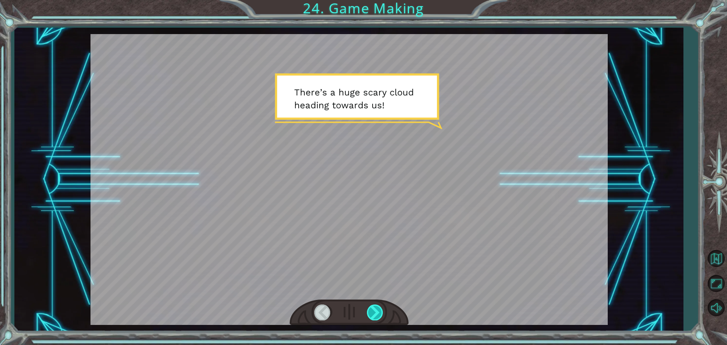
click at [379, 314] on div at bounding box center [375, 313] width 17 height 16
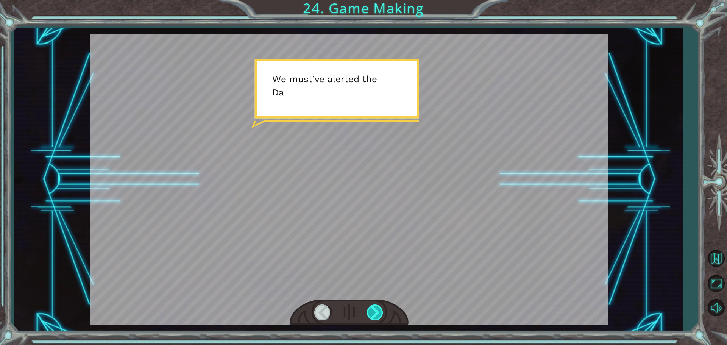
click at [379, 314] on div at bounding box center [375, 313] width 17 height 16
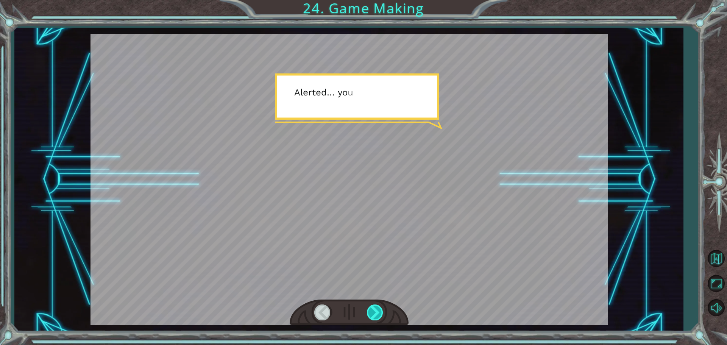
click at [379, 314] on div at bounding box center [375, 313] width 17 height 16
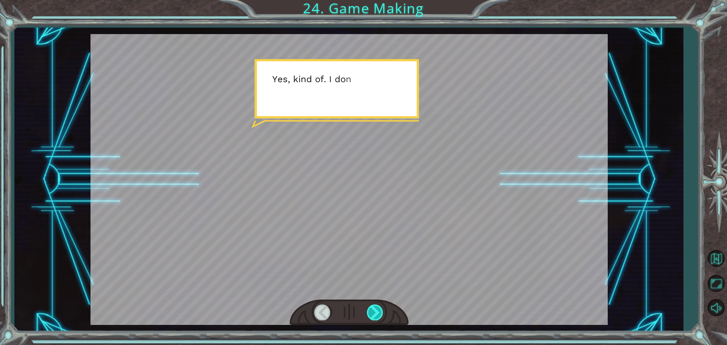
click at [379, 314] on div at bounding box center [375, 313] width 17 height 16
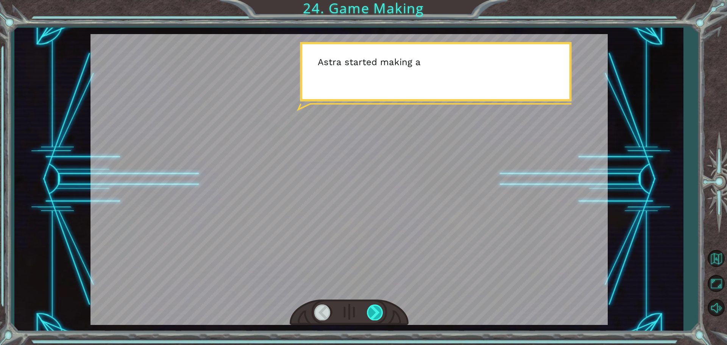
click at [379, 314] on div at bounding box center [375, 313] width 17 height 16
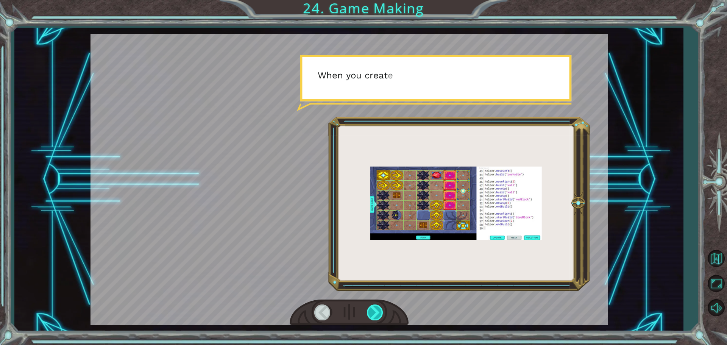
click at [379, 314] on div at bounding box center [375, 313] width 17 height 16
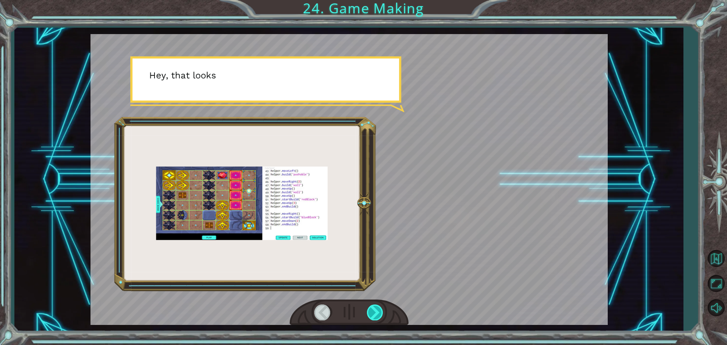
click at [379, 314] on div at bounding box center [375, 313] width 17 height 16
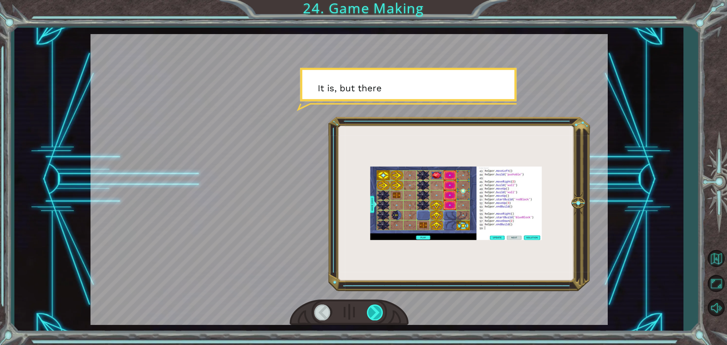
click at [379, 314] on div at bounding box center [375, 313] width 17 height 16
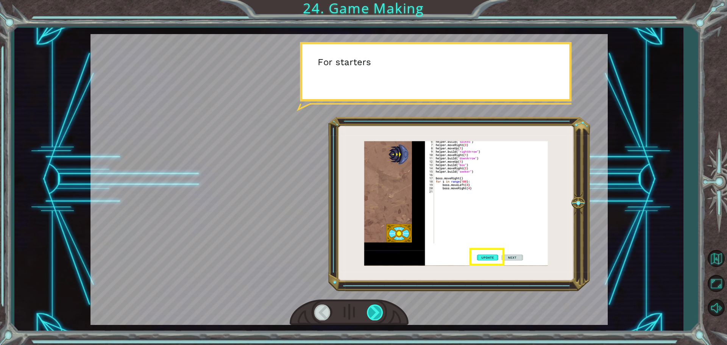
click at [379, 314] on div at bounding box center [375, 313] width 17 height 16
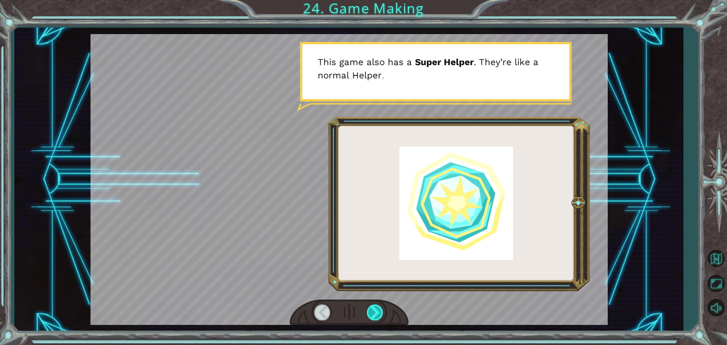
click at [379, 314] on div at bounding box center [375, 313] width 17 height 16
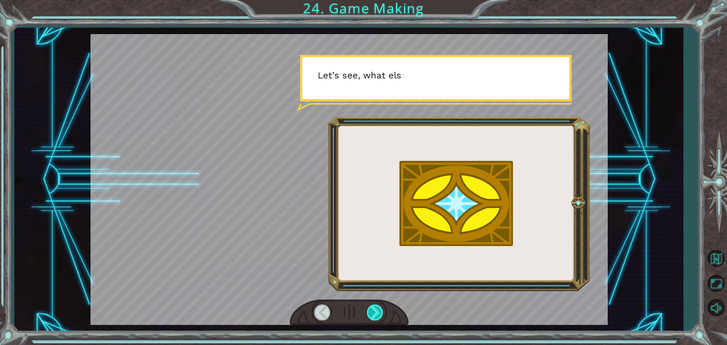
click at [379, 314] on div at bounding box center [375, 313] width 17 height 16
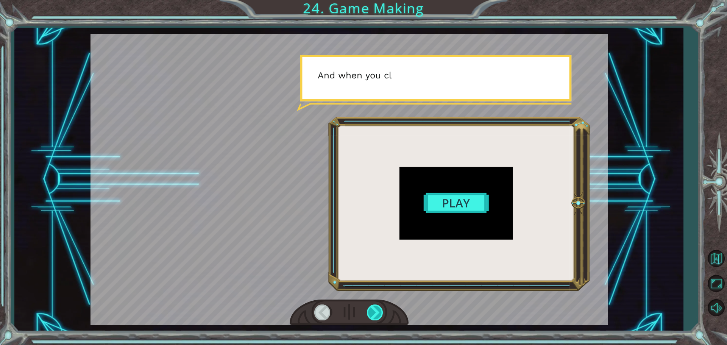
click at [379, 314] on div at bounding box center [375, 313] width 17 height 16
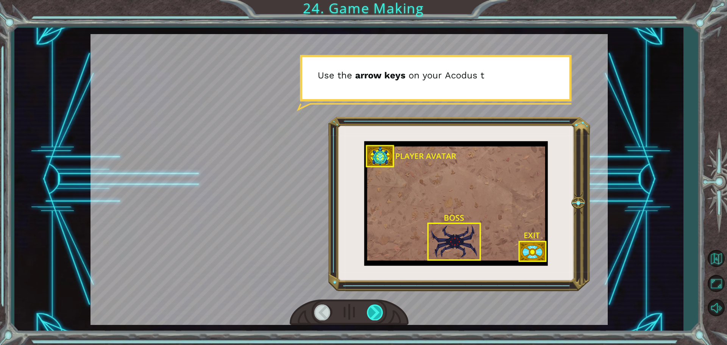
click at [379, 314] on div at bounding box center [375, 313] width 17 height 16
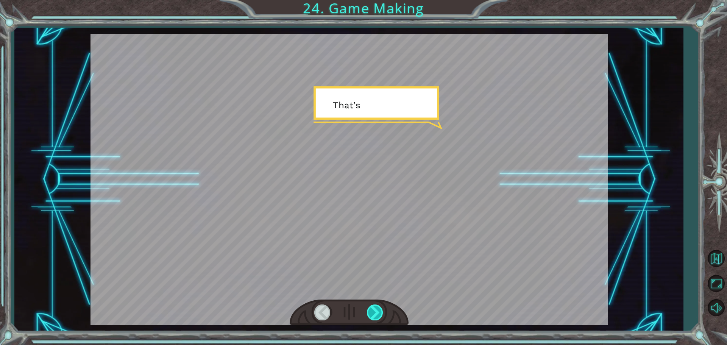
click at [379, 314] on div at bounding box center [375, 313] width 17 height 16
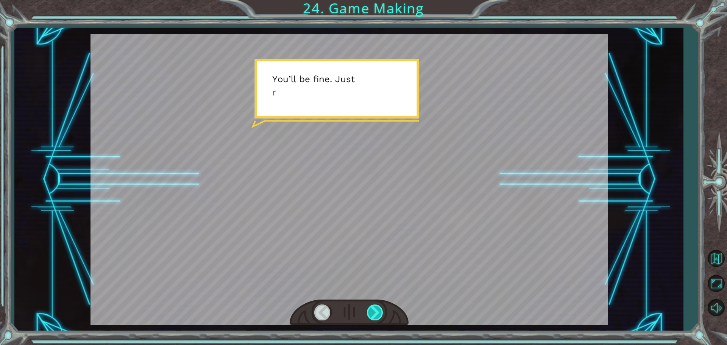
click at [379, 314] on div at bounding box center [375, 313] width 17 height 16
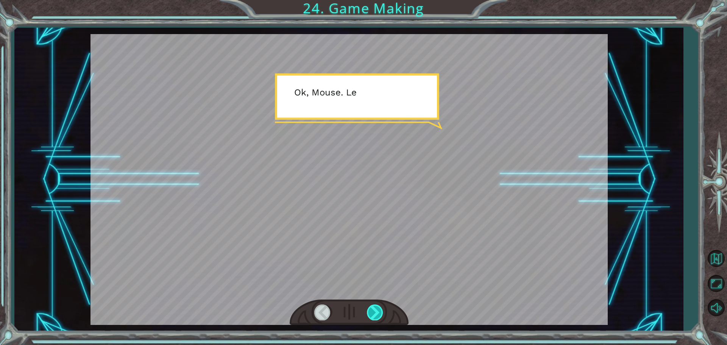
click at [379, 314] on div at bounding box center [375, 313] width 17 height 16
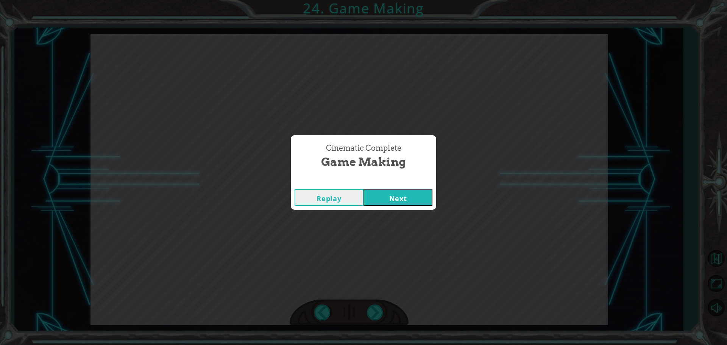
click at [417, 203] on button "Next" at bounding box center [398, 197] width 69 height 17
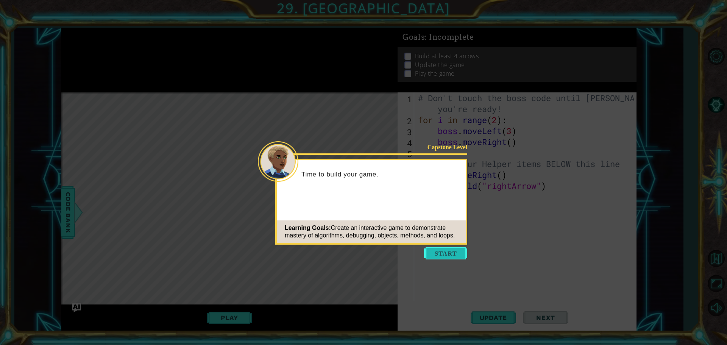
click at [448, 258] on button "Start" at bounding box center [445, 253] width 43 height 12
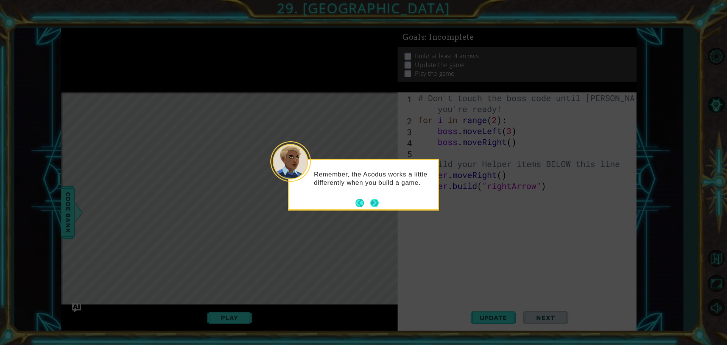
click at [375, 202] on button "Next" at bounding box center [374, 203] width 8 height 8
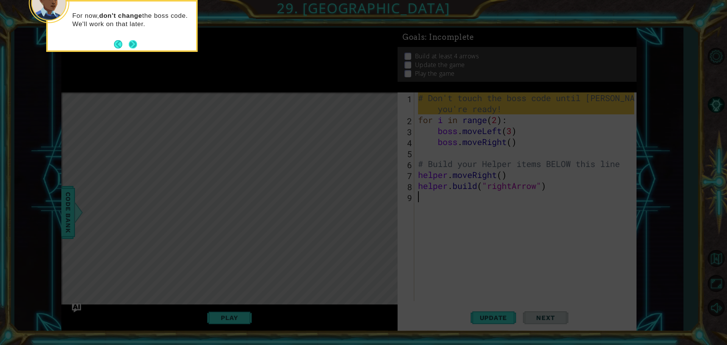
click at [130, 42] on button "Next" at bounding box center [133, 44] width 8 height 8
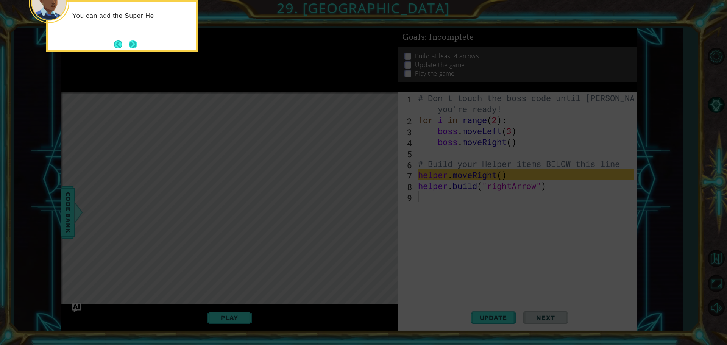
click at [134, 42] on button "Next" at bounding box center [133, 44] width 8 height 8
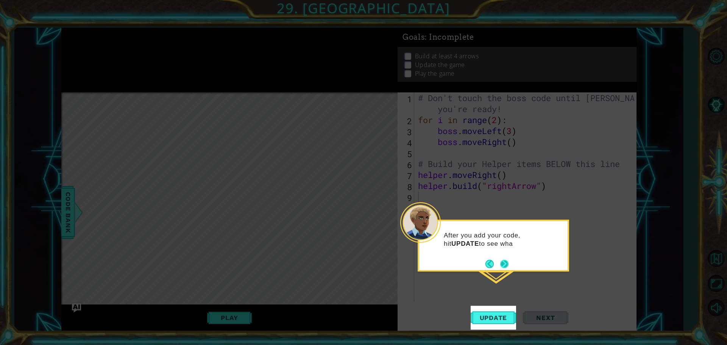
click at [506, 267] on button "Next" at bounding box center [504, 264] width 8 height 8
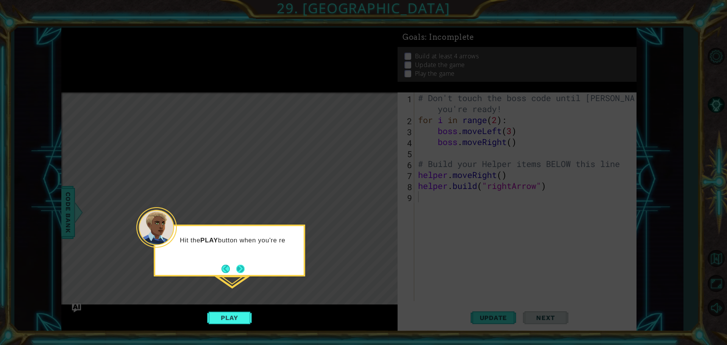
click at [241, 268] on button "Next" at bounding box center [240, 269] width 8 height 8
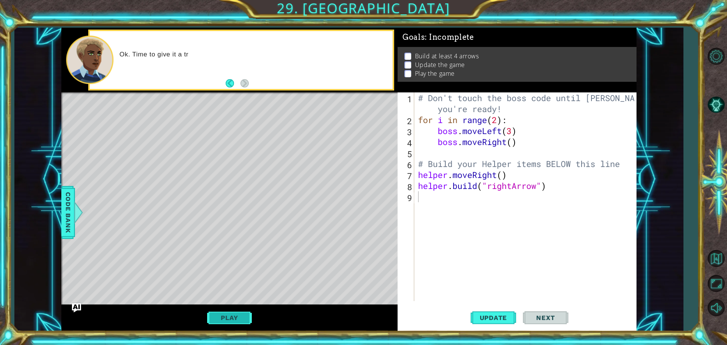
click at [242, 322] on button "Play" at bounding box center [229, 318] width 44 height 14
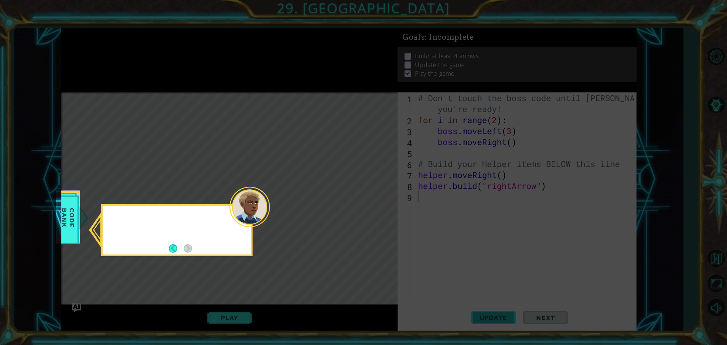
scroll to position [1, 0]
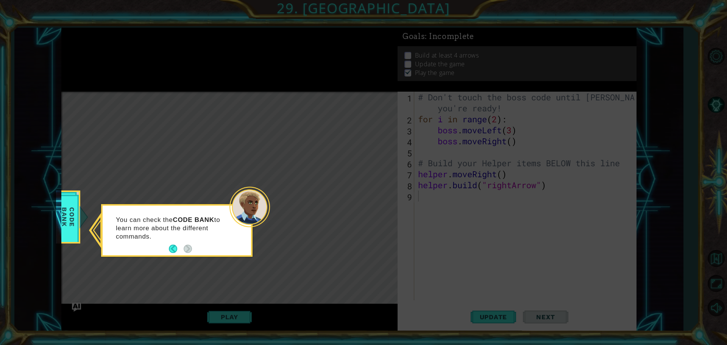
click at [69, 248] on icon at bounding box center [363, 172] width 727 height 345
click at [312, 278] on icon at bounding box center [363, 172] width 727 height 345
click at [314, 277] on icon at bounding box center [363, 172] width 727 height 345
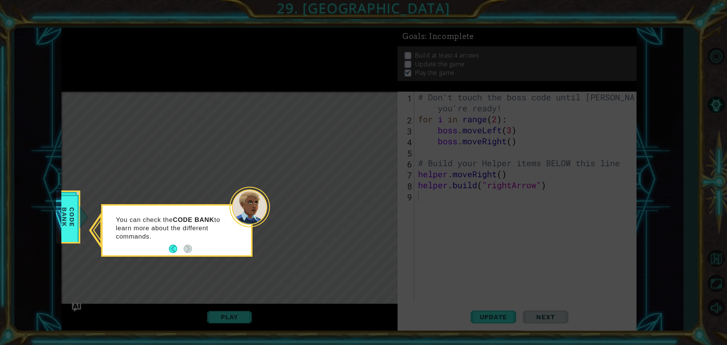
click at [314, 277] on icon at bounding box center [363, 172] width 727 height 345
click at [175, 252] on button "Back" at bounding box center [176, 249] width 15 height 8
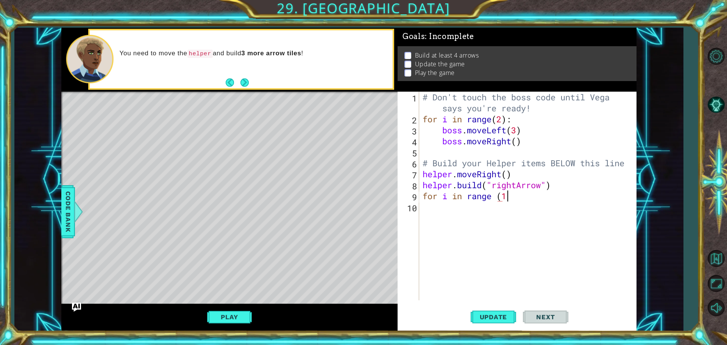
scroll to position [0, 3]
type textarea "for i in range (2):"
click at [554, 187] on div "# Don't touch the boss code until [PERSON_NAME] says you're ready! for i in ran…" at bounding box center [529, 213] width 217 height 242
type textarea "helper.moveRight() [DOMAIN_NAME]("rightArrow")"
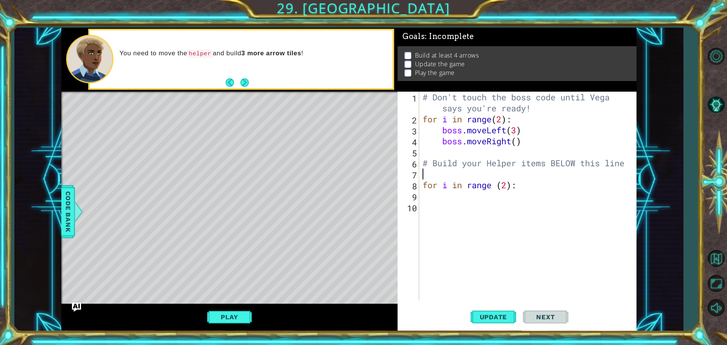
scroll to position [0, 0]
type textarea "# Build your Helper items BELOW this line"
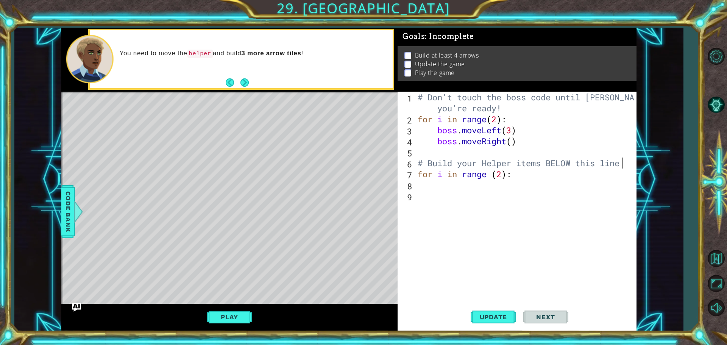
click at [462, 195] on div "# Don't touch the boss code until [PERSON_NAME] says you're ready! for i in ran…" at bounding box center [527, 213] width 222 height 242
click at [459, 184] on div "# Don't touch the boss code until [PERSON_NAME] says you're ready! for i in ran…" at bounding box center [527, 213] width 222 height 242
paste textarea "[DOMAIN_NAME]("rightArrow")"
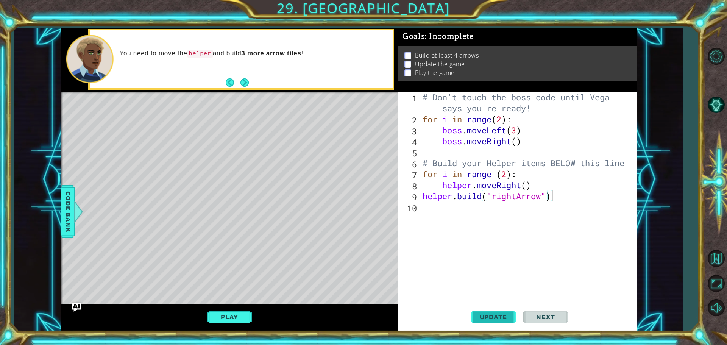
click at [502, 313] on span "Update" at bounding box center [493, 317] width 43 height 8
click at [213, 313] on button "Play" at bounding box center [229, 317] width 44 height 14
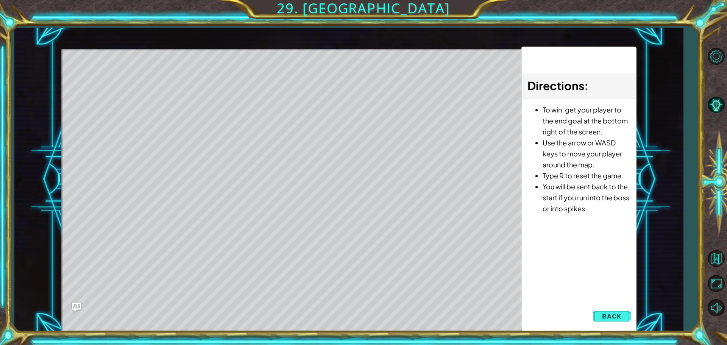
drag, startPoint x: 629, startPoint y: 314, endPoint x: 603, endPoint y: 304, distance: 28.3
click at [630, 314] on button "Back" at bounding box center [612, 316] width 38 height 15
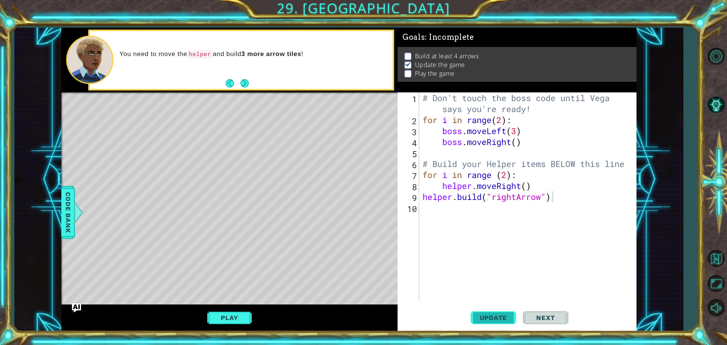
click at [487, 311] on button "Update" at bounding box center [493, 318] width 45 height 24
click at [242, 313] on button "Play" at bounding box center [229, 318] width 44 height 14
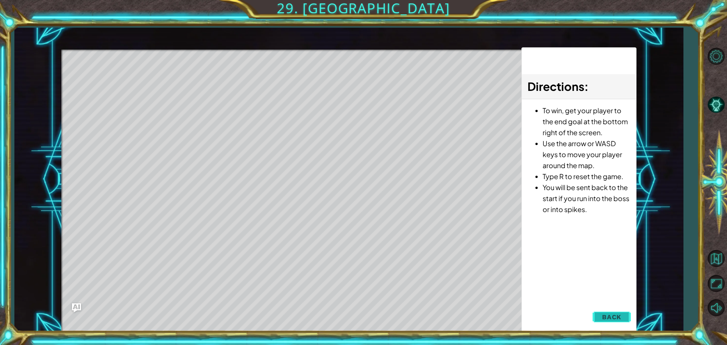
click at [627, 311] on button "Back" at bounding box center [612, 316] width 38 height 15
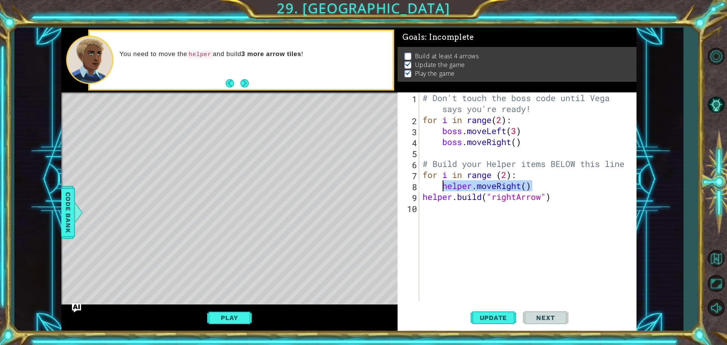
drag, startPoint x: 543, startPoint y: 188, endPoint x: 442, endPoint y: 189, distance: 101.5
click at [442, 189] on div "# Don't touch the boss code until [PERSON_NAME] says you're ready! for i in ran…" at bounding box center [529, 213] width 217 height 242
click at [424, 198] on div "# Don't touch the boss code until [PERSON_NAME] says you're ready! for i in ran…" at bounding box center [529, 213] width 217 height 242
click at [534, 183] on div "# Don't touch the boss code until [PERSON_NAME] says you're ready! for i in ran…" at bounding box center [529, 213] width 217 height 242
type textarea "helper.moveRight()"
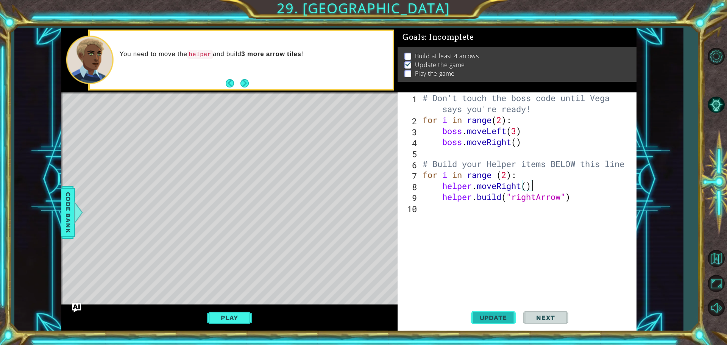
click at [497, 319] on span "Update" at bounding box center [493, 318] width 43 height 8
click at [231, 311] on button "Play" at bounding box center [229, 318] width 44 height 14
